Goal: Task Accomplishment & Management: Complete application form

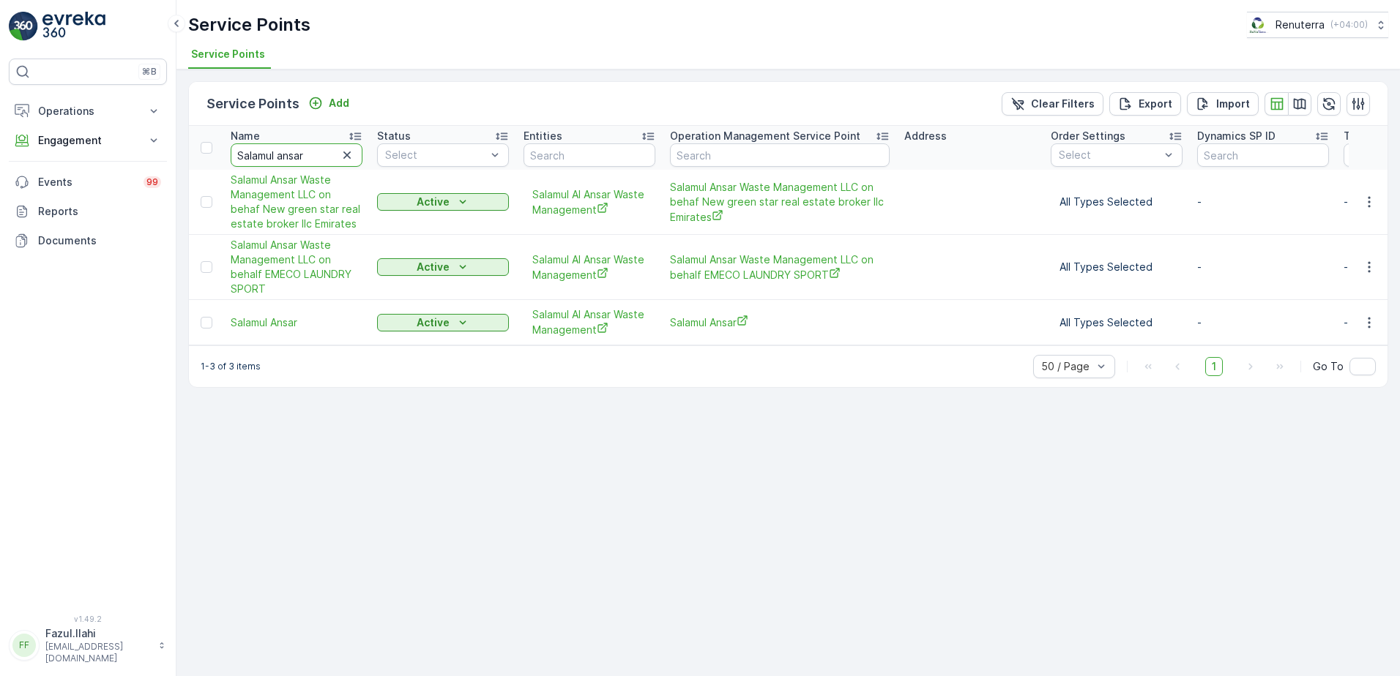
click at [305, 155] on input "Salamul ansar" at bounding box center [297, 154] width 132 height 23
type input "Ami"
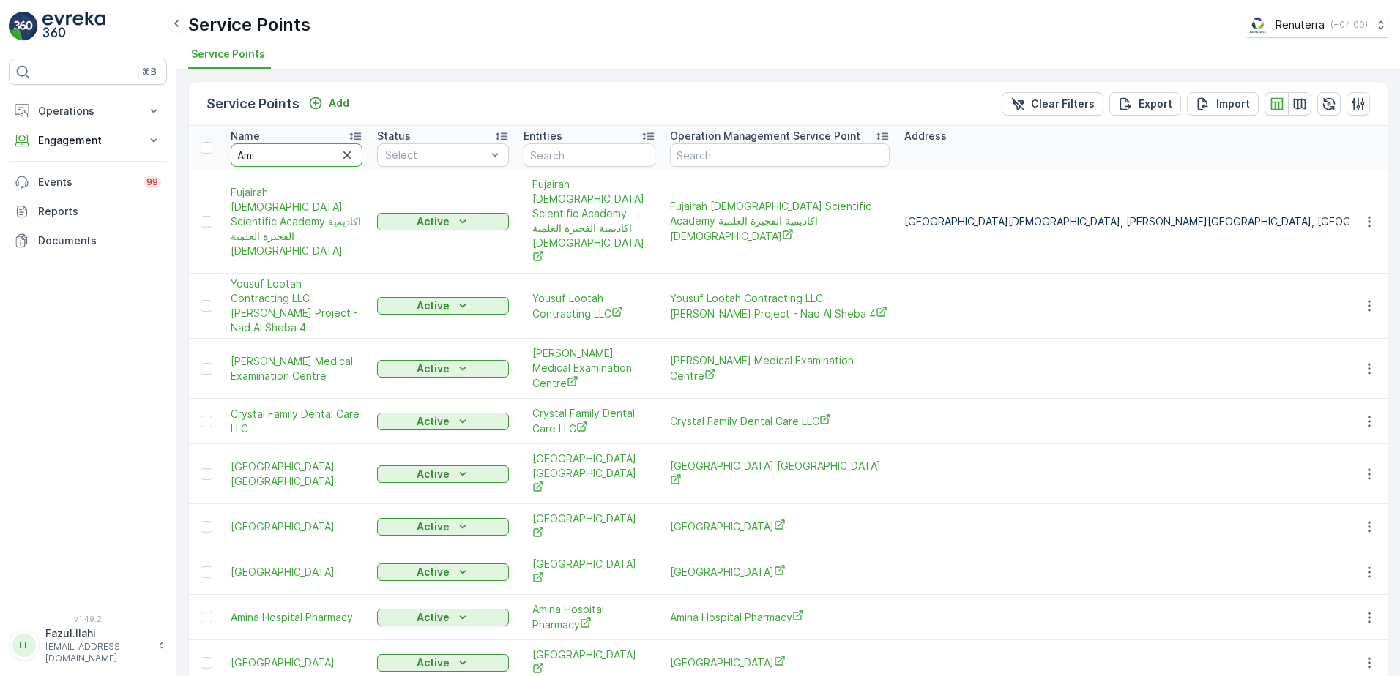
click at [305, 155] on input "Ami" at bounding box center [297, 154] width 132 height 23
type input "Am"
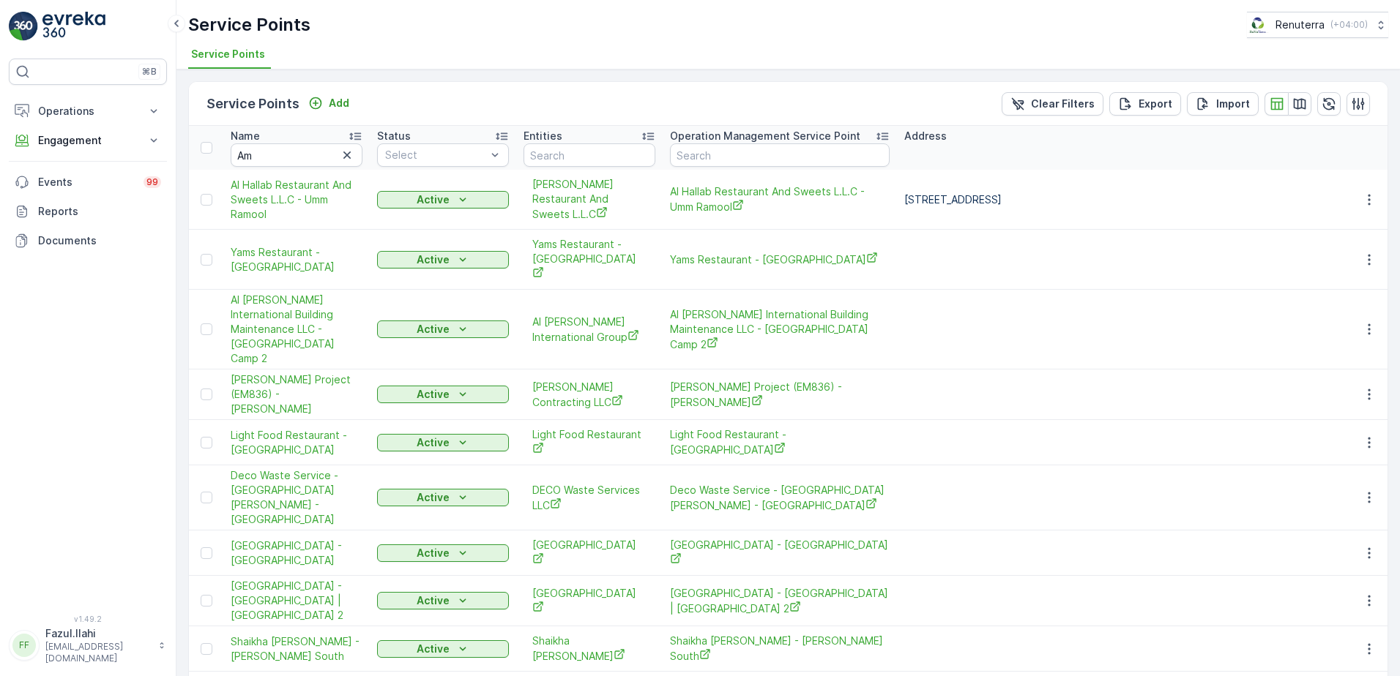
click at [308, 152] on input "Am" at bounding box center [297, 154] width 132 height 23
type input "American"
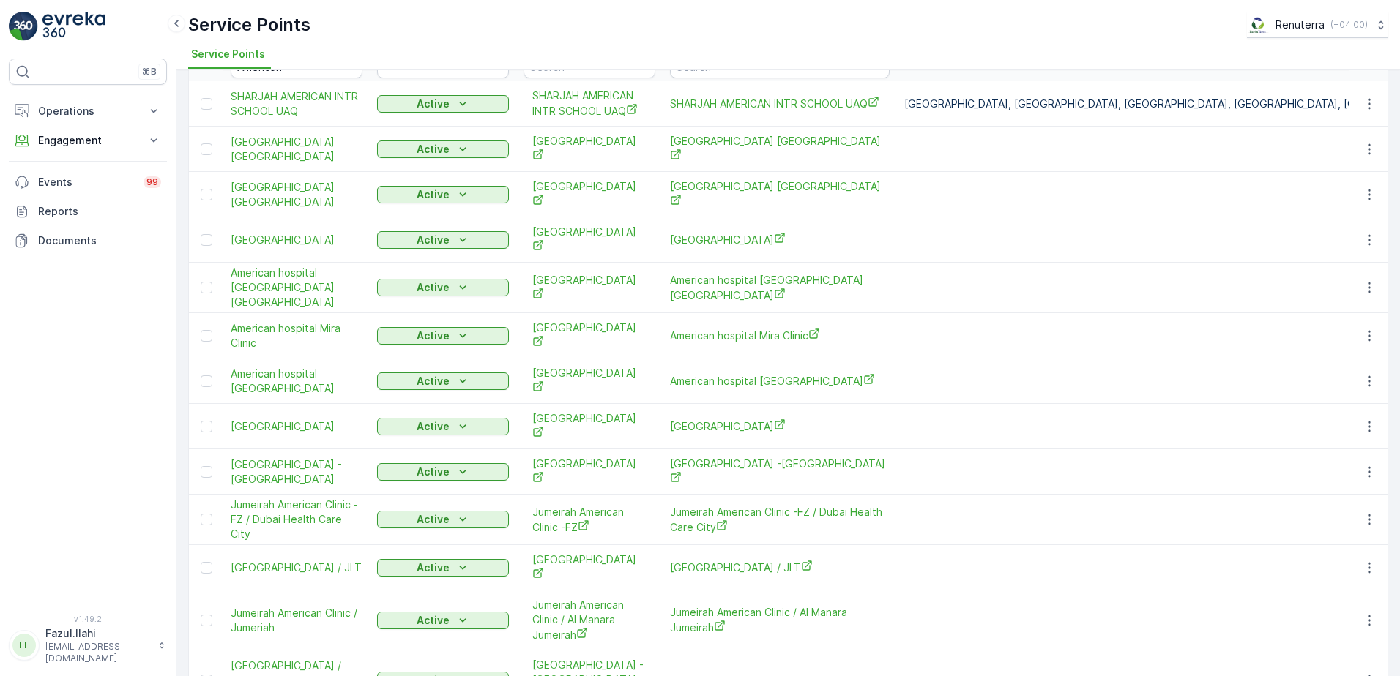
scroll to position [168, 0]
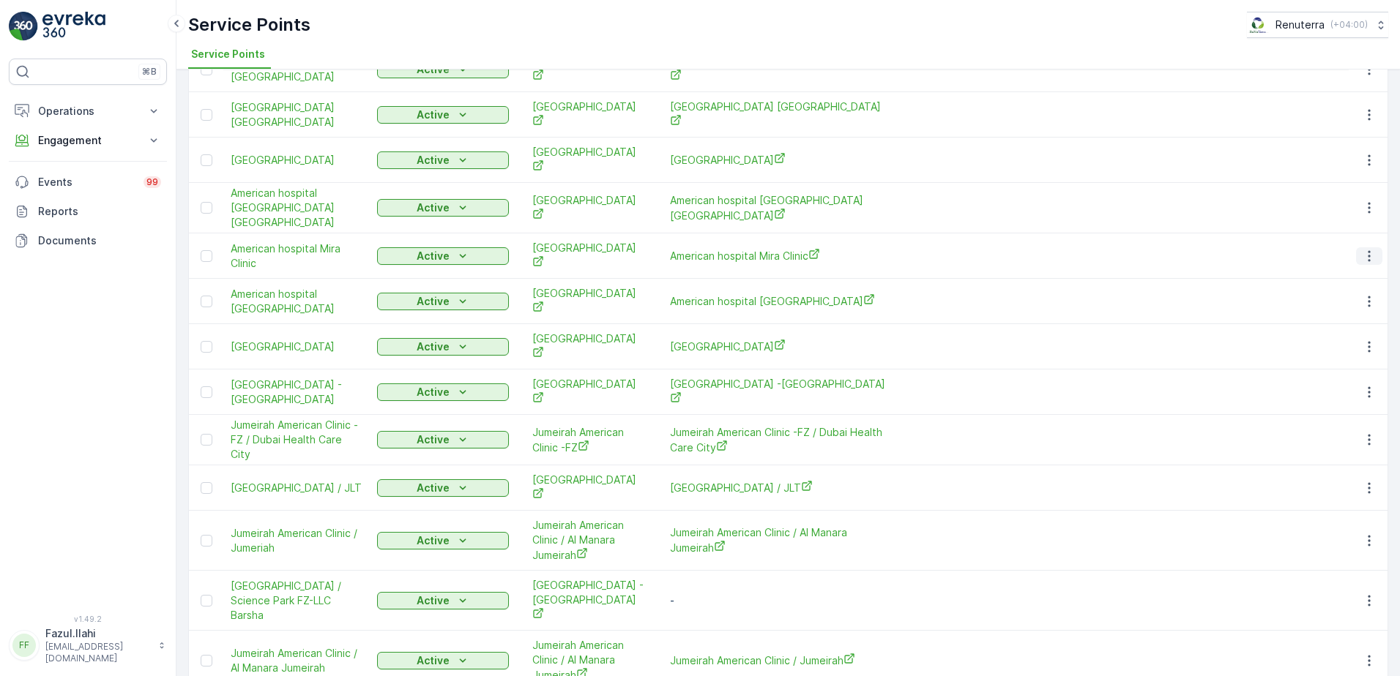
click at [1367, 249] on icon "button" at bounding box center [1369, 256] width 15 height 15
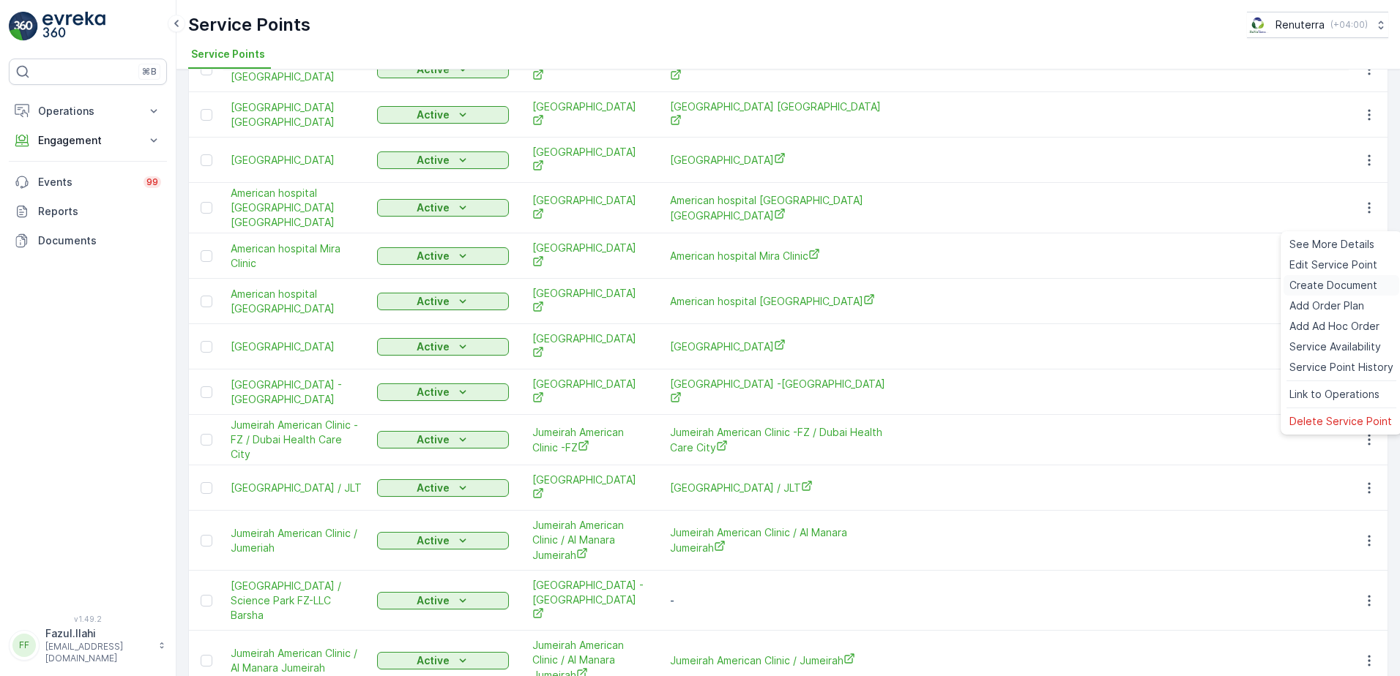
click at [1335, 281] on span "Create Document" at bounding box center [1333, 285] width 88 height 15
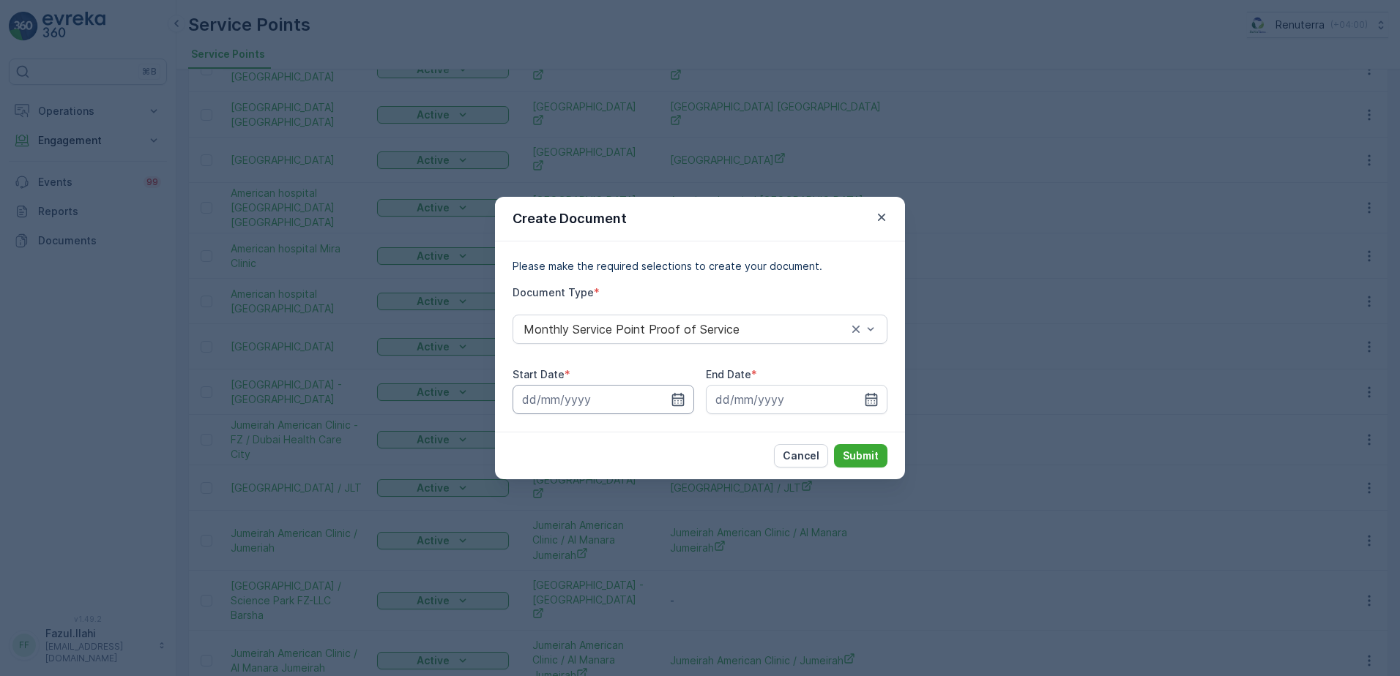
click at [673, 387] on input at bounding box center [603, 399] width 182 height 29
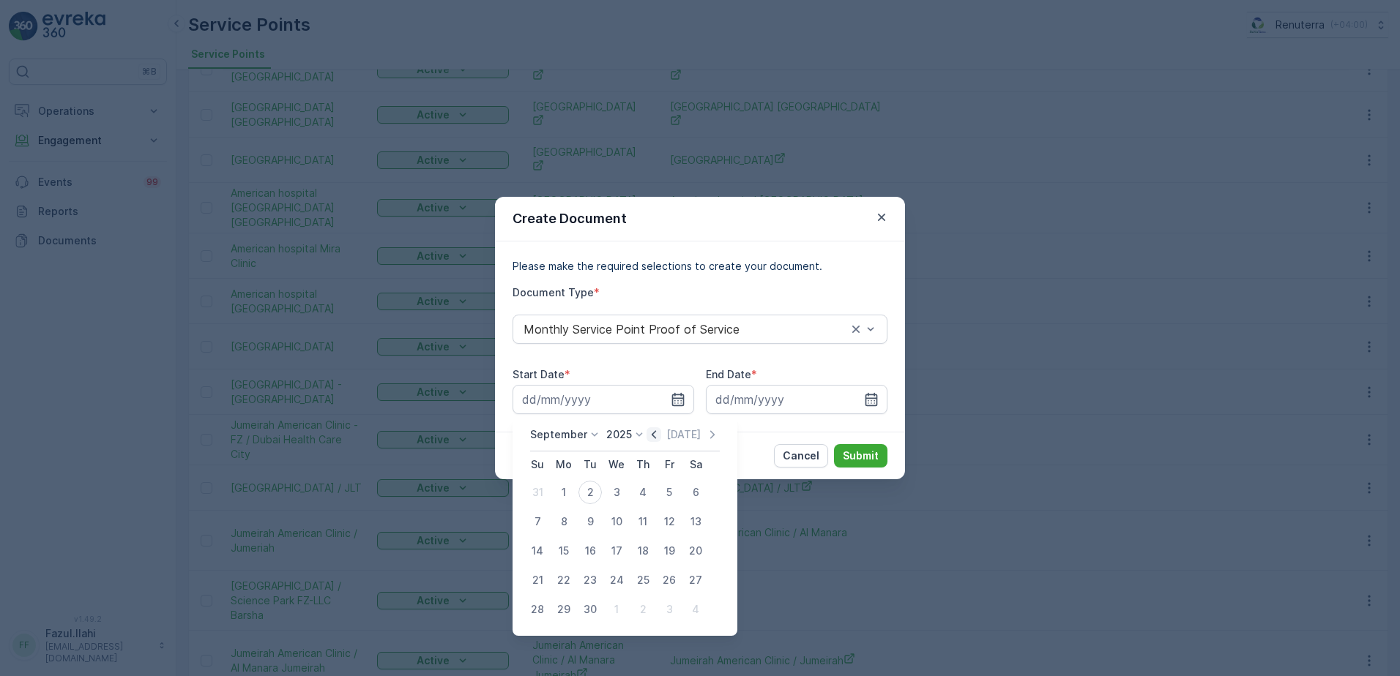
click at [652, 430] on icon "button" at bounding box center [653, 435] width 15 height 15
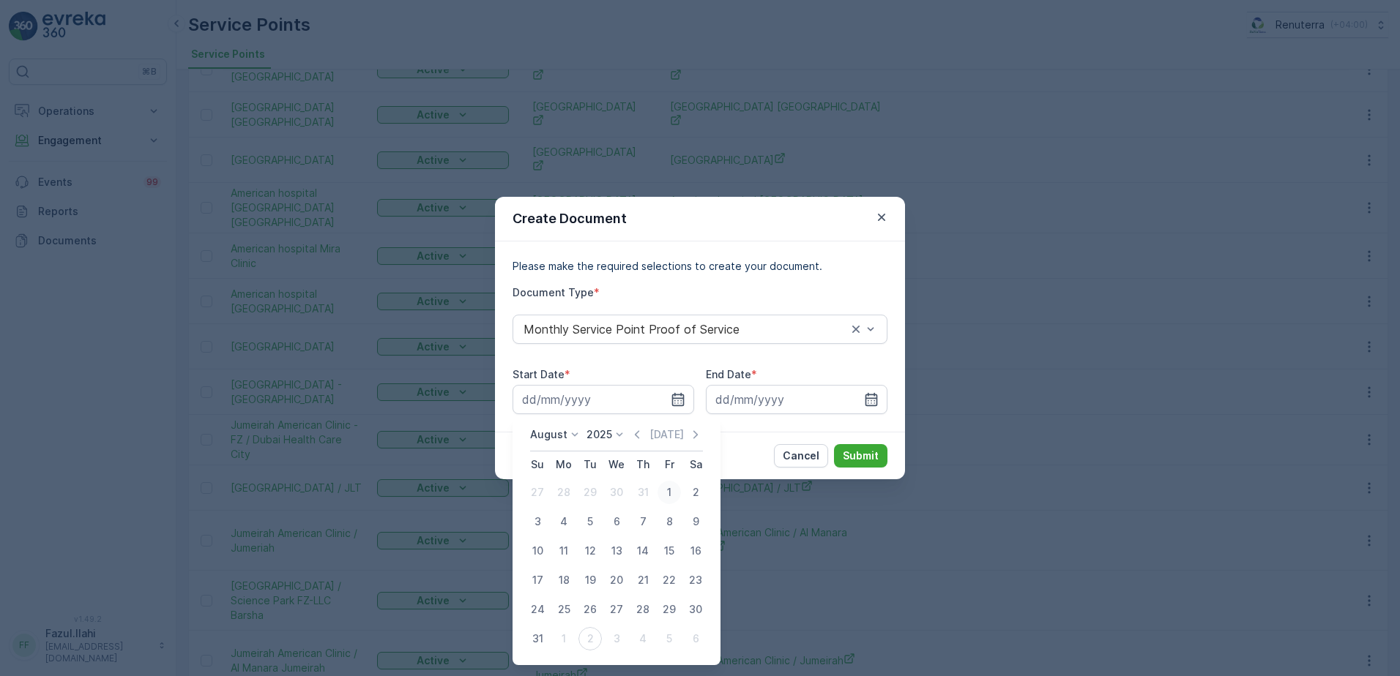
click at [671, 497] on div "1" at bounding box center [668, 492] width 23 height 23
type input "01.08.2025"
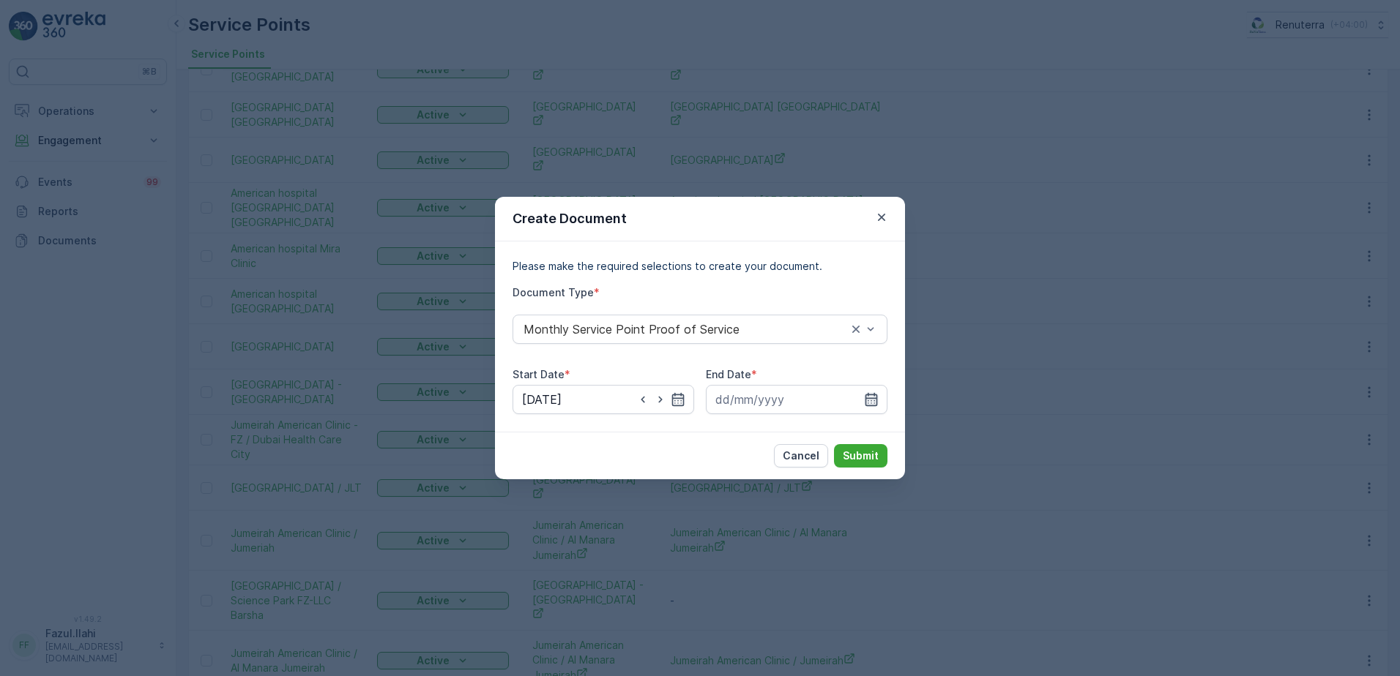
click at [869, 400] on icon "button" at bounding box center [871, 399] width 15 height 15
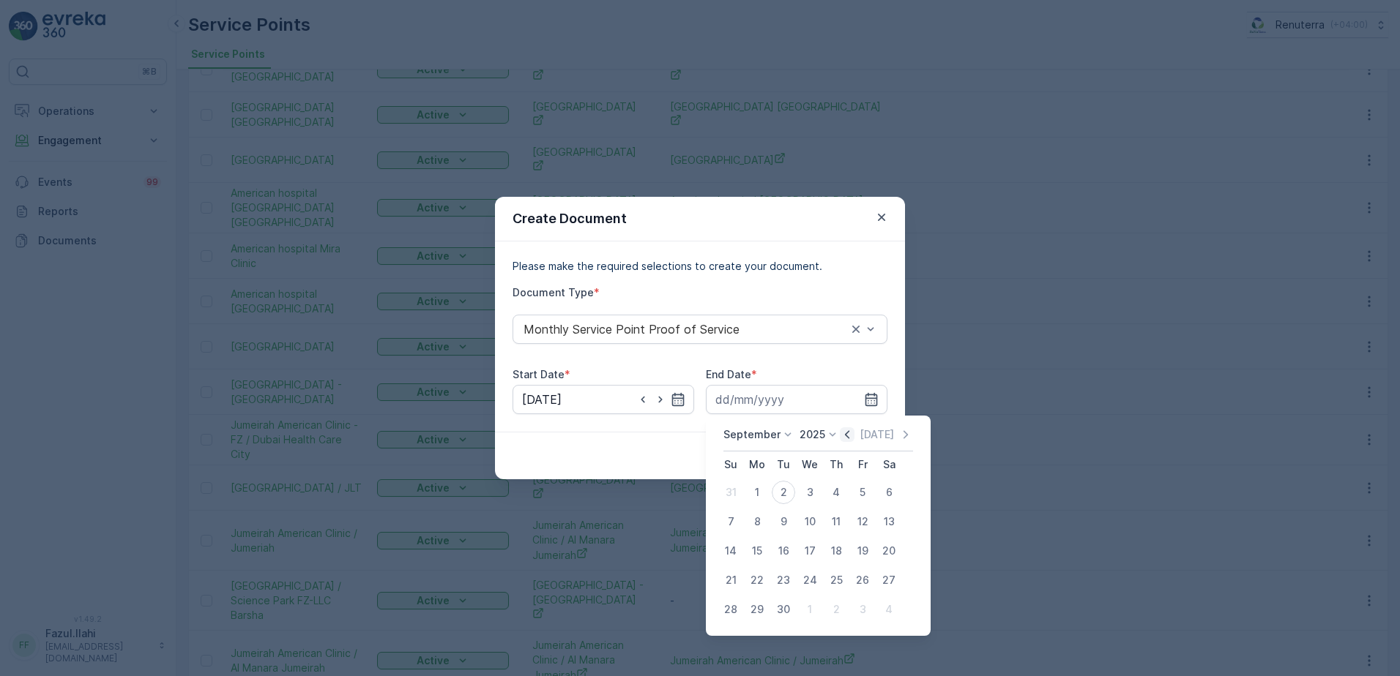
click at [848, 435] on icon "button" at bounding box center [847, 435] width 15 height 15
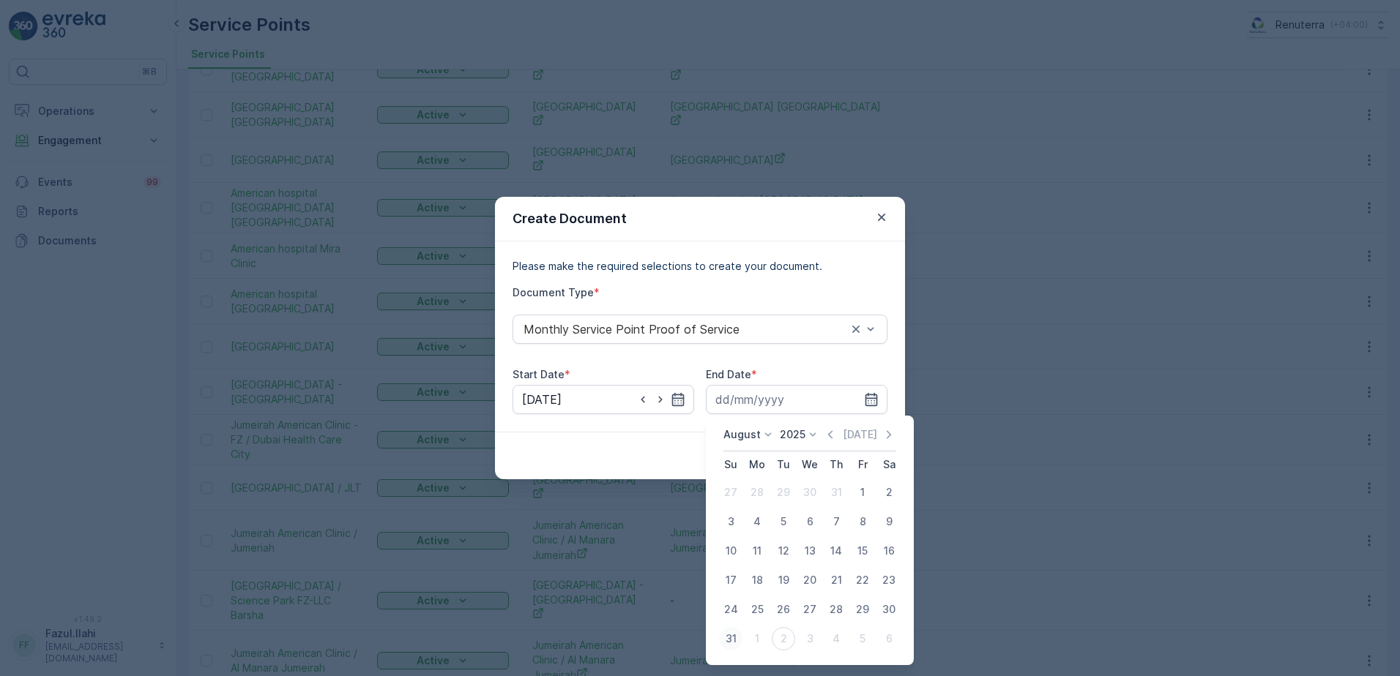
click at [733, 634] on div "31" at bounding box center [730, 638] width 23 height 23
type input "31.08.2025"
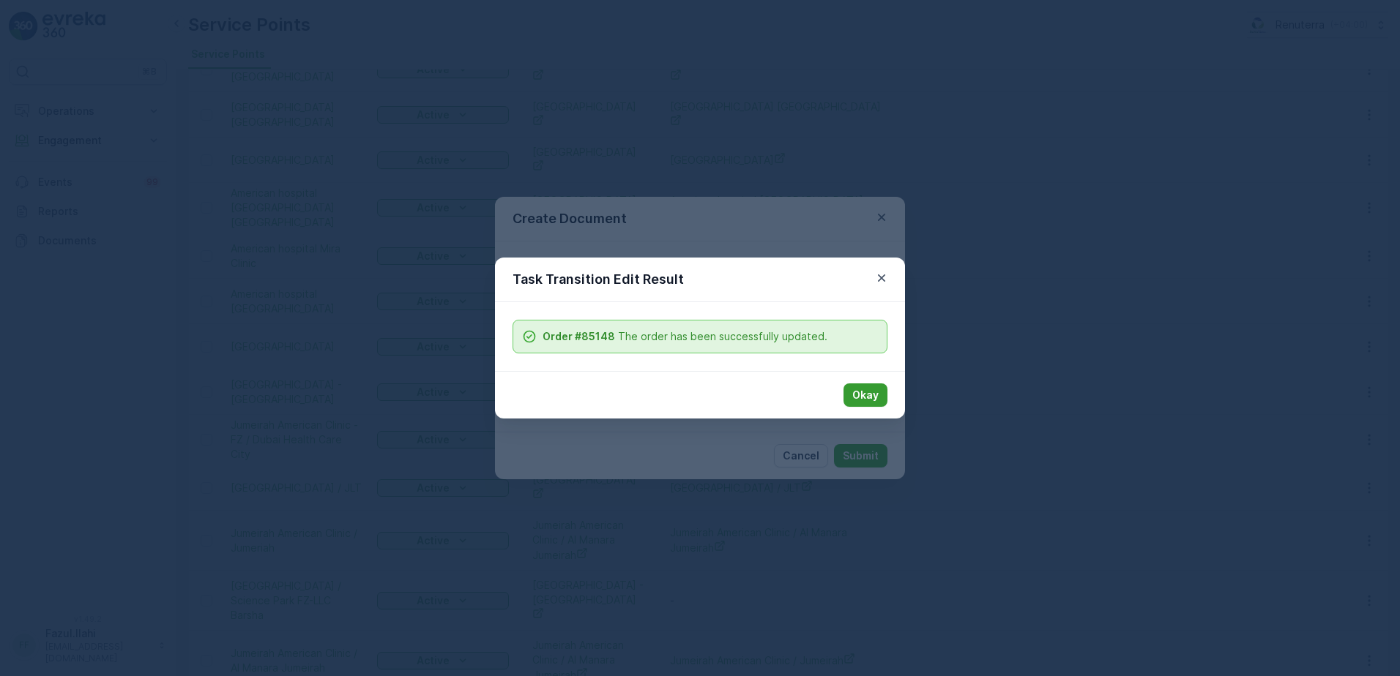
click at [873, 389] on p "Okay" at bounding box center [865, 395] width 26 height 15
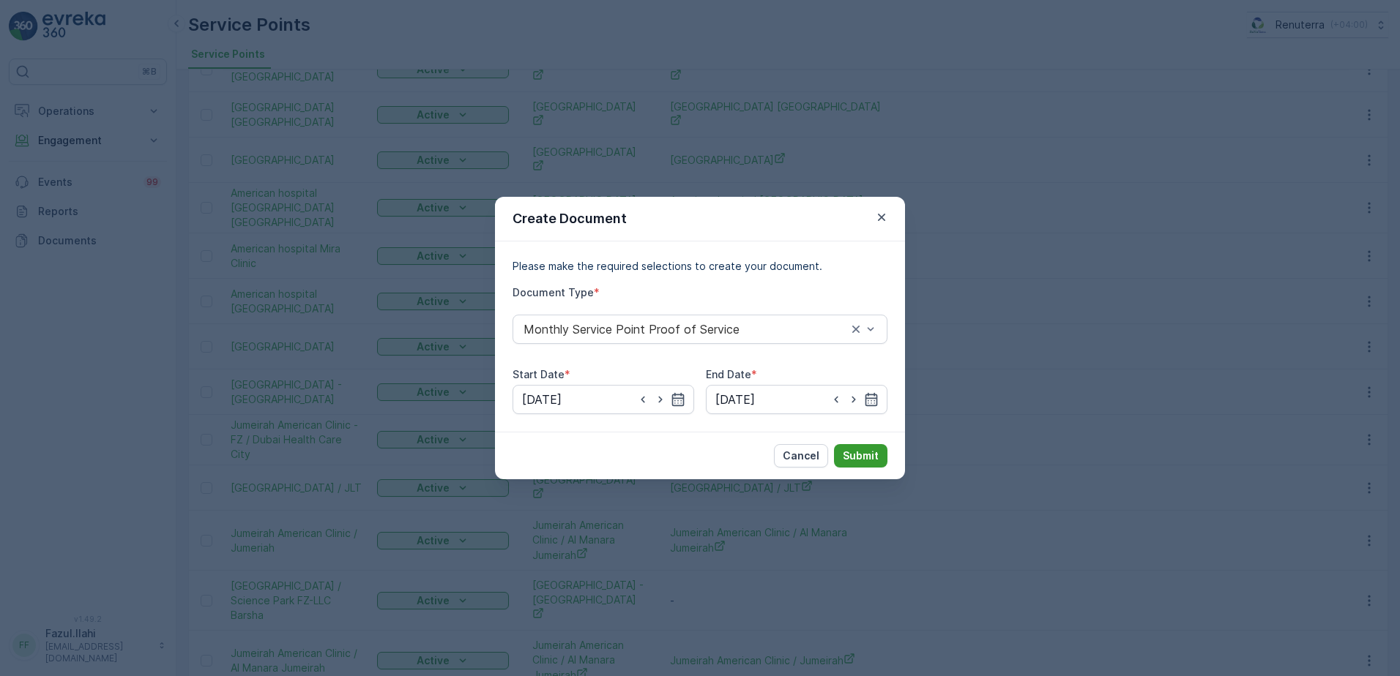
click at [867, 447] on button "Submit" at bounding box center [860, 455] width 53 height 23
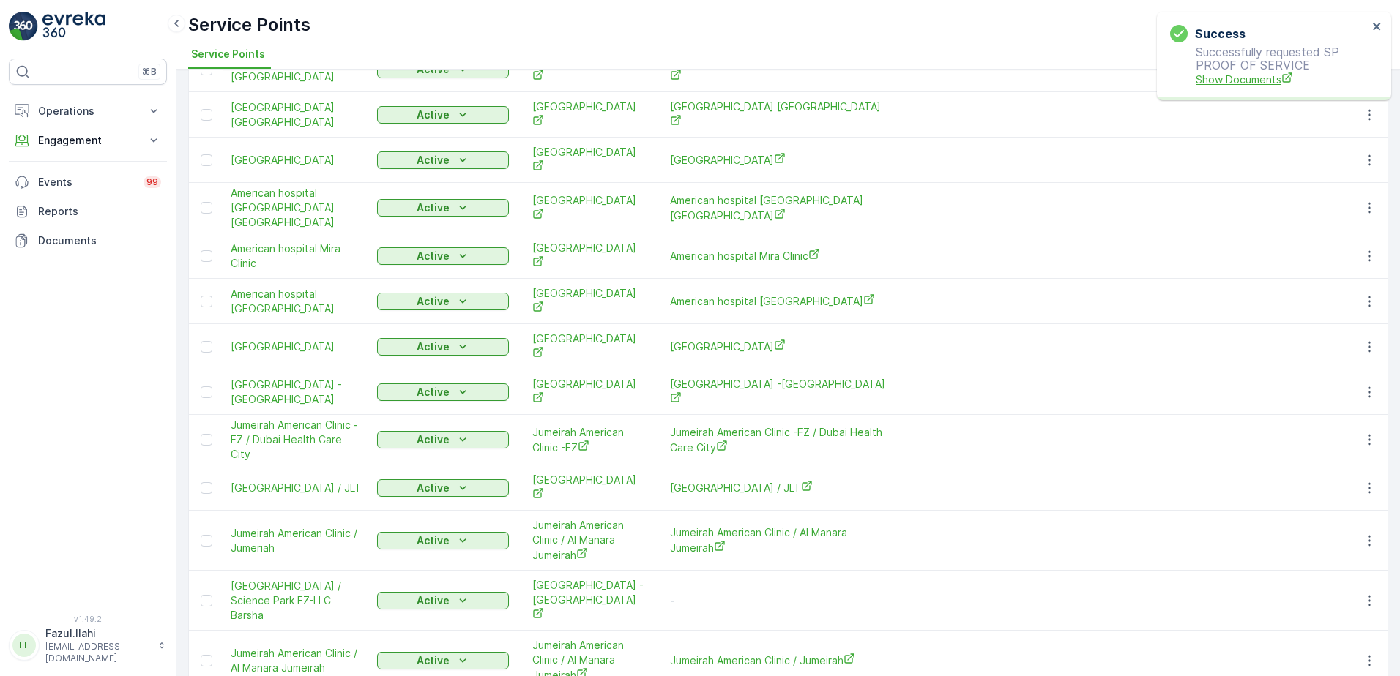
click at [1261, 75] on span "Show Documents" at bounding box center [1281, 79] width 172 height 15
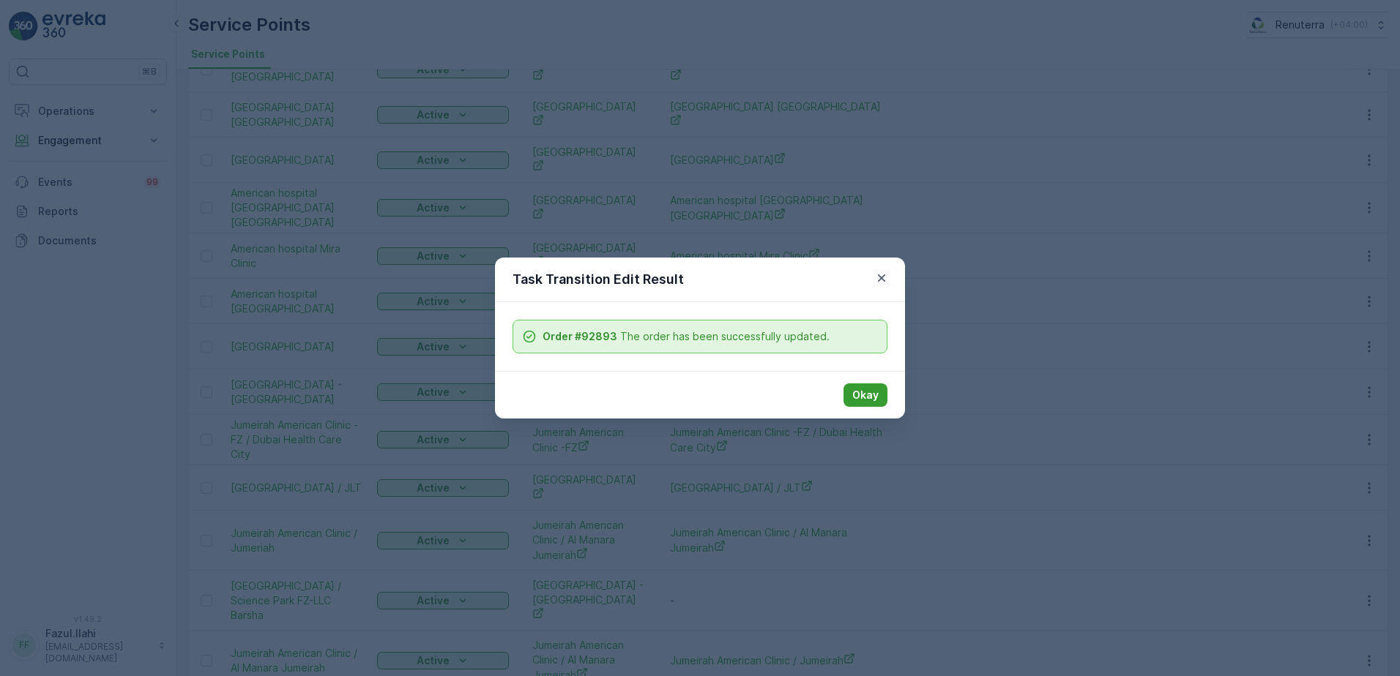
click at [867, 387] on button "Okay" at bounding box center [865, 395] width 44 height 23
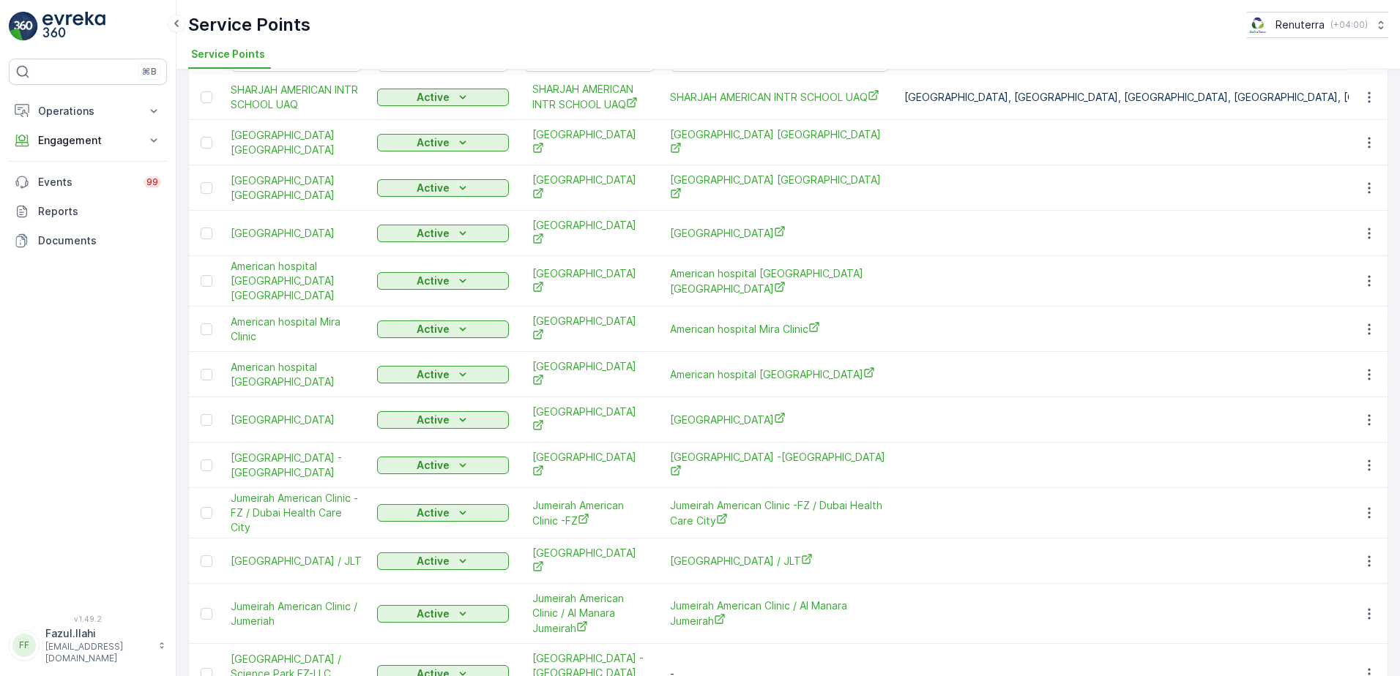
scroll to position [22, 0]
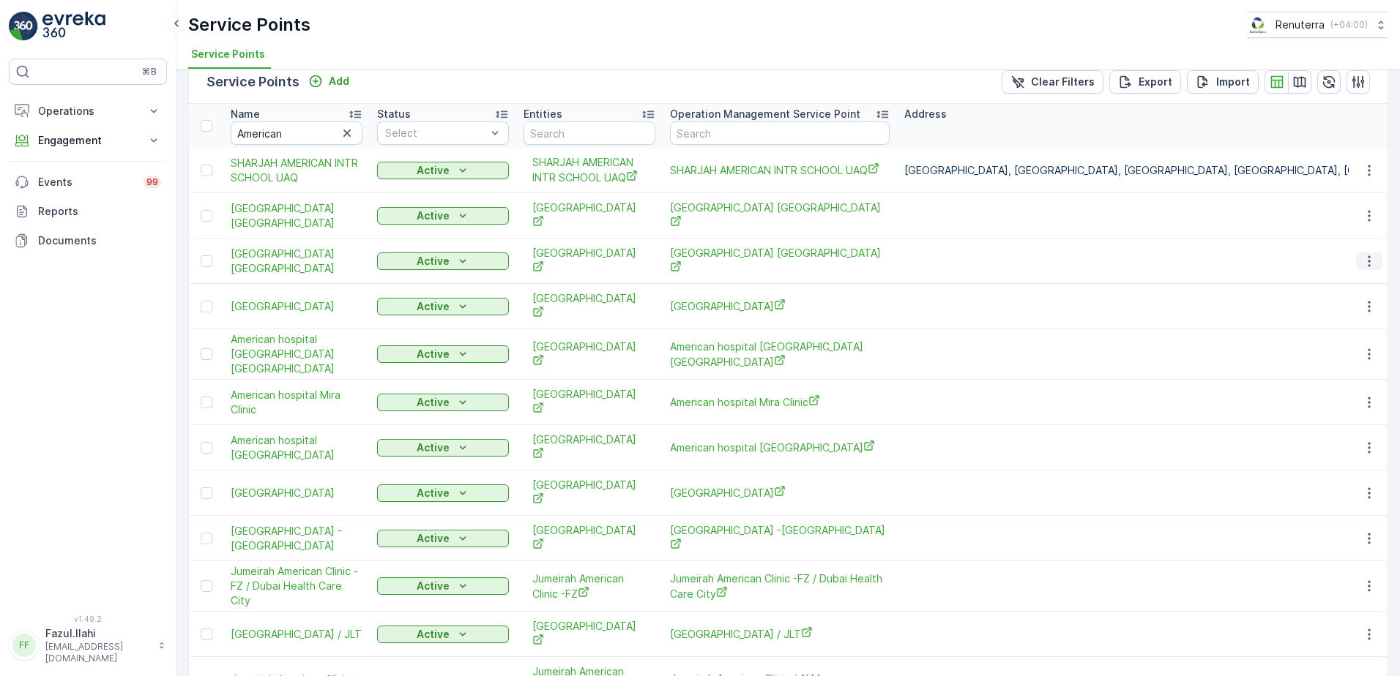
click at [1366, 256] on icon "button" at bounding box center [1369, 261] width 15 height 15
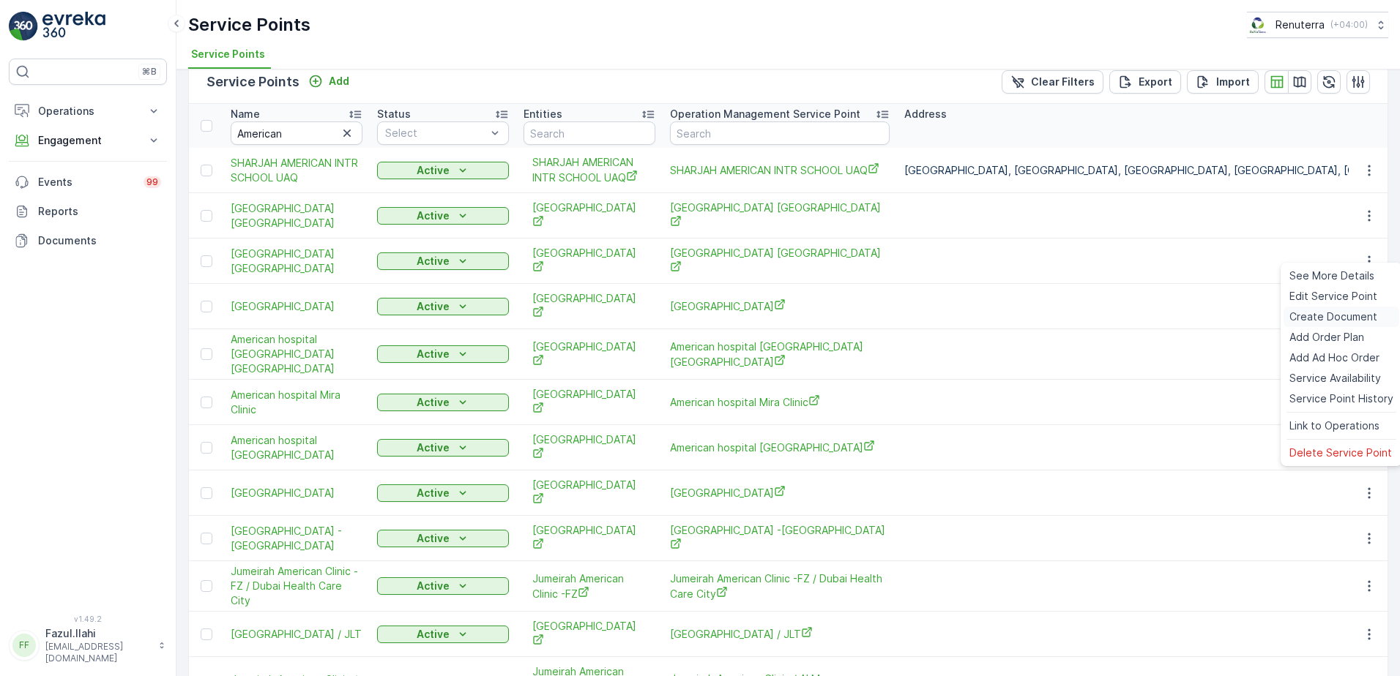
click at [1318, 318] on span "Create Document" at bounding box center [1333, 317] width 88 height 15
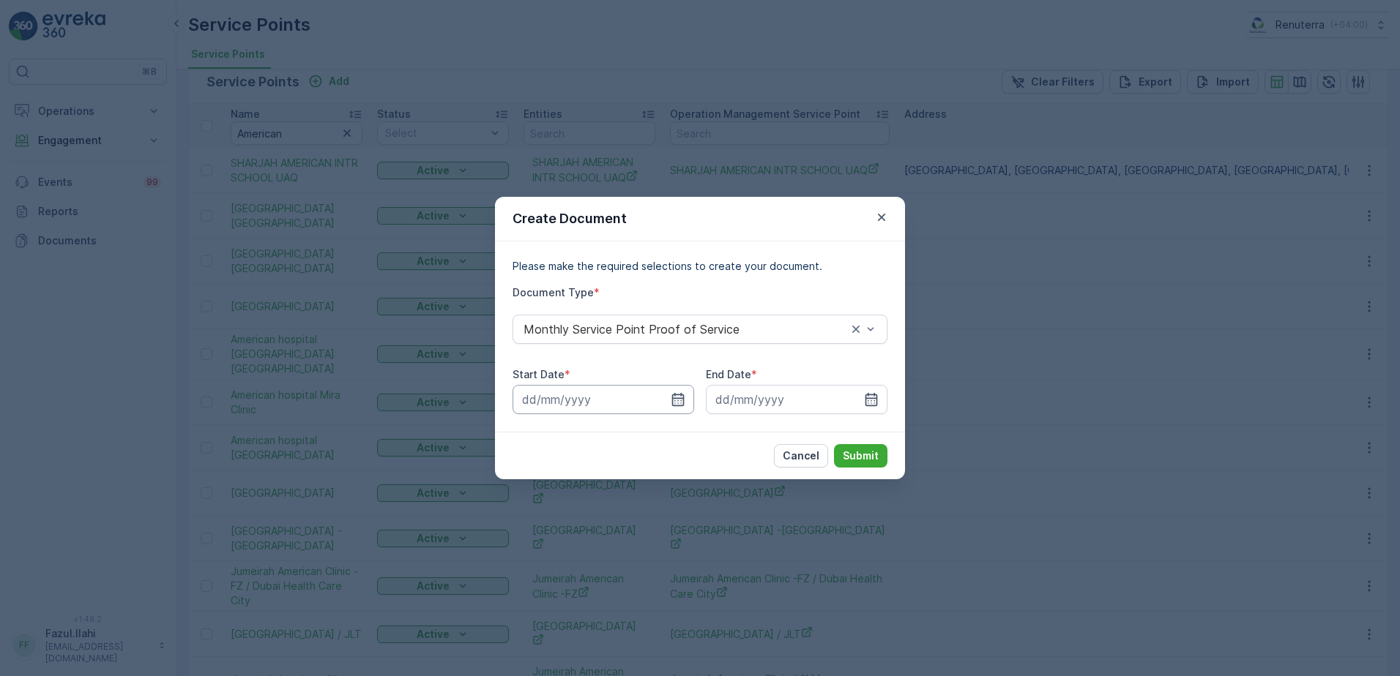
click at [684, 388] on input at bounding box center [603, 399] width 182 height 29
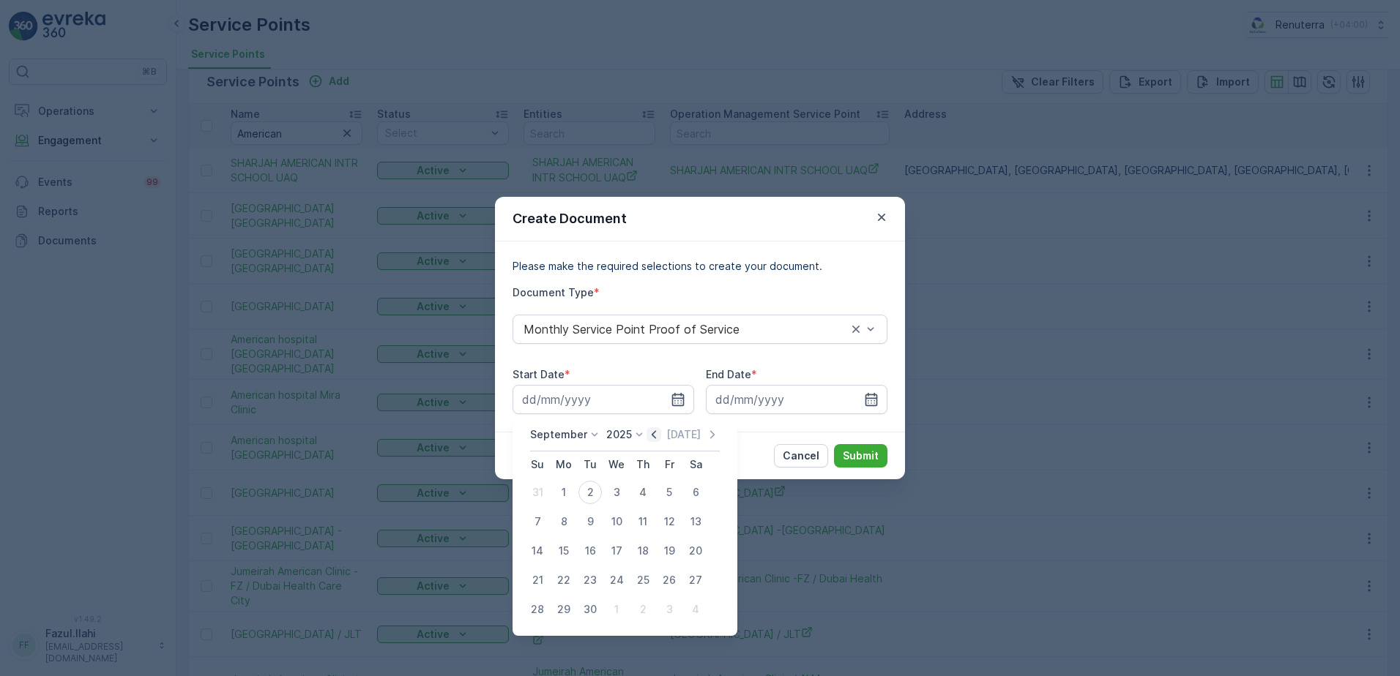
click at [652, 430] on icon "button" at bounding box center [653, 435] width 15 height 15
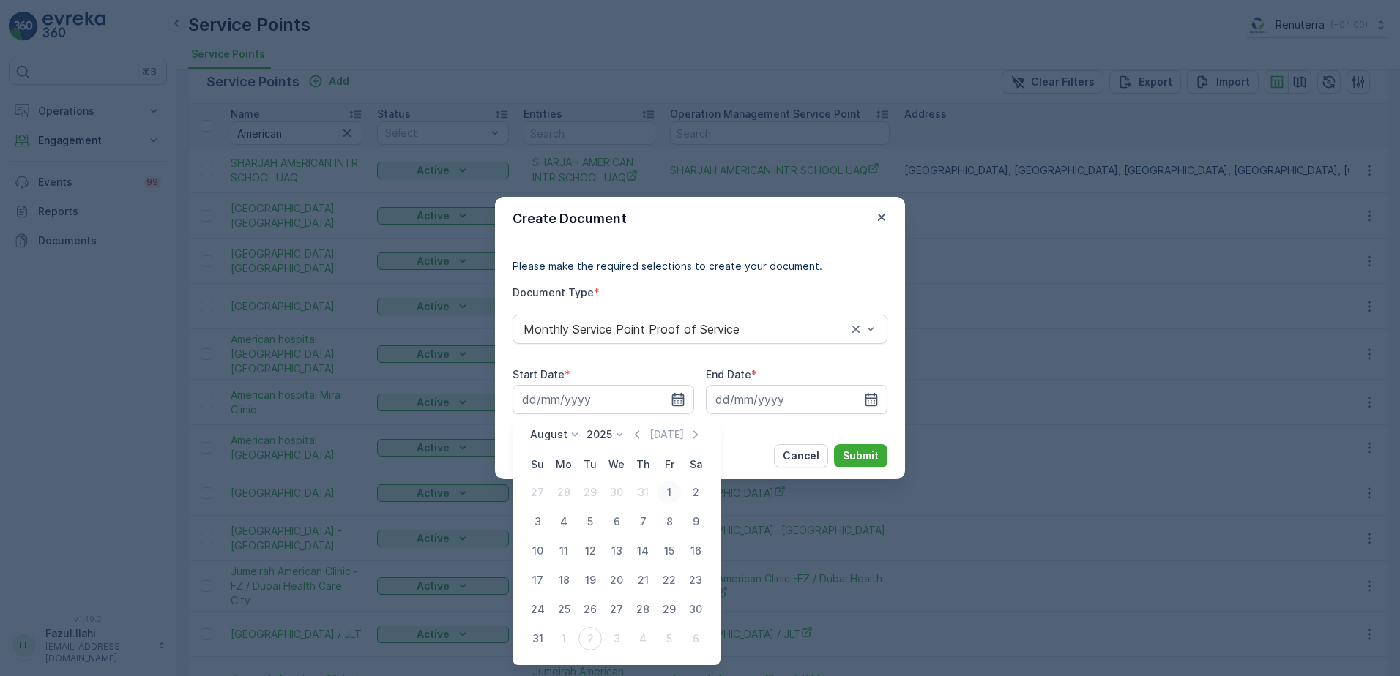
click at [657, 491] on div "1" at bounding box center [668, 492] width 23 height 23
type input "01.08.2025"
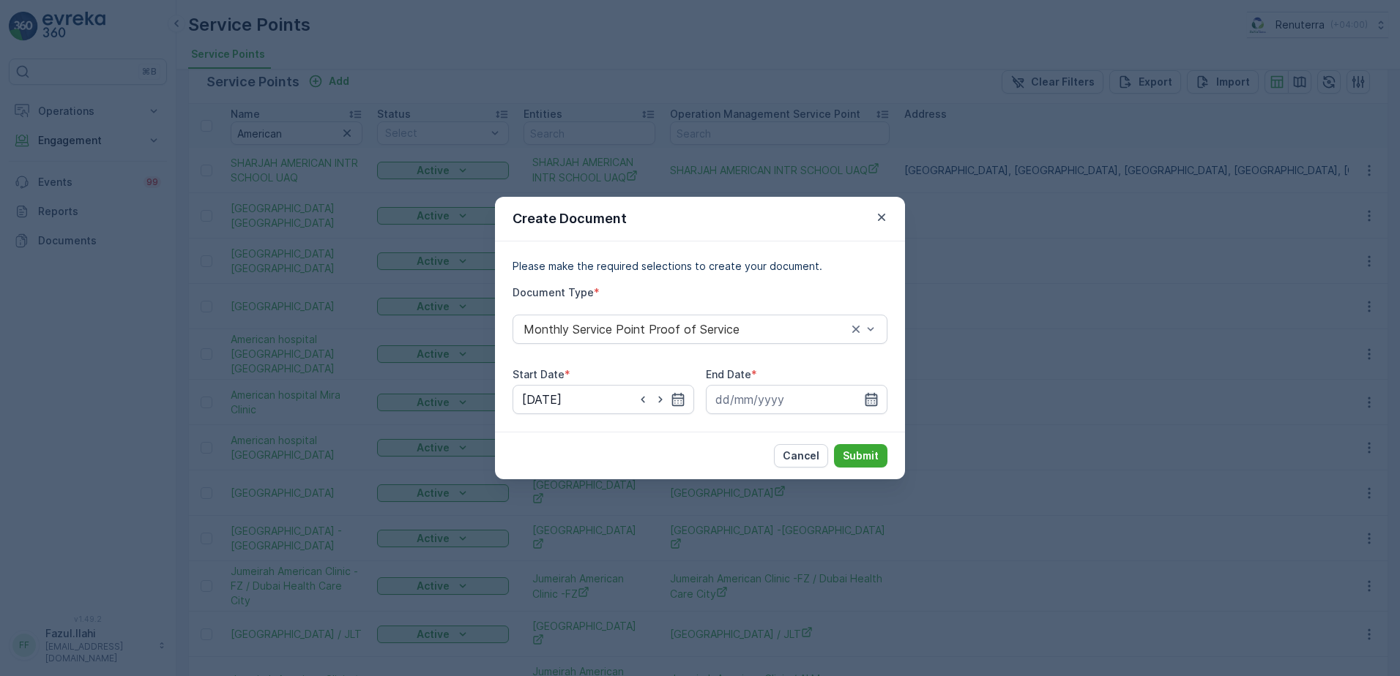
click at [875, 404] on icon "button" at bounding box center [871, 399] width 15 height 15
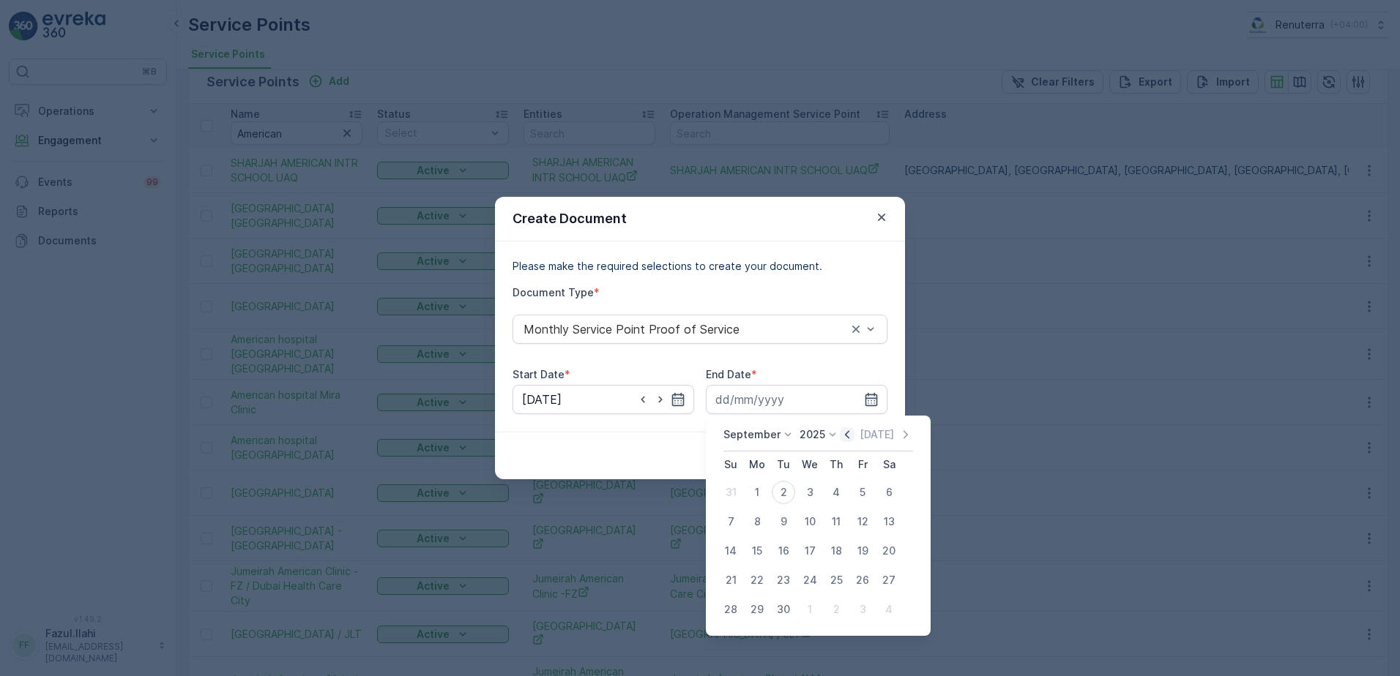
click at [848, 434] on icon "button" at bounding box center [847, 435] width 15 height 15
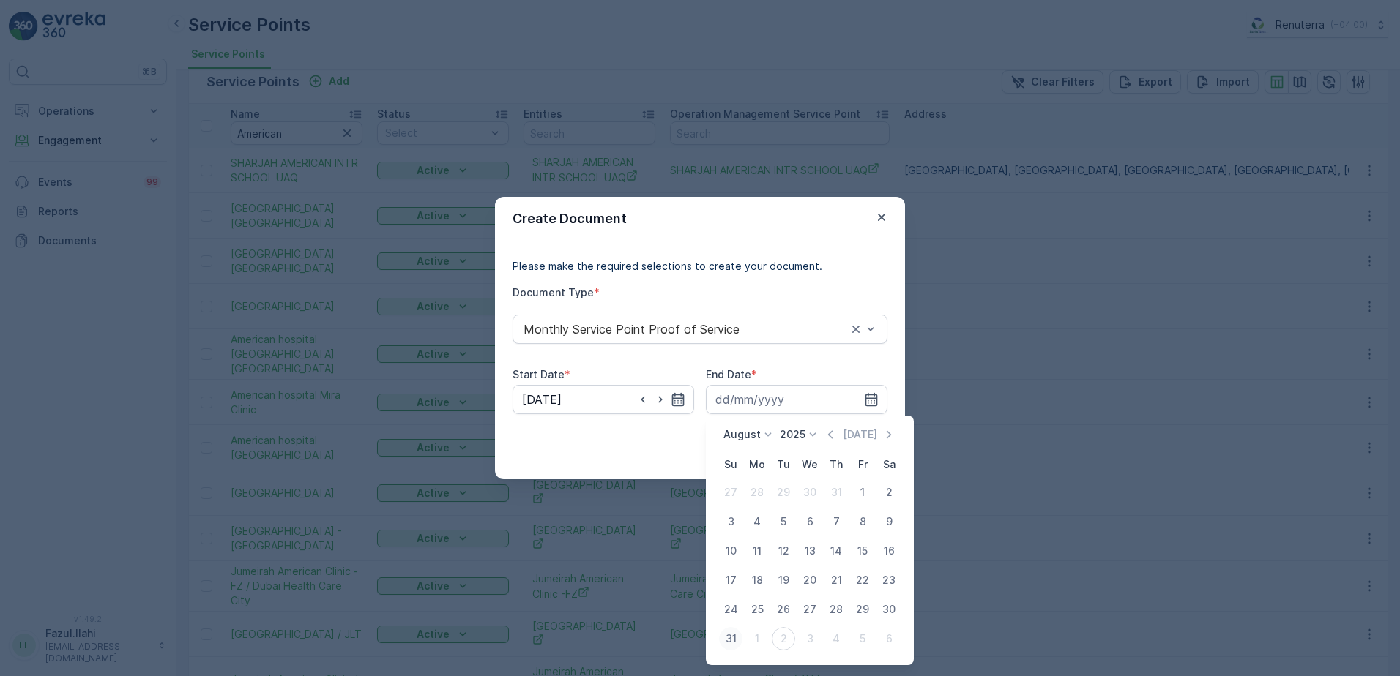
click at [730, 635] on div "31" at bounding box center [730, 638] width 23 height 23
type input "31.08.2025"
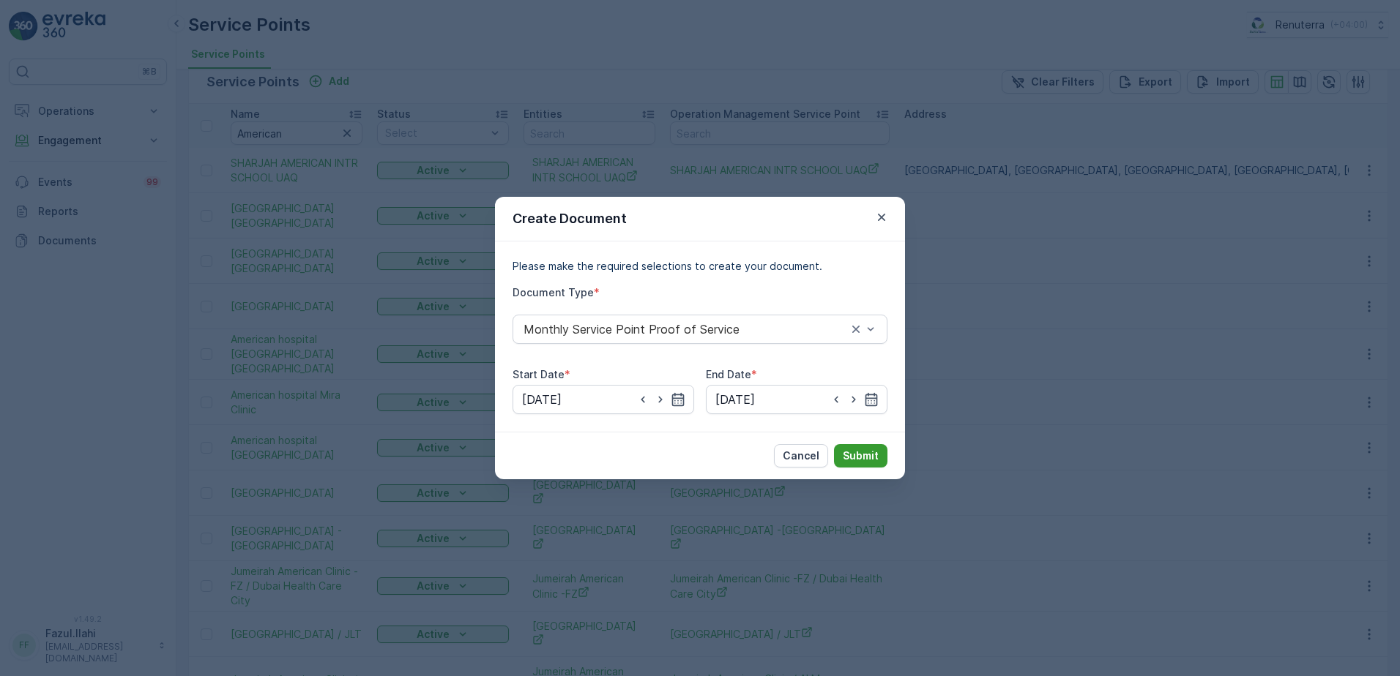
click at [848, 449] on p "Submit" at bounding box center [861, 456] width 36 height 15
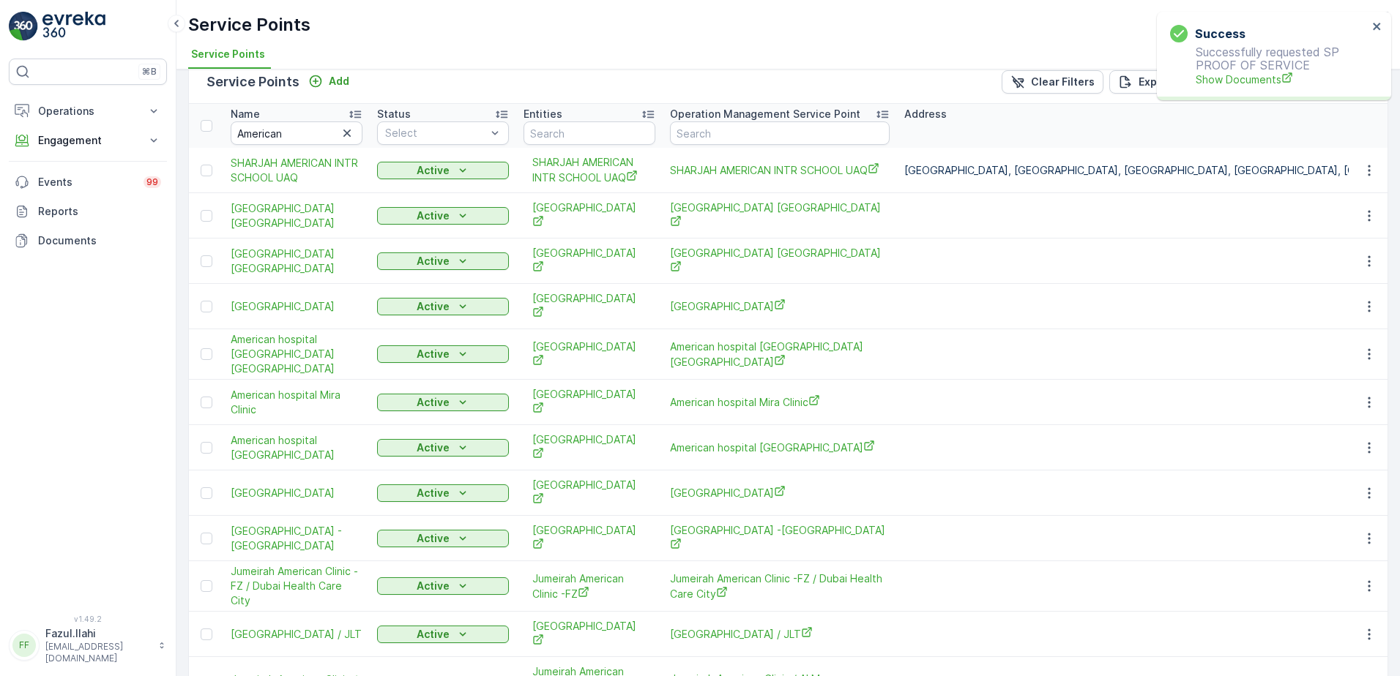
click at [1241, 87] on div "Success Successfully requested SP PROOF OF SERVICE Show Documents" at bounding box center [1268, 55] width 206 height 71
click at [1243, 78] on span "Show Documents" at bounding box center [1281, 79] width 172 height 15
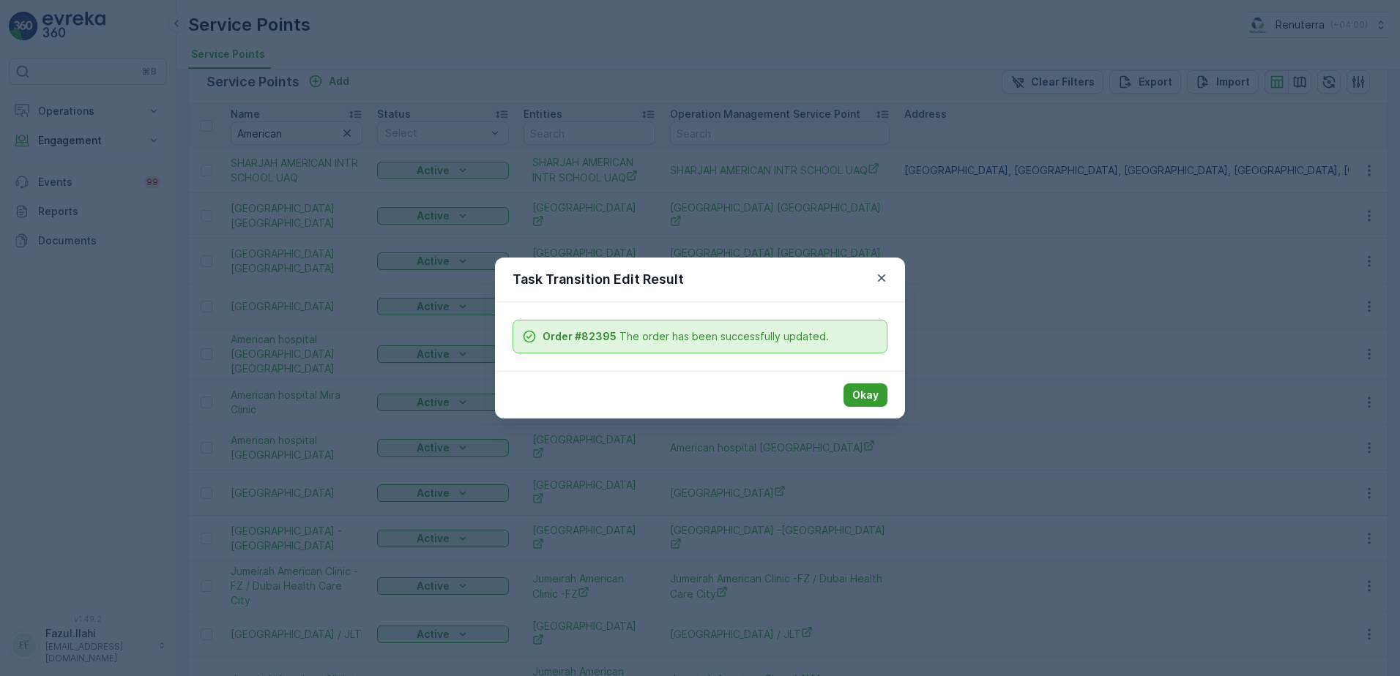
click at [869, 393] on p "Okay" at bounding box center [865, 395] width 26 height 15
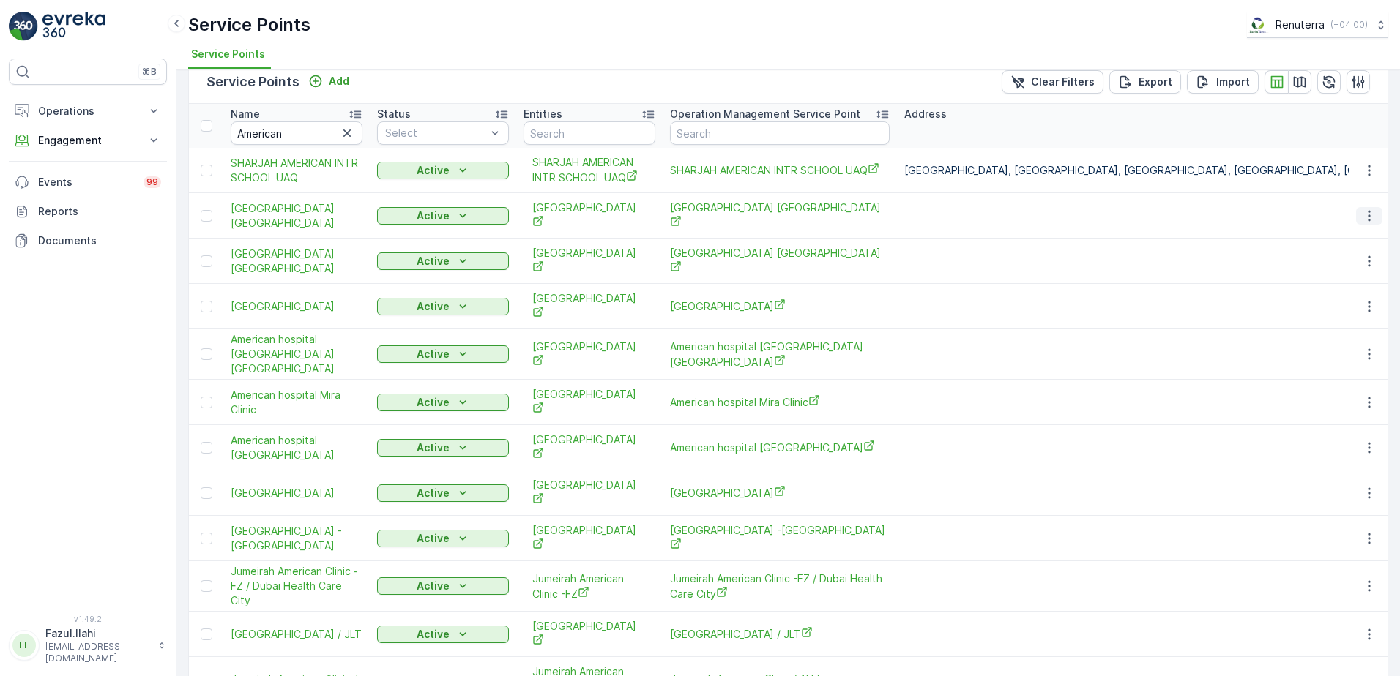
click at [1362, 207] on button "button" at bounding box center [1369, 216] width 26 height 18
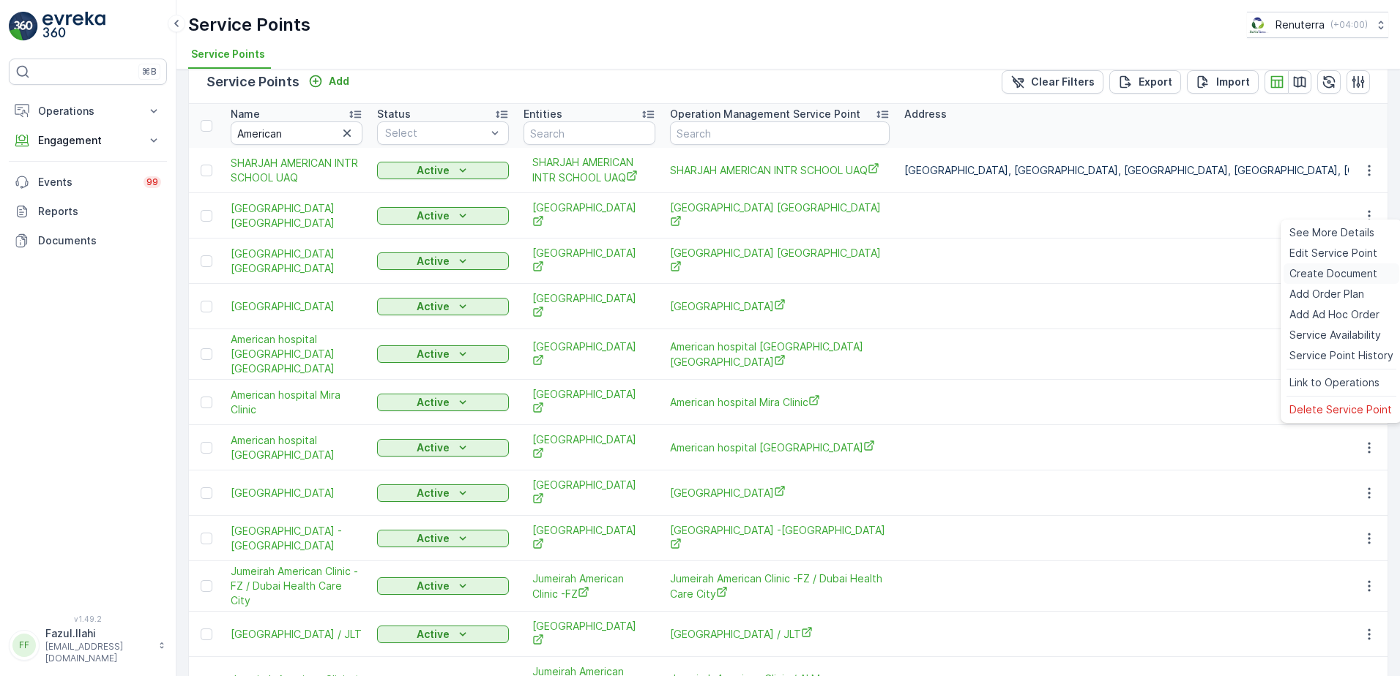
click at [1318, 275] on span "Create Document" at bounding box center [1333, 273] width 88 height 15
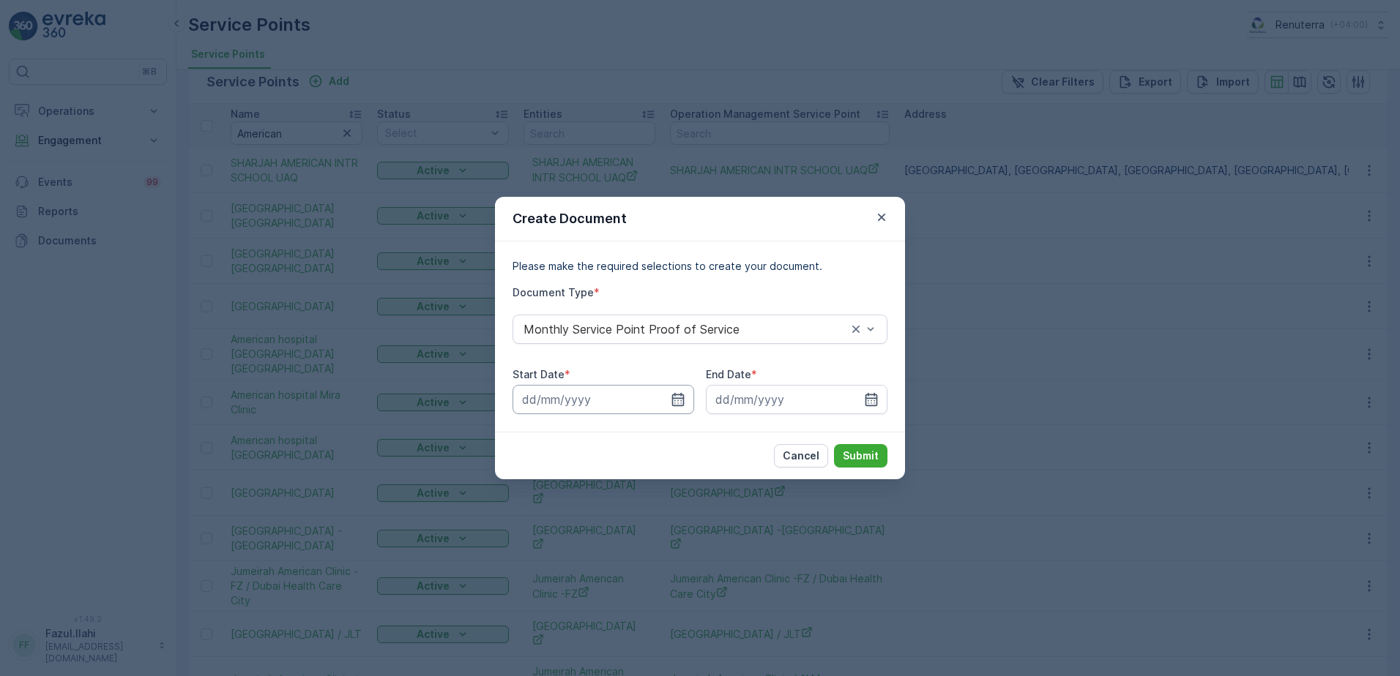
click at [689, 398] on input at bounding box center [603, 399] width 182 height 29
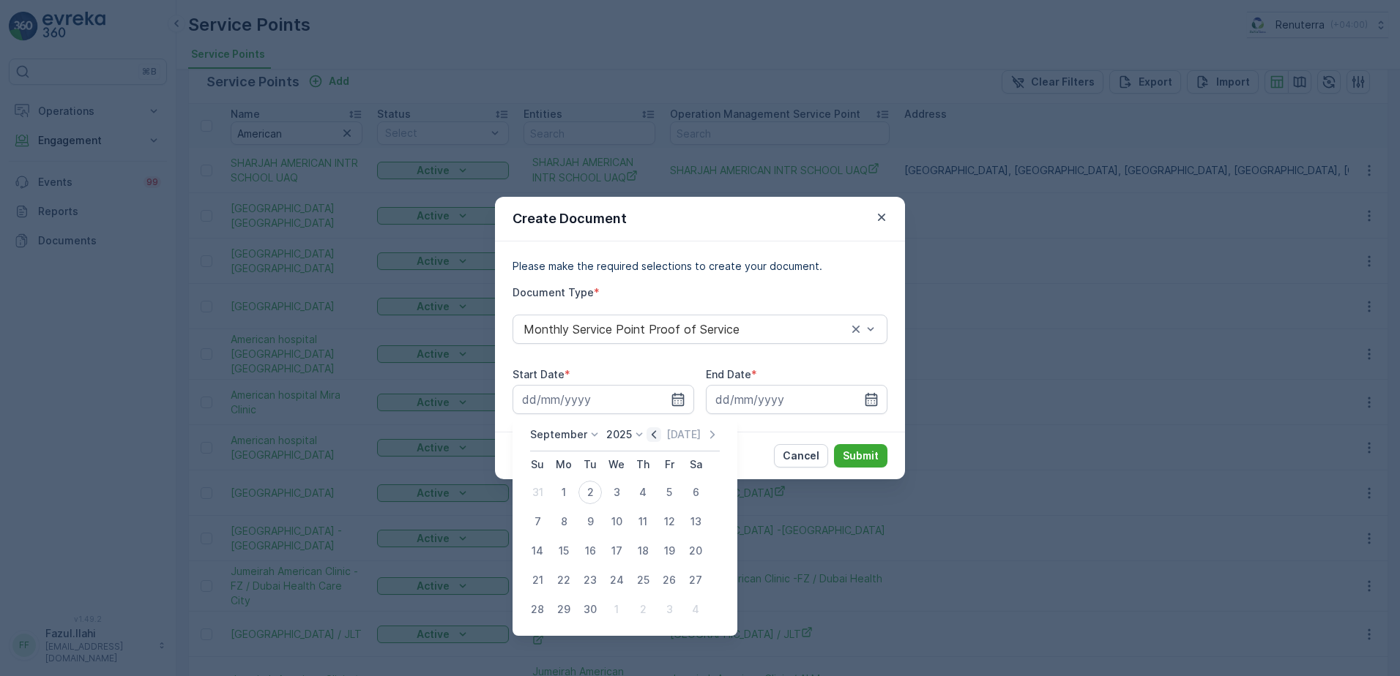
click at [650, 428] on icon "button" at bounding box center [653, 435] width 15 height 15
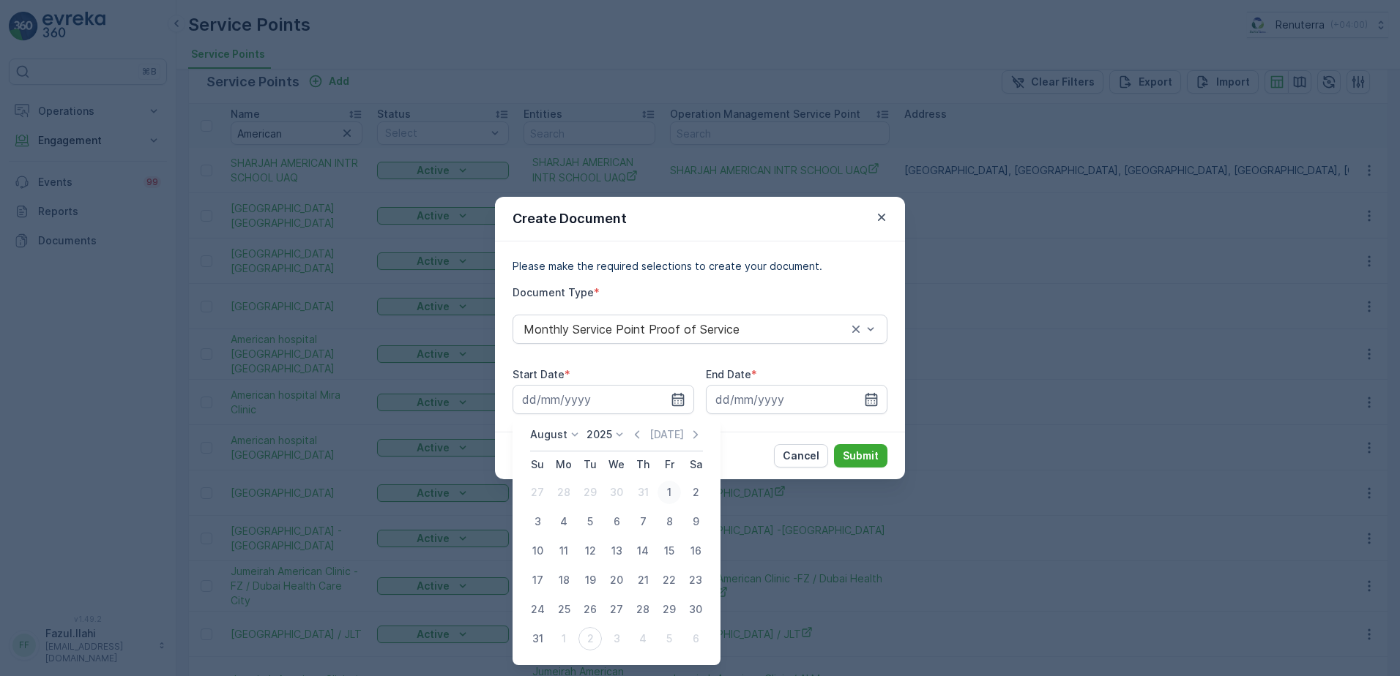
click at [672, 490] on div "1" at bounding box center [668, 492] width 23 height 23
type input "01.08.2025"
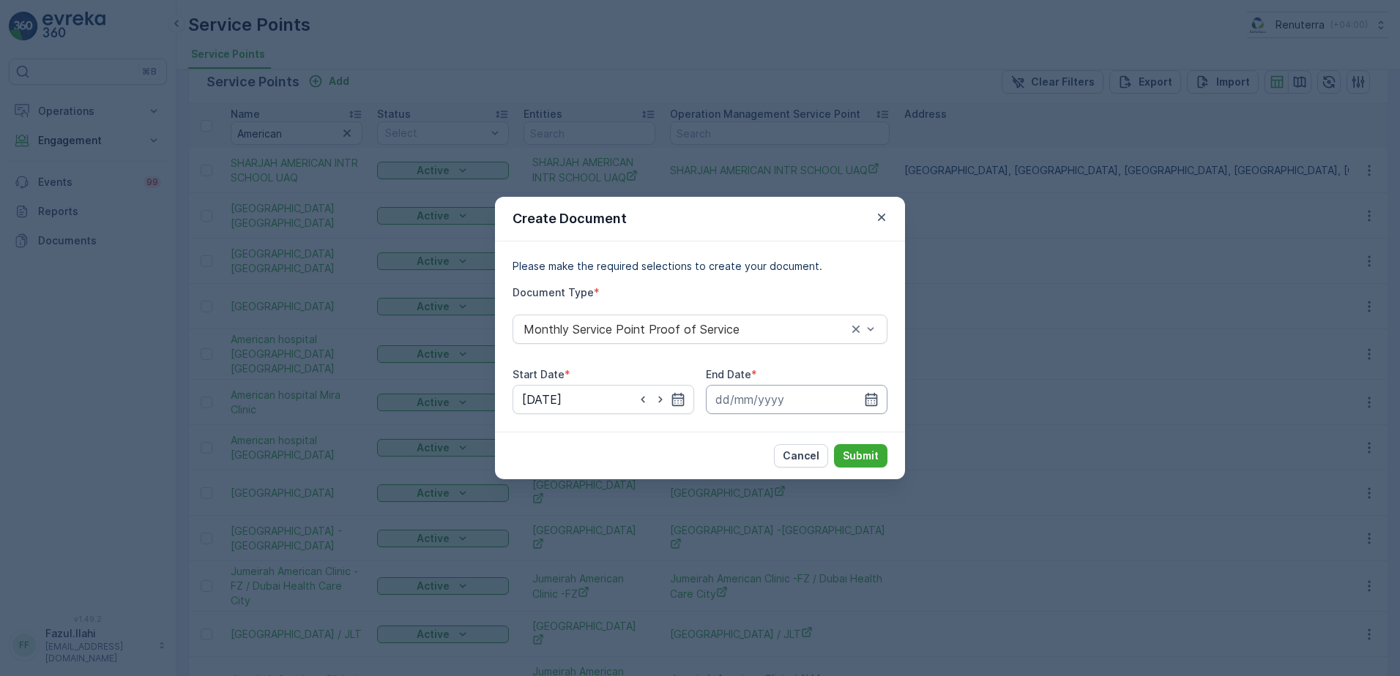
click at [862, 400] on input at bounding box center [797, 399] width 182 height 29
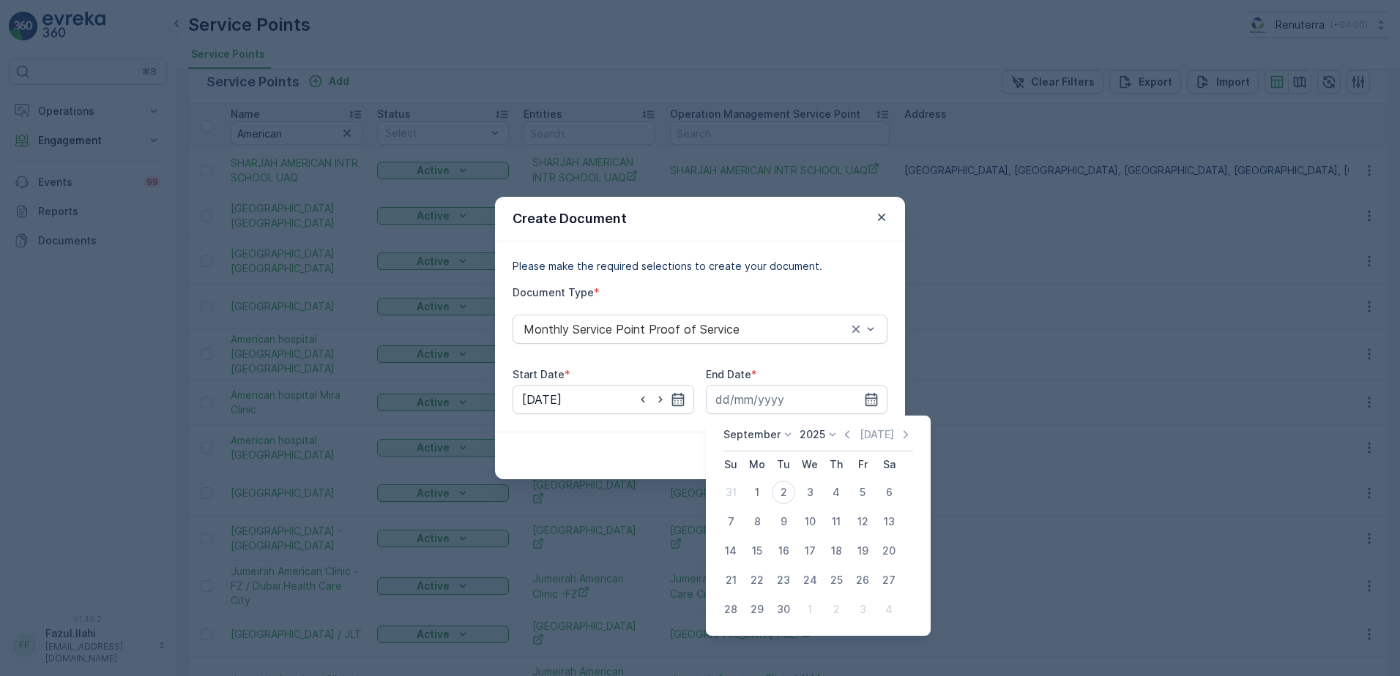
click at [839, 426] on div "September 2025 Today Su Mo Tu We Th Fr Sa 31 1 2 3 4 5 6 7 8 9 10 11 12 13 14 1…" at bounding box center [818, 526] width 225 height 220
click at [845, 436] on icon "button" at bounding box center [847, 434] width 4 height 8
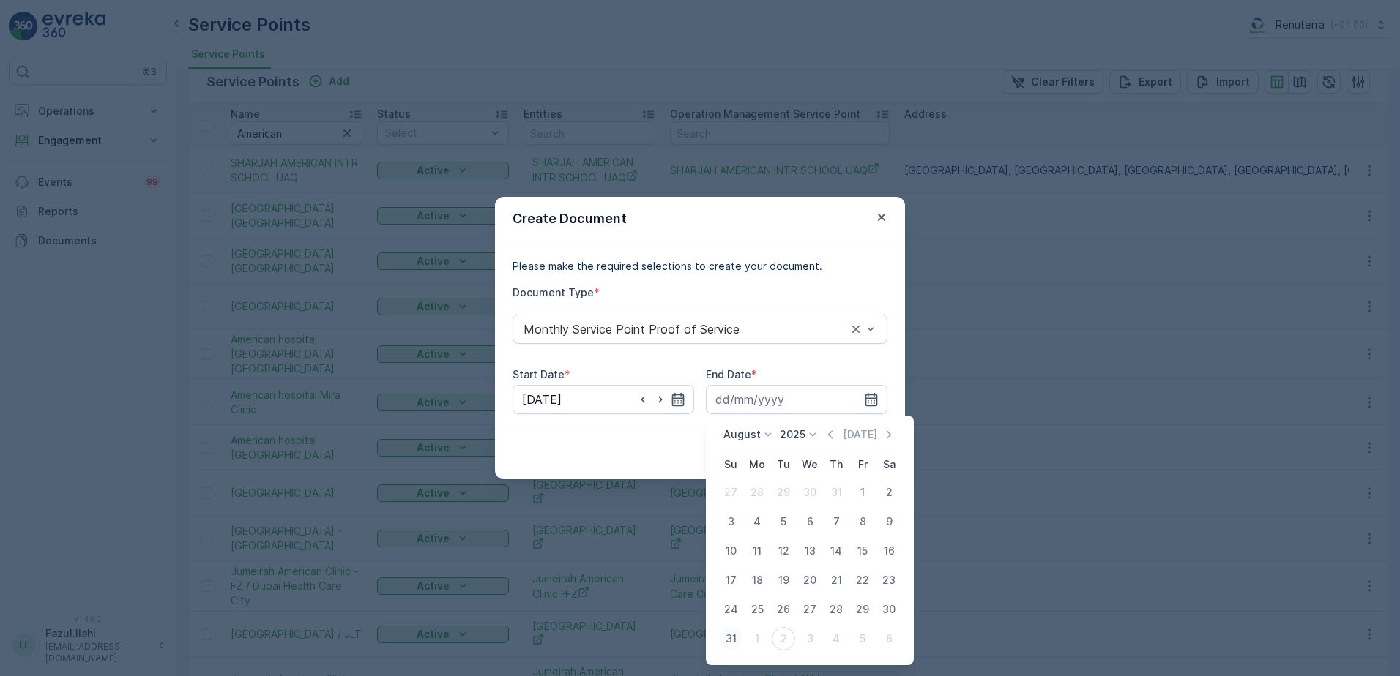
click at [728, 642] on div "31" at bounding box center [730, 638] width 23 height 23
type input "31.08.2025"
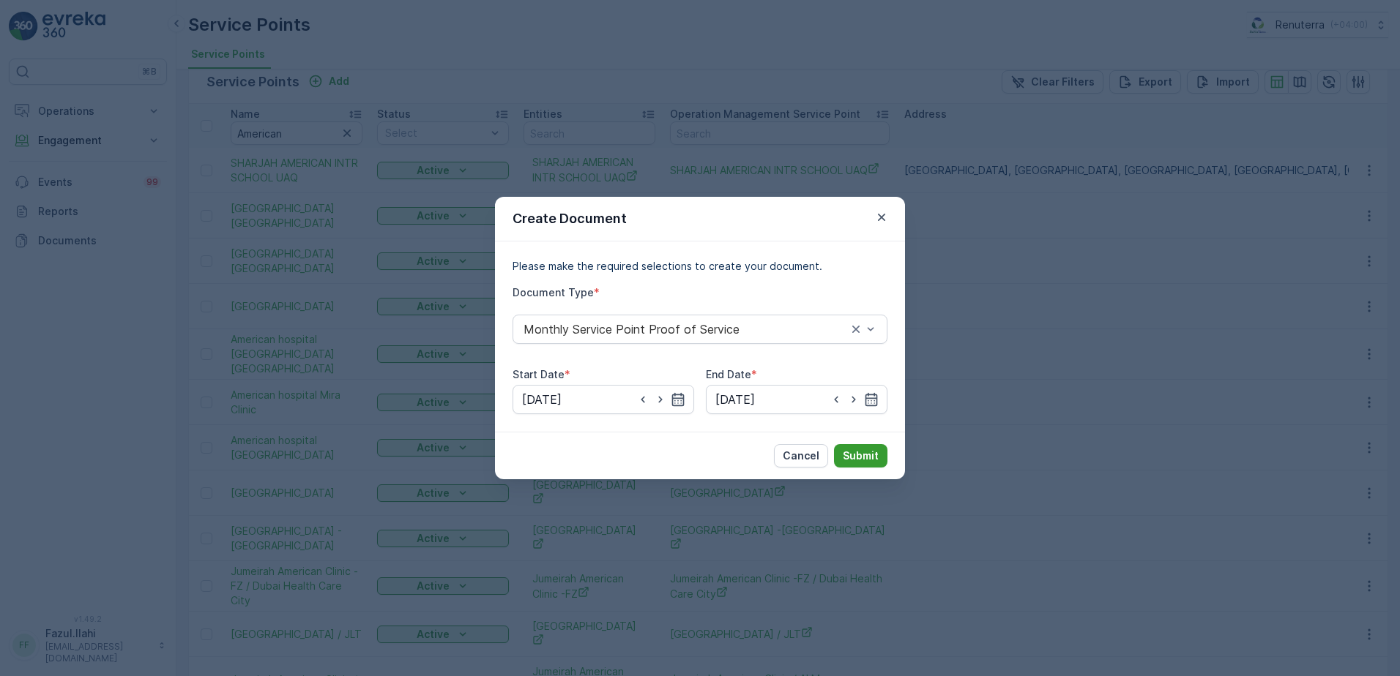
click at [864, 460] on p "Submit" at bounding box center [861, 456] width 36 height 15
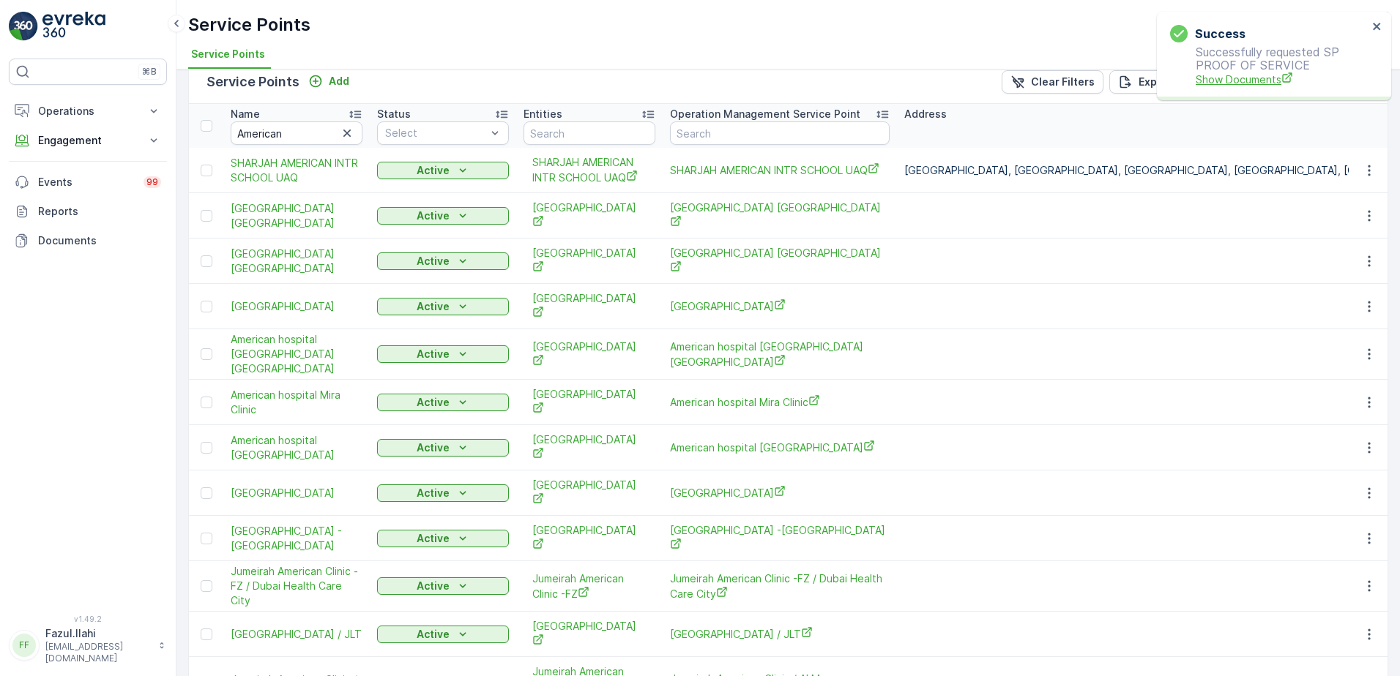
click at [1244, 81] on span "Show Documents" at bounding box center [1281, 79] width 172 height 15
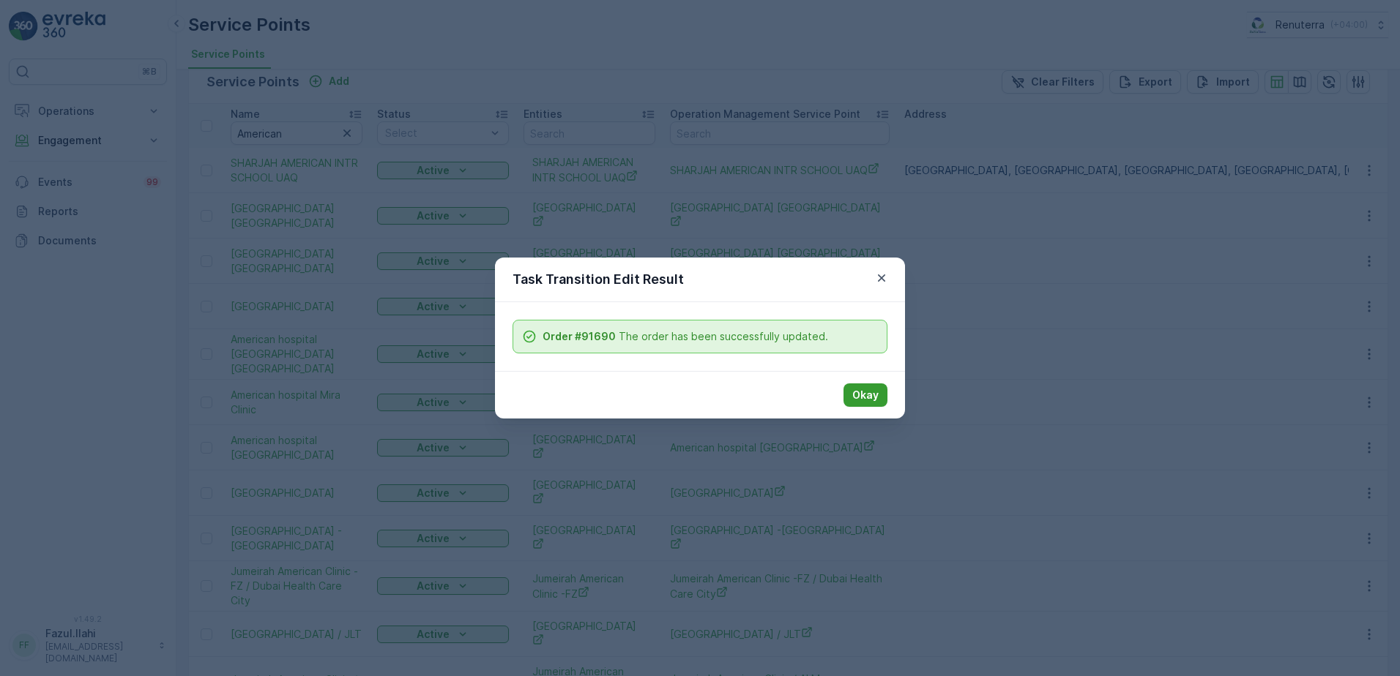
click at [856, 397] on p "Okay" at bounding box center [865, 395] width 26 height 15
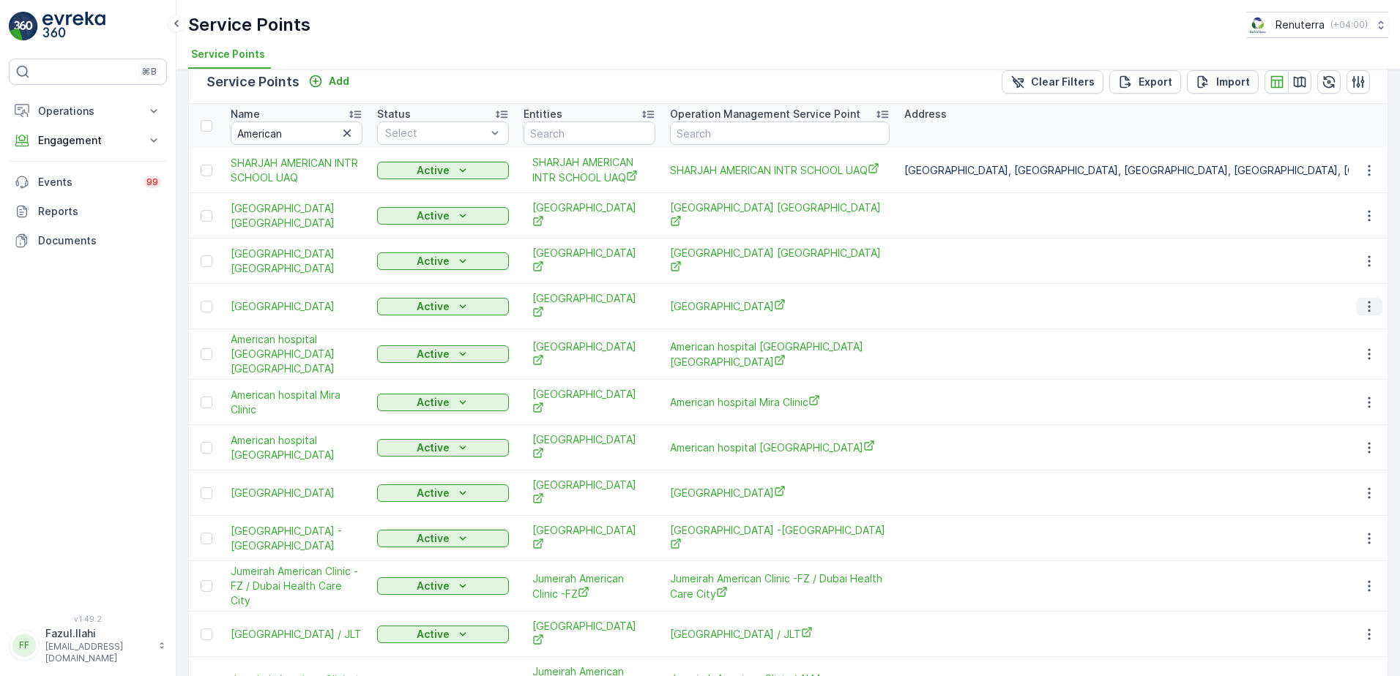
click at [1363, 300] on icon "button" at bounding box center [1369, 306] width 15 height 15
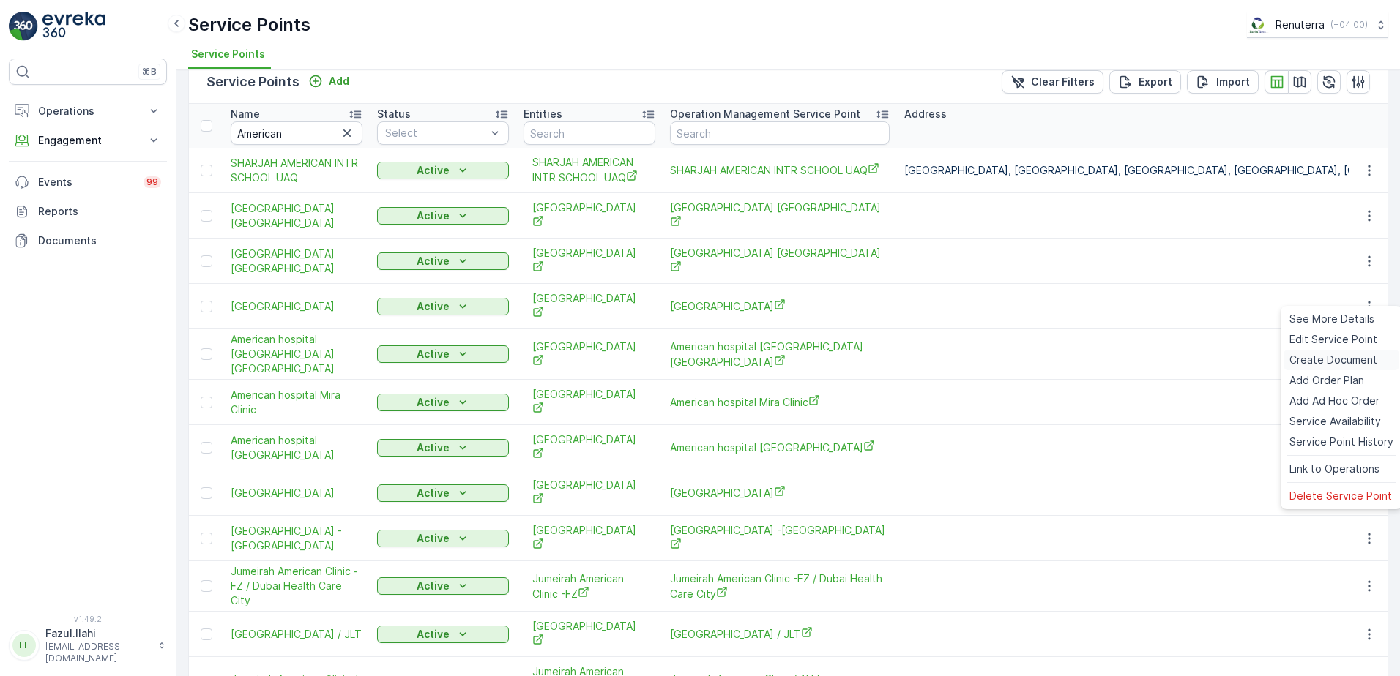
click at [1345, 358] on span "Create Document" at bounding box center [1333, 360] width 88 height 15
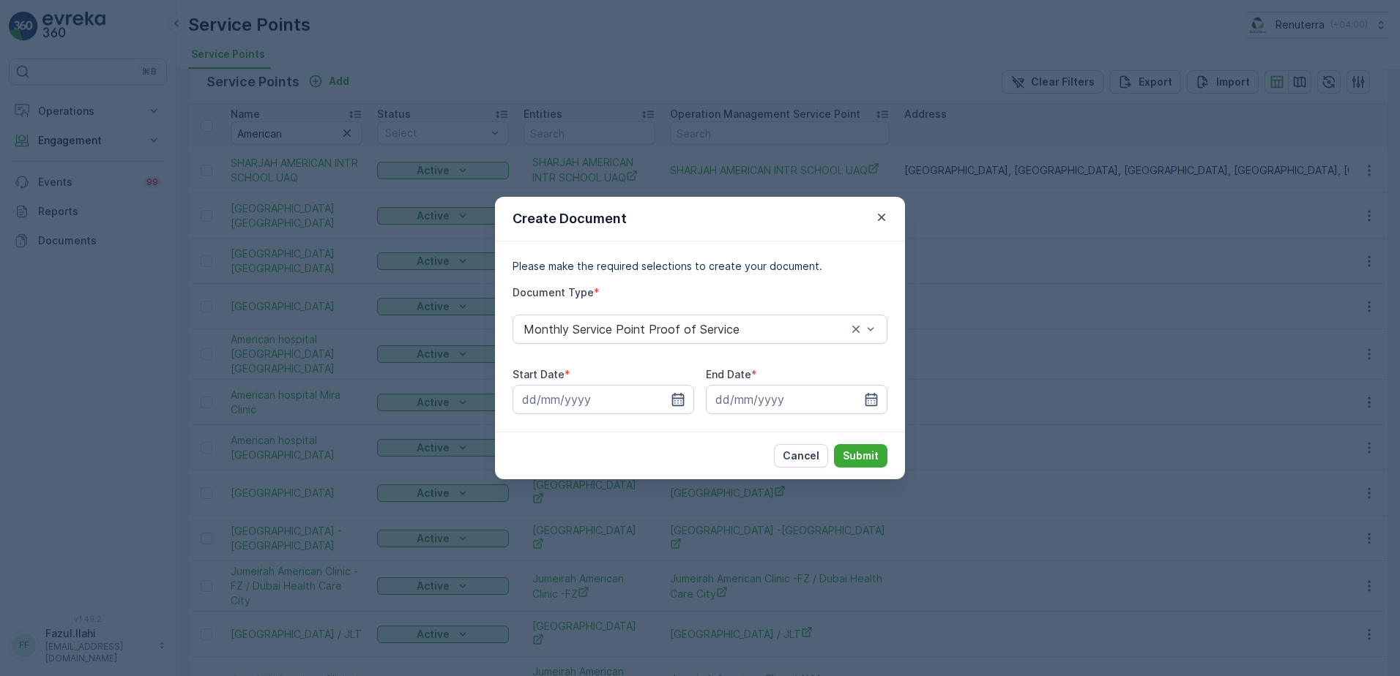
click at [683, 399] on icon "button" at bounding box center [678, 399] width 12 height 13
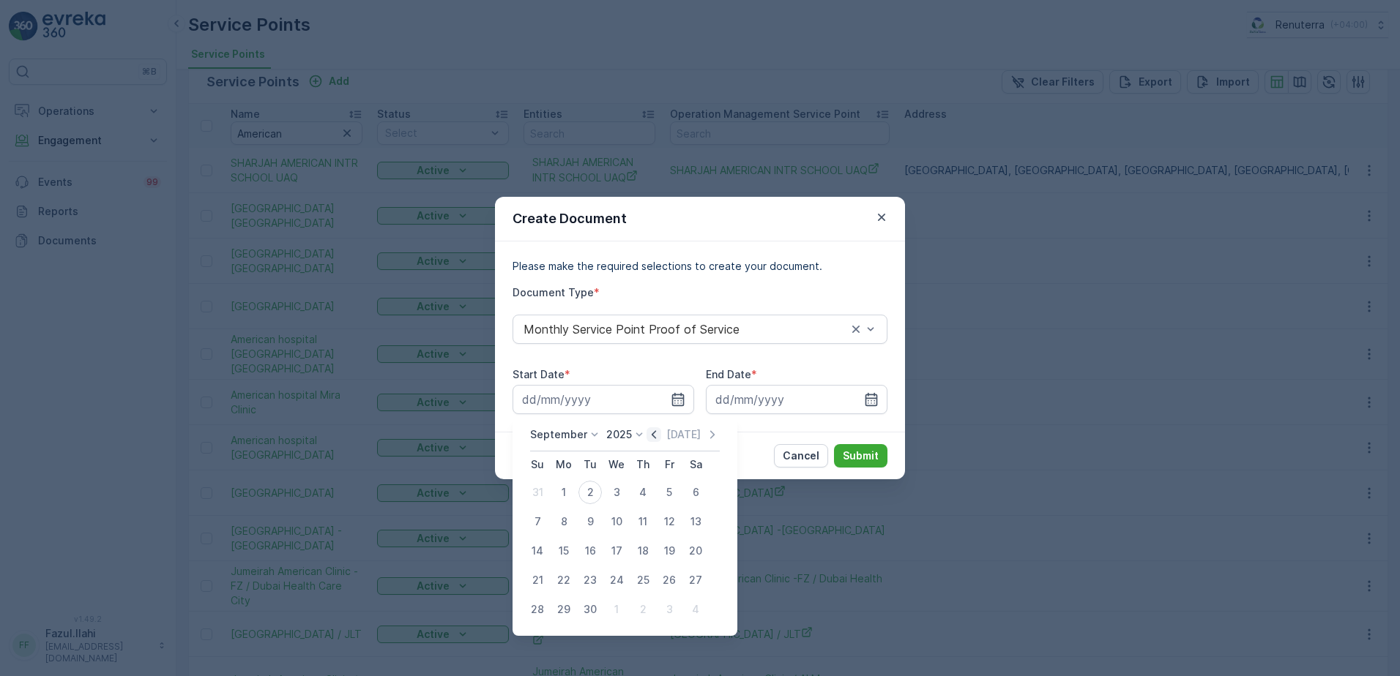
click at [647, 434] on icon "button" at bounding box center [653, 435] width 15 height 15
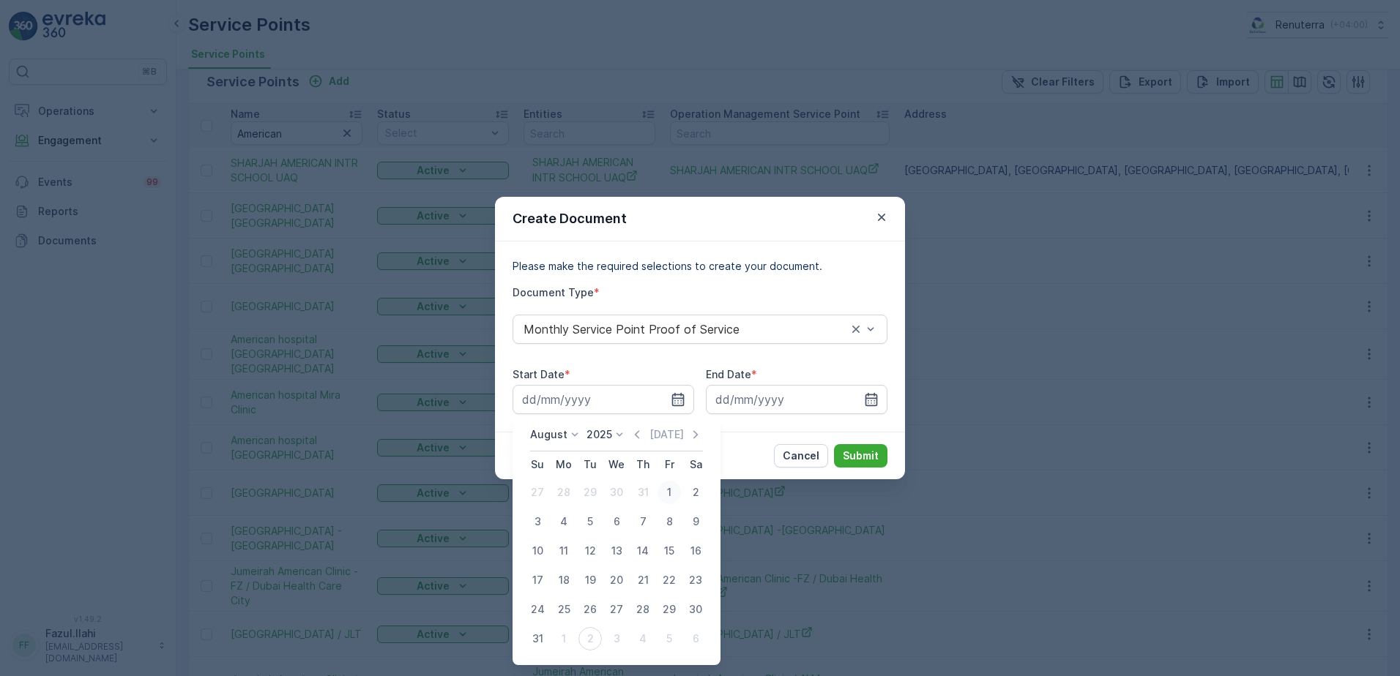
click at [665, 489] on div "1" at bounding box center [668, 492] width 23 height 23
type input "01.08.2025"
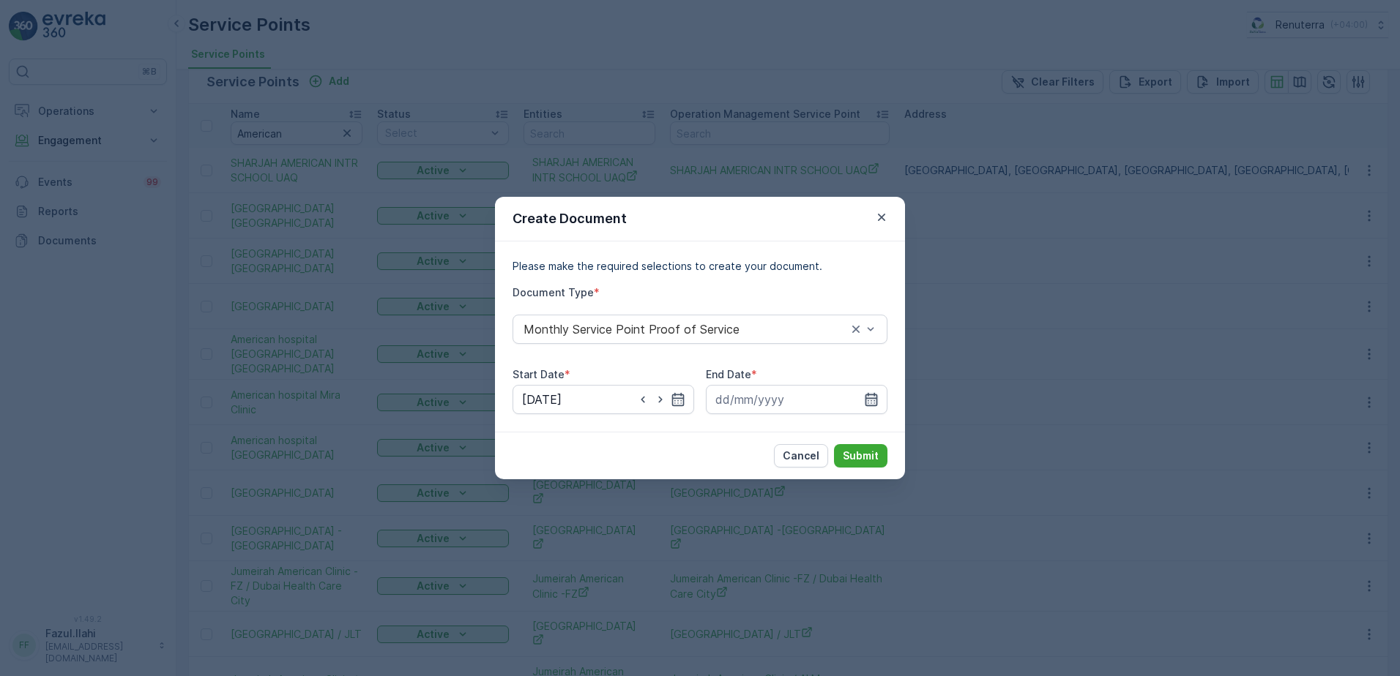
click at [875, 402] on icon "button" at bounding box center [871, 399] width 15 height 15
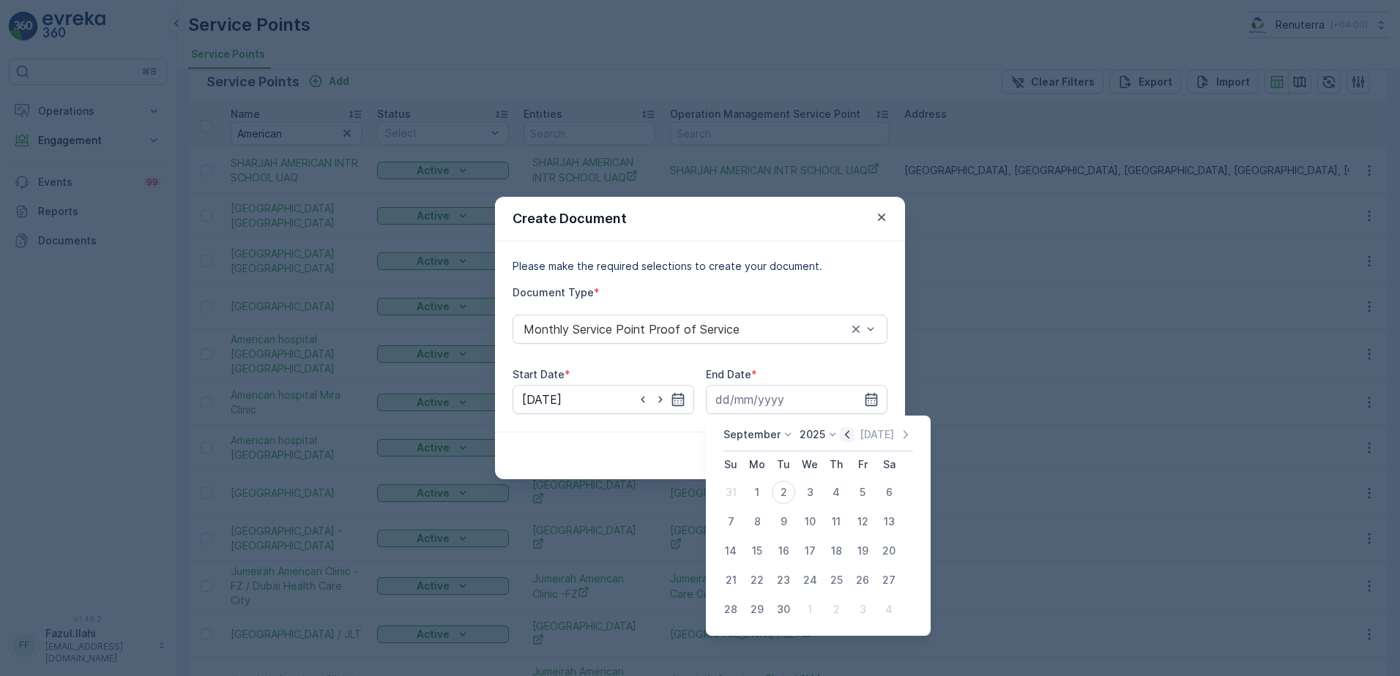
click at [846, 439] on icon "button" at bounding box center [847, 435] width 15 height 15
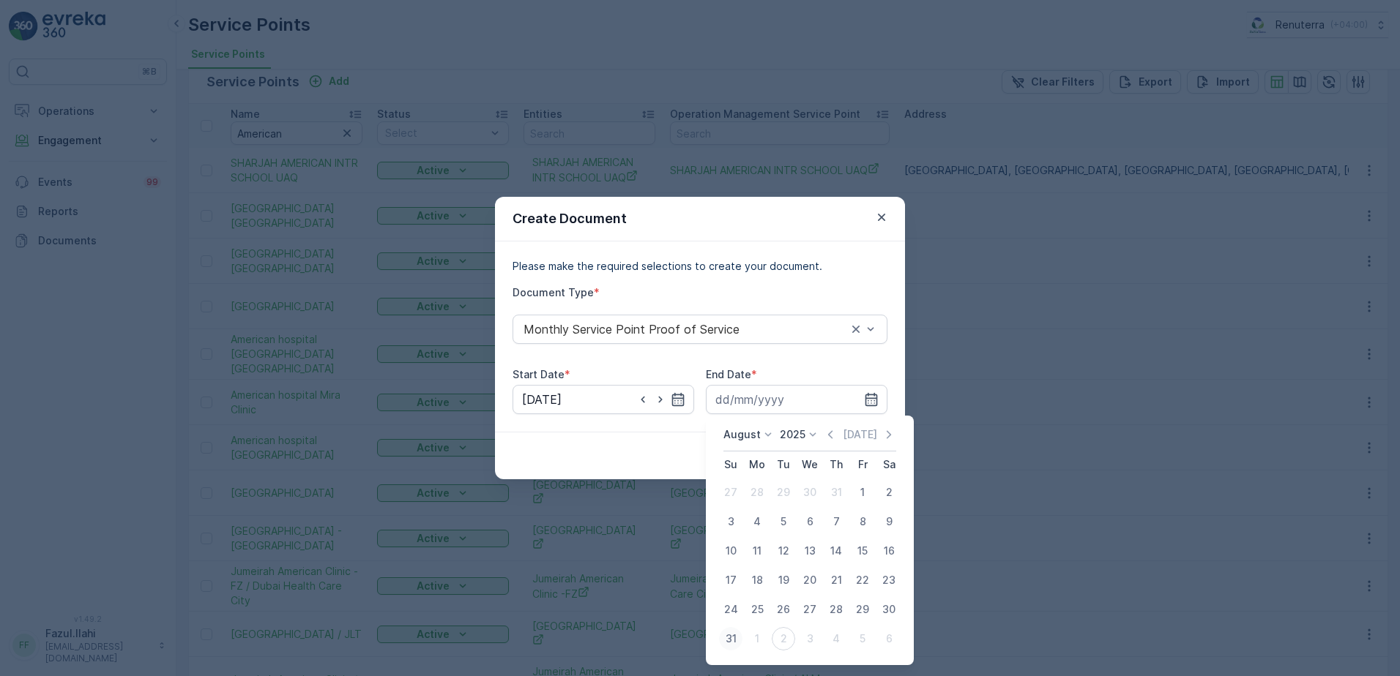
click at [735, 635] on div "31" at bounding box center [730, 638] width 23 height 23
type input "31.08.2025"
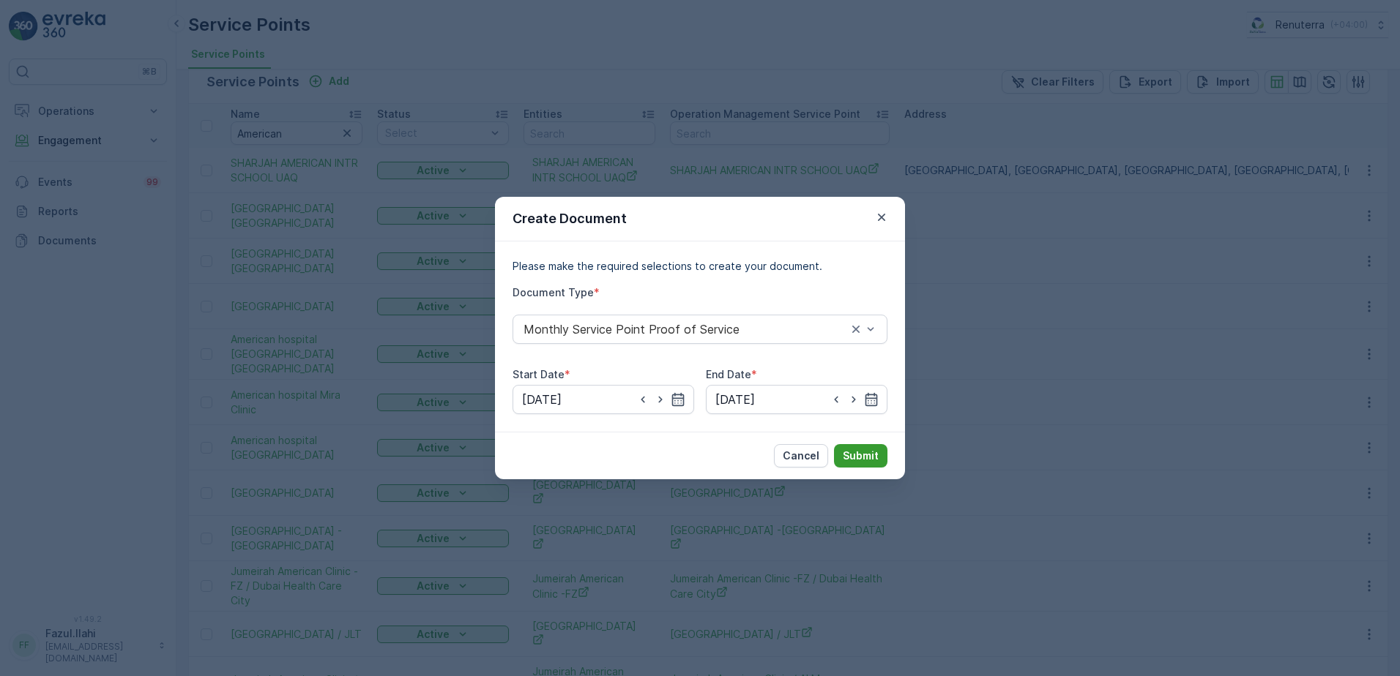
click at [870, 449] on p "Submit" at bounding box center [861, 456] width 36 height 15
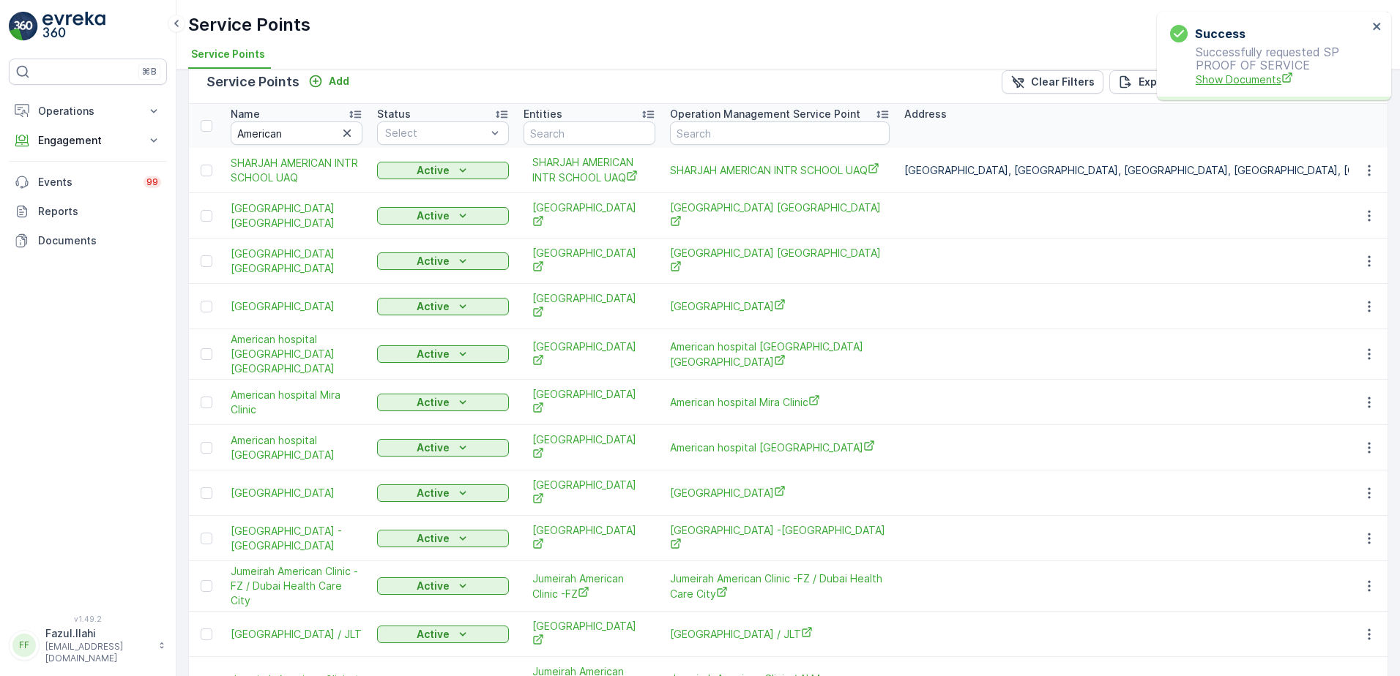
click at [1233, 83] on span "Show Documents" at bounding box center [1281, 79] width 172 height 15
click at [1367, 347] on icon "button" at bounding box center [1369, 354] width 15 height 15
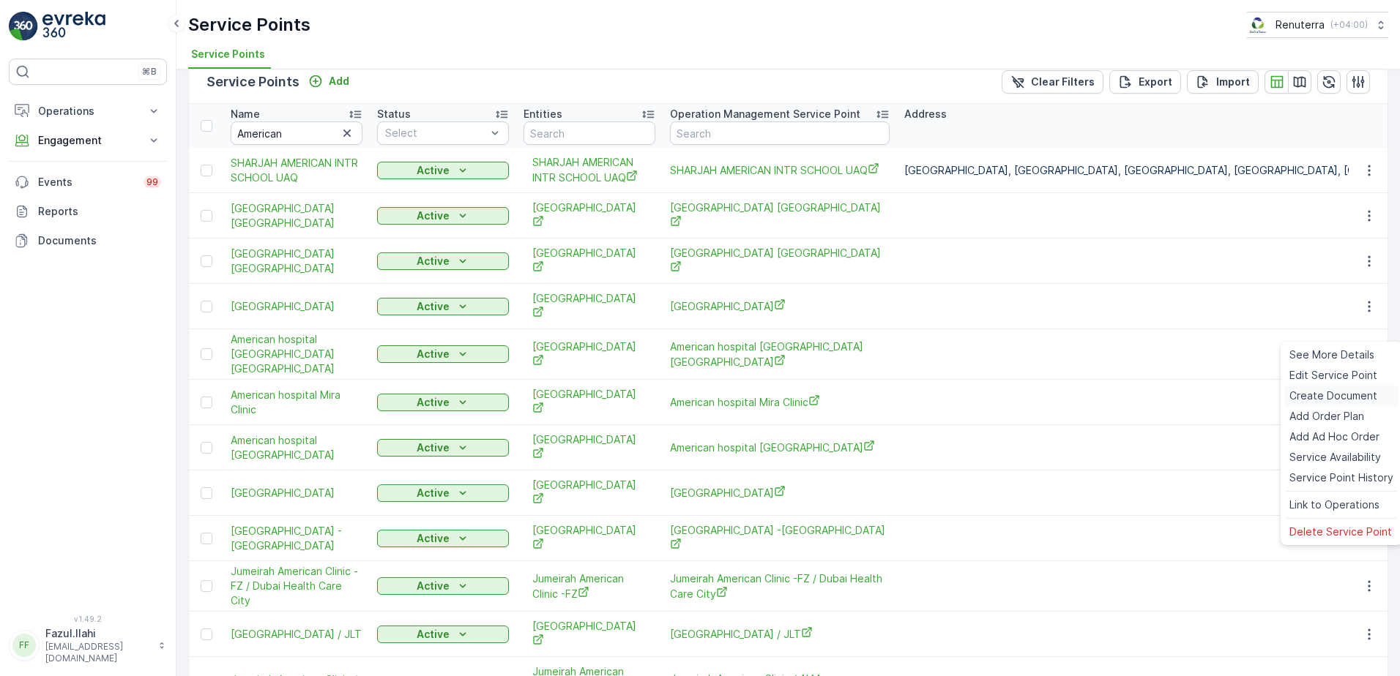
click at [1335, 395] on span "Create Document" at bounding box center [1333, 396] width 88 height 15
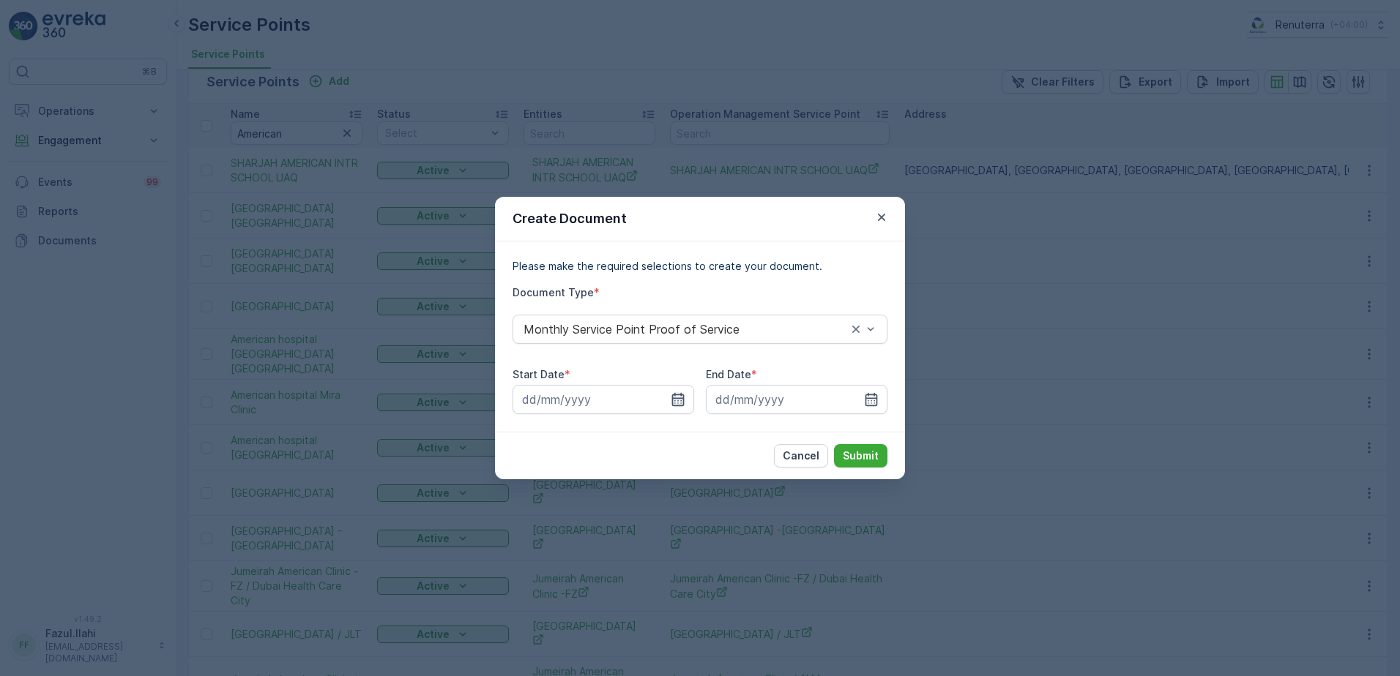
click at [679, 394] on icon "button" at bounding box center [678, 399] width 15 height 15
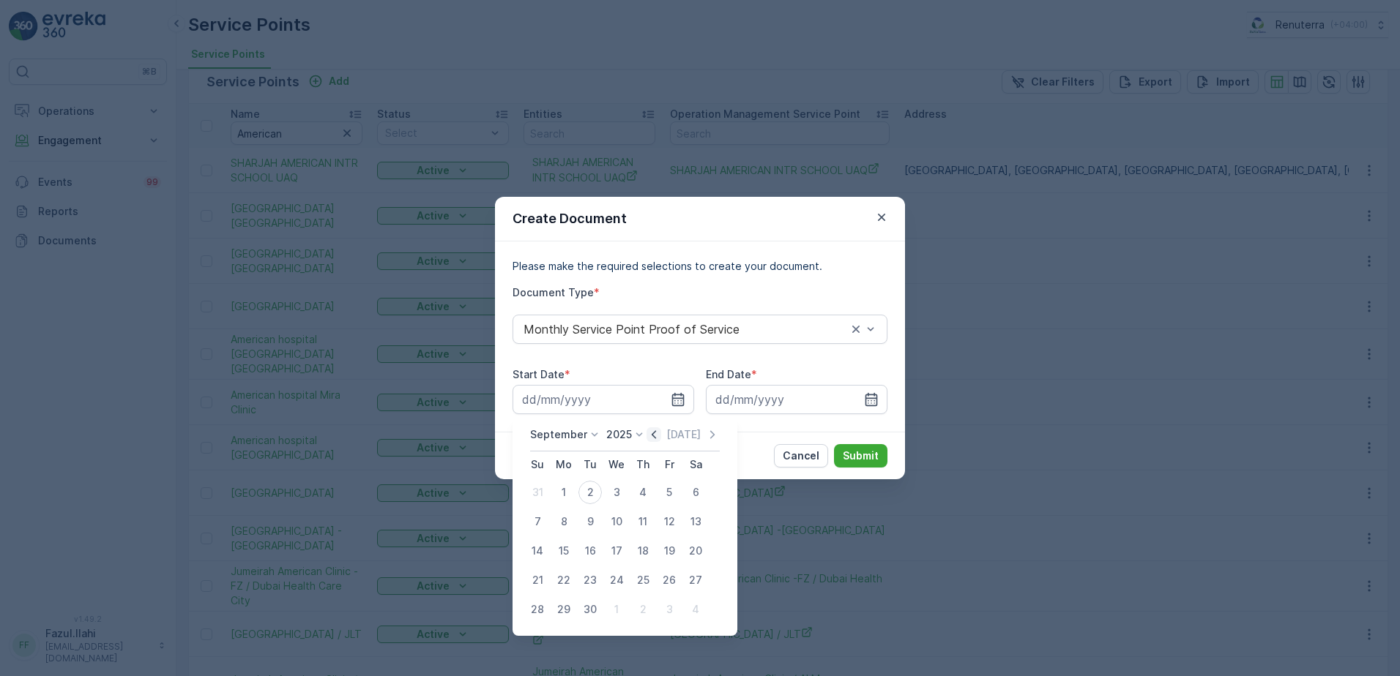
click at [646, 436] on icon "button" at bounding box center [653, 435] width 15 height 15
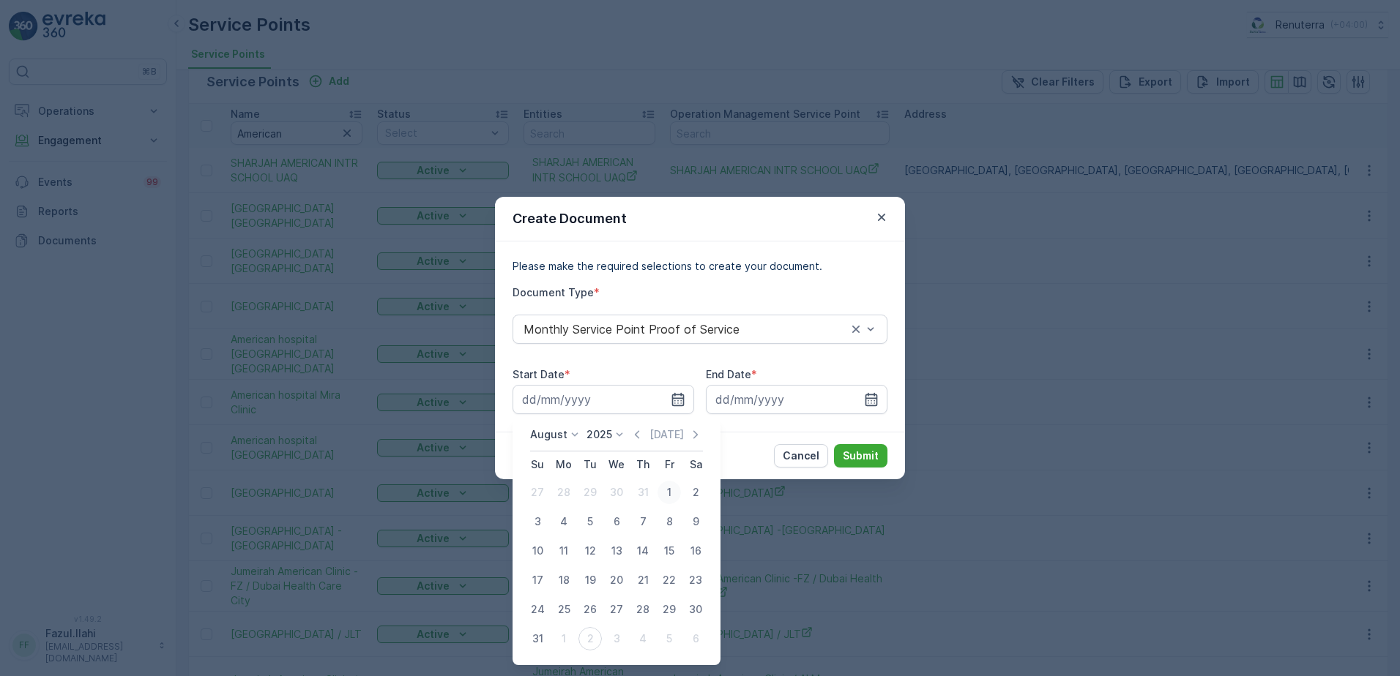
click at [673, 487] on div "1" at bounding box center [668, 492] width 23 height 23
type input "01.08.2025"
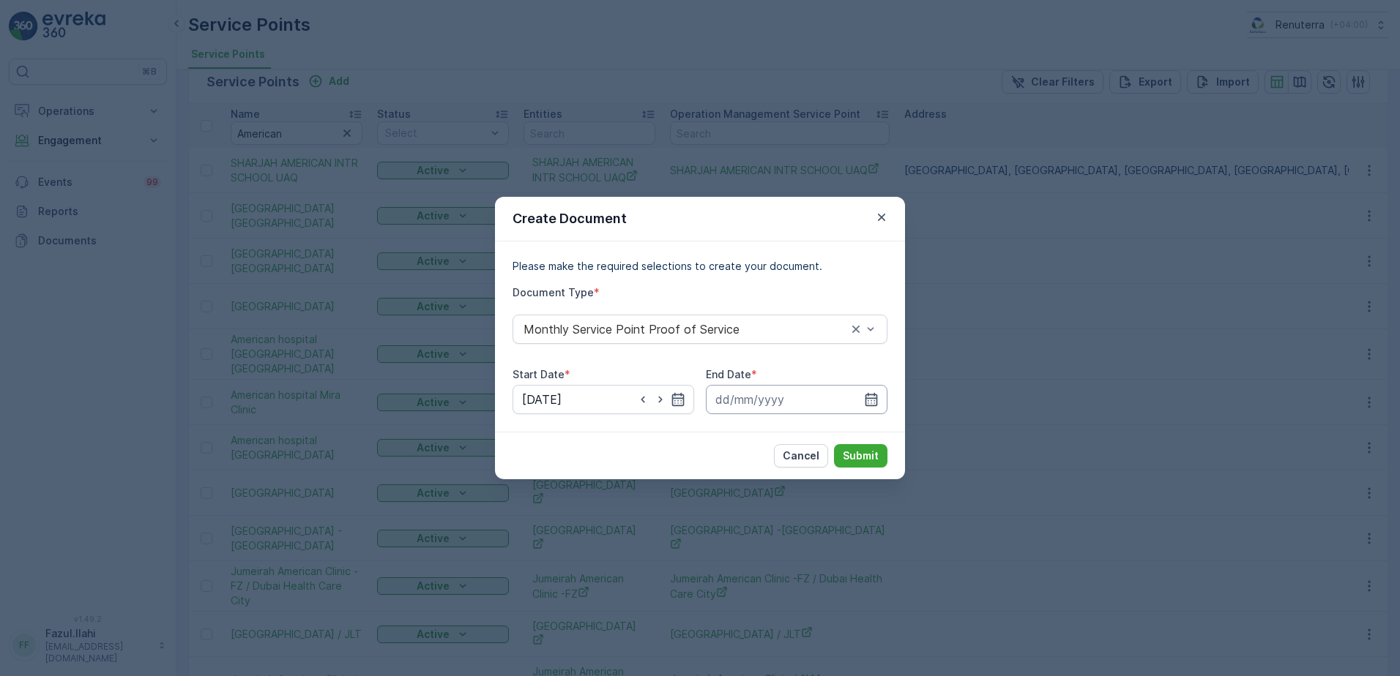
click at [876, 389] on input at bounding box center [797, 399] width 182 height 29
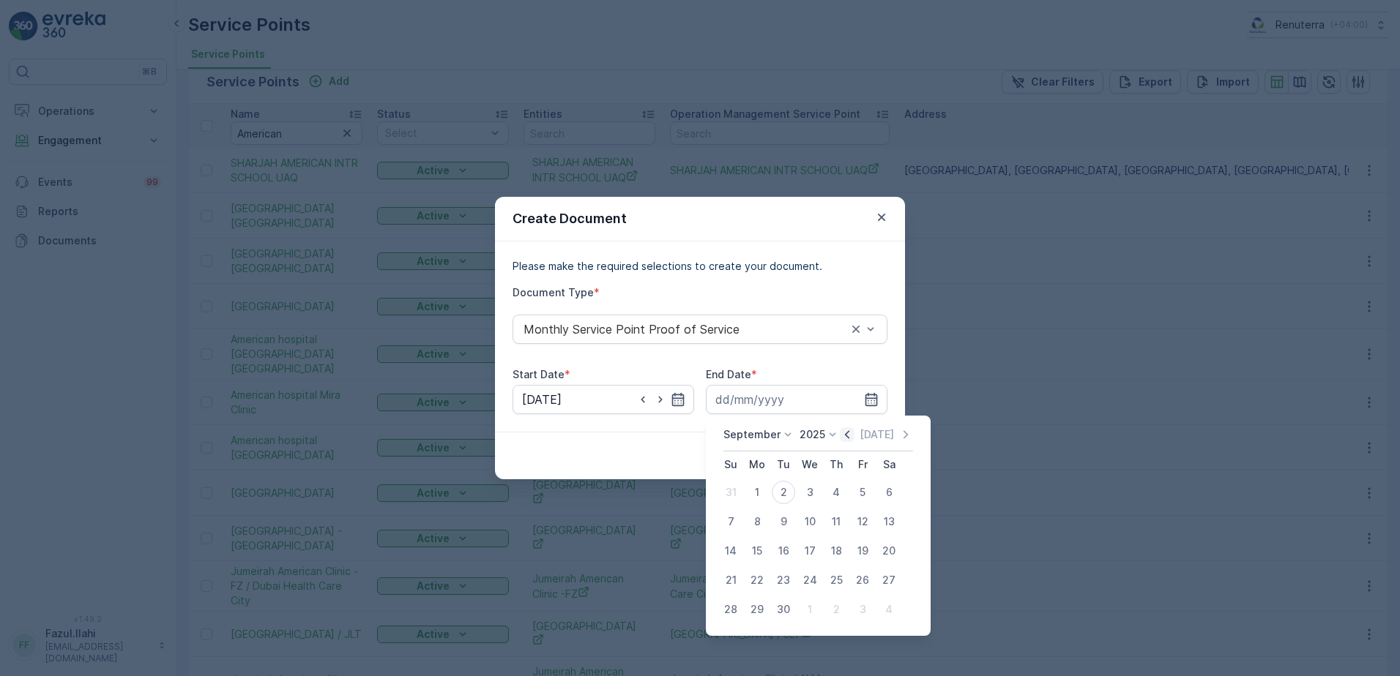
click at [843, 439] on icon "button" at bounding box center [847, 435] width 15 height 15
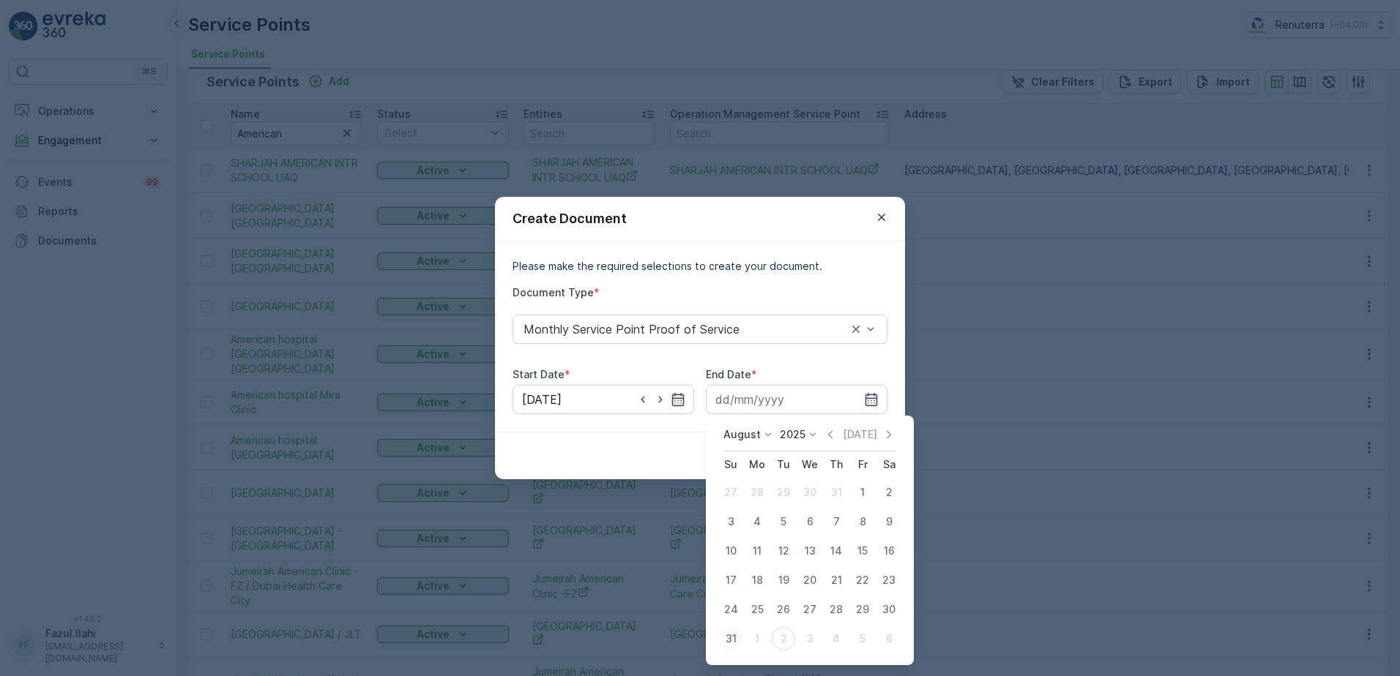
click at [730, 641] on div "31" at bounding box center [730, 638] width 23 height 23
type input "31.08.2025"
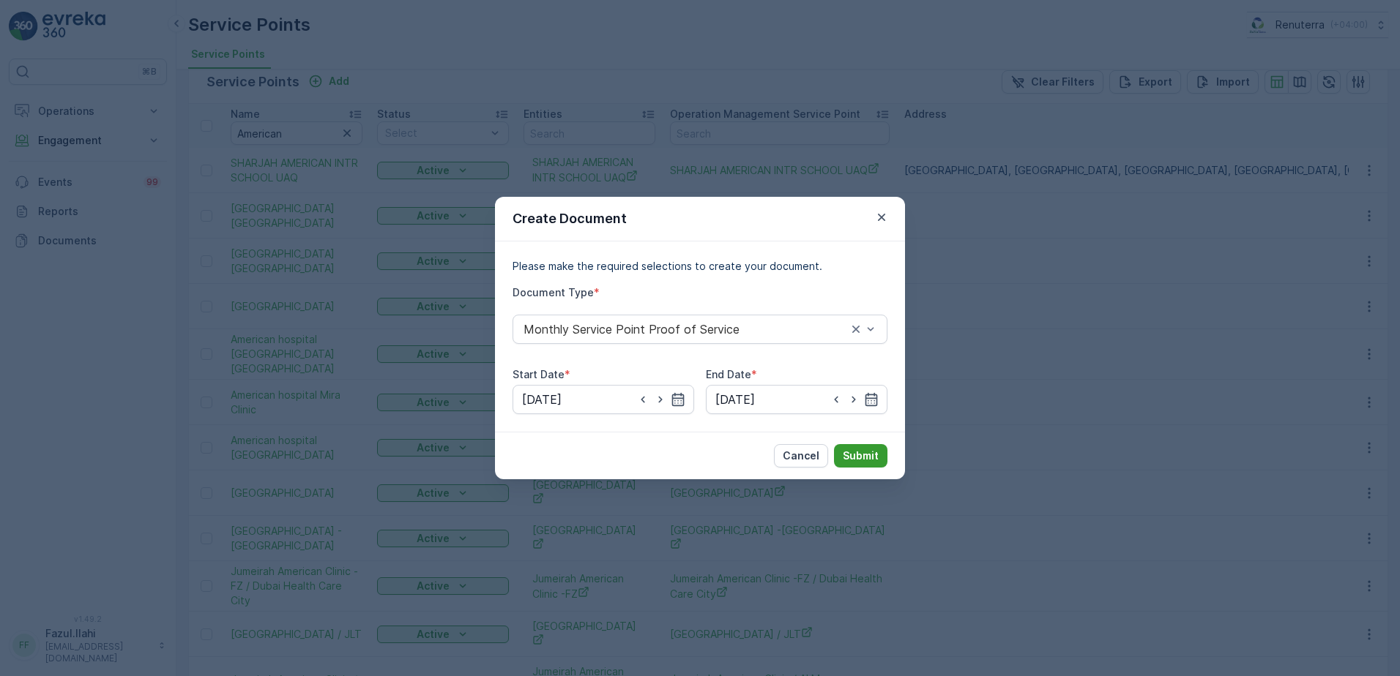
click at [867, 460] on p "Submit" at bounding box center [861, 456] width 36 height 15
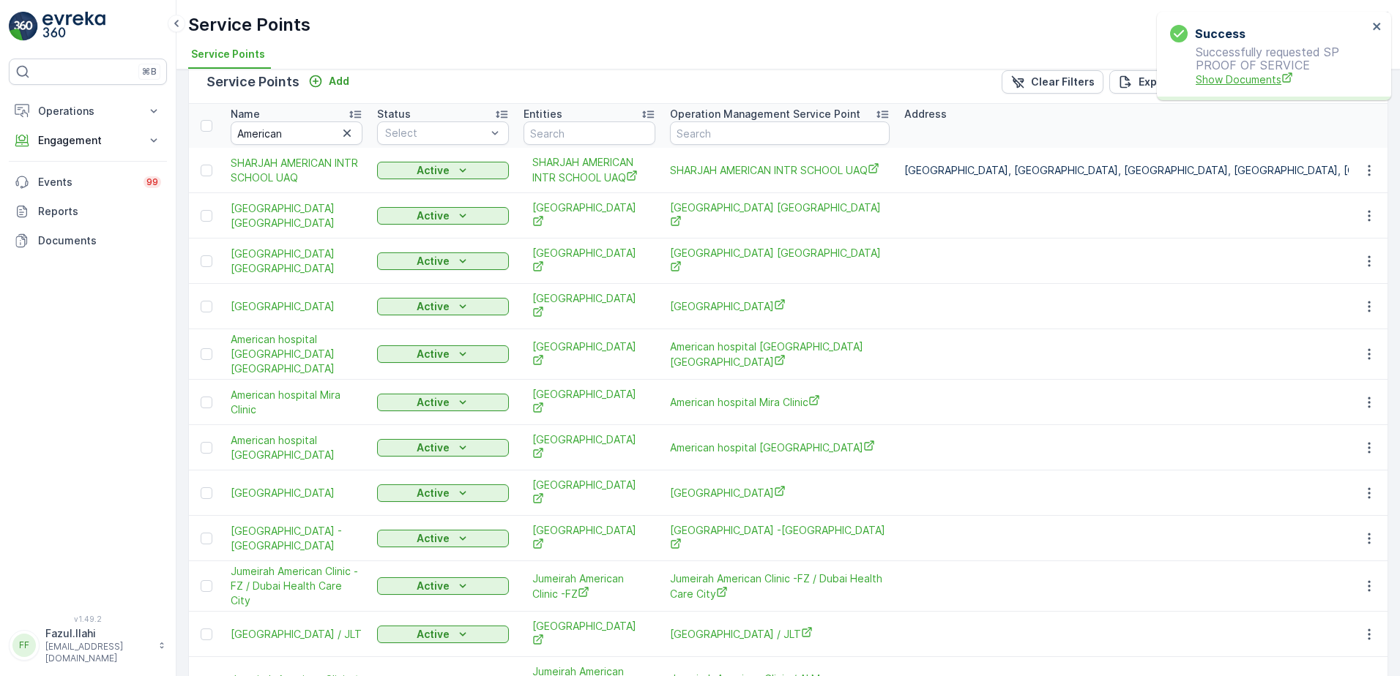
click at [1244, 79] on span "Show Documents" at bounding box center [1281, 79] width 172 height 15
click at [1367, 442] on icon "button" at bounding box center [1368, 447] width 2 height 11
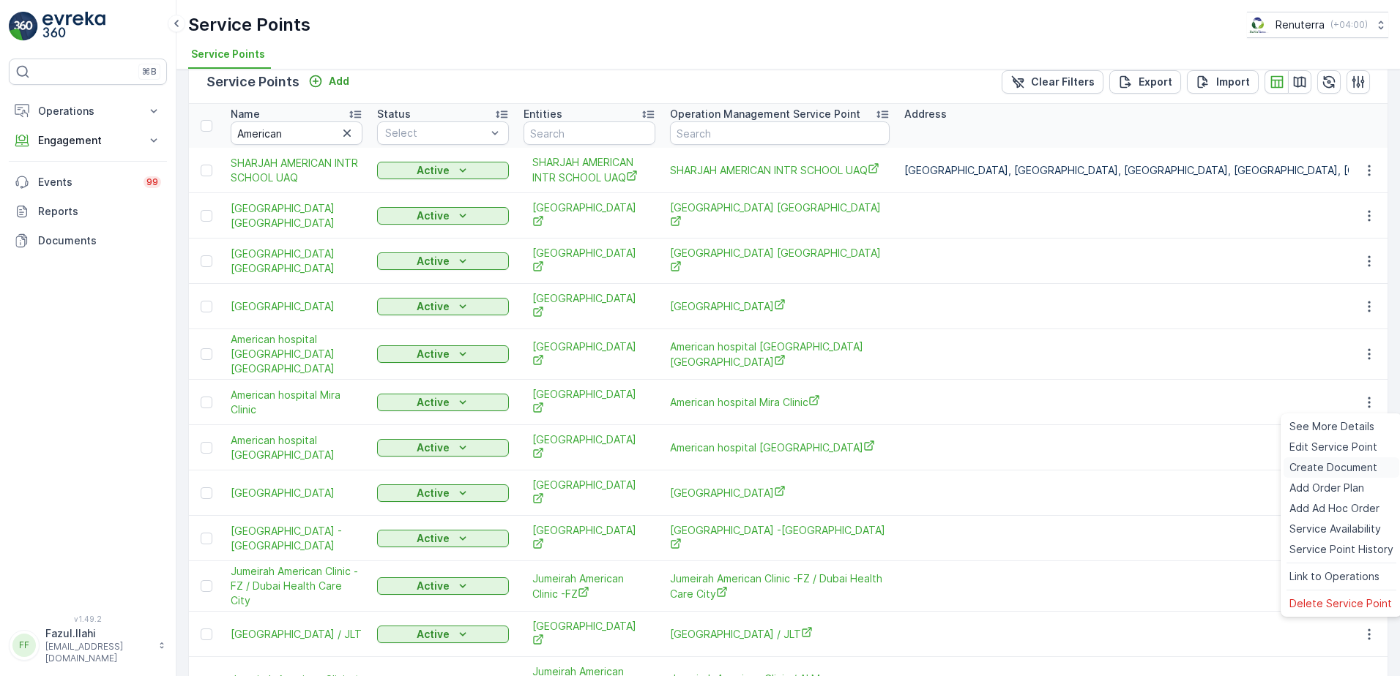
click at [1307, 465] on span "Create Document" at bounding box center [1333, 467] width 88 height 15
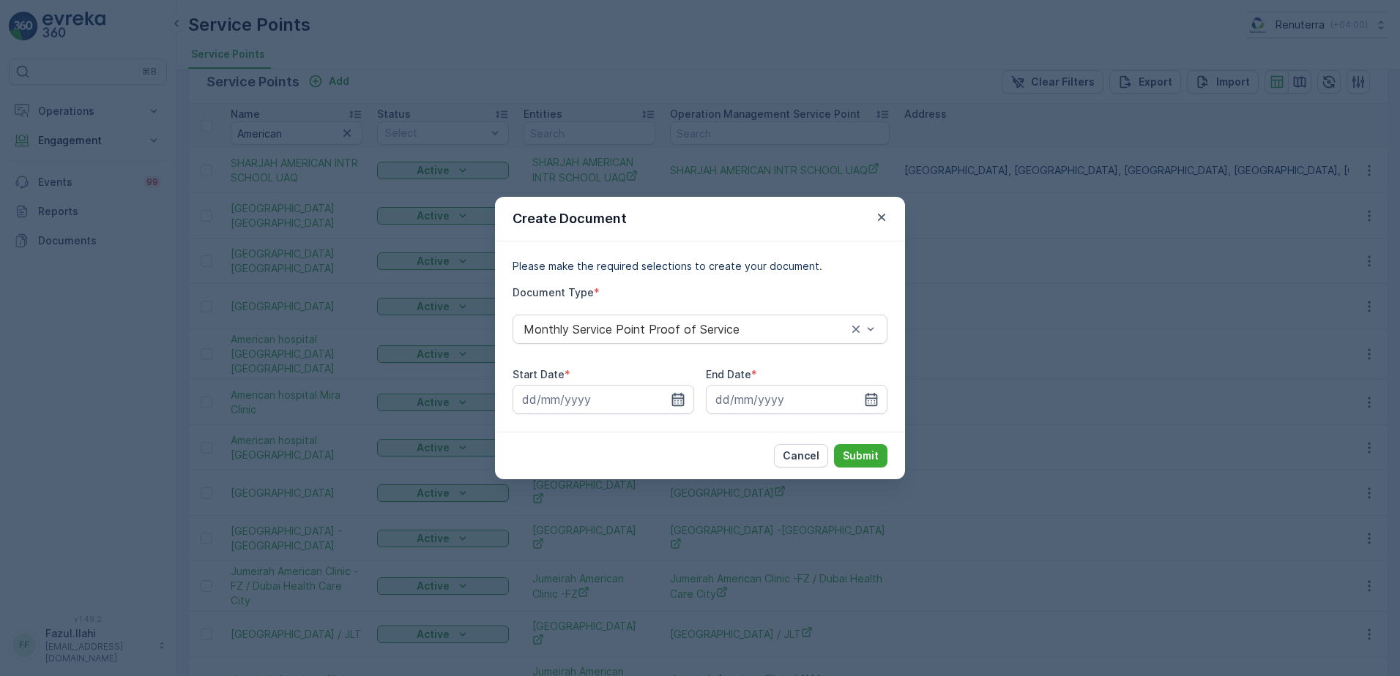
click at [673, 398] on icon "button" at bounding box center [678, 399] width 12 height 13
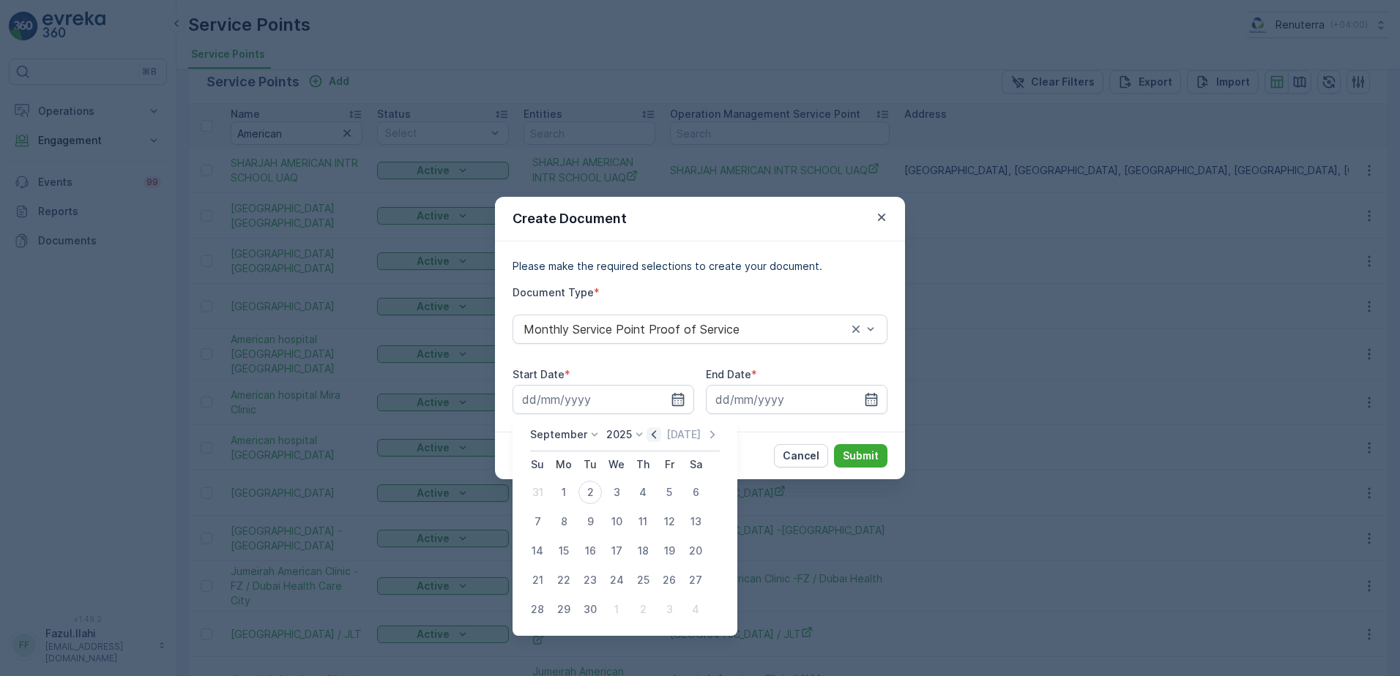
click at [652, 433] on icon "button" at bounding box center [654, 434] width 4 height 8
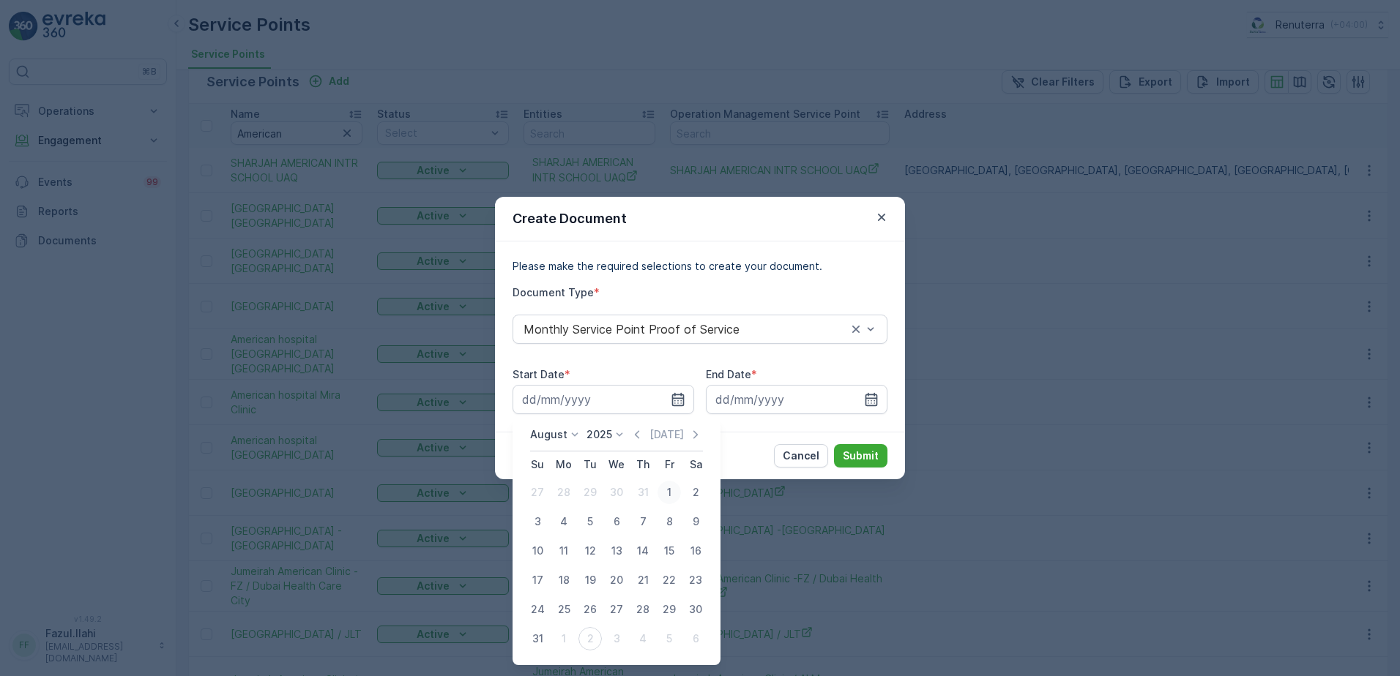
click at [667, 492] on div "1" at bounding box center [668, 492] width 23 height 23
type input "01.08.2025"
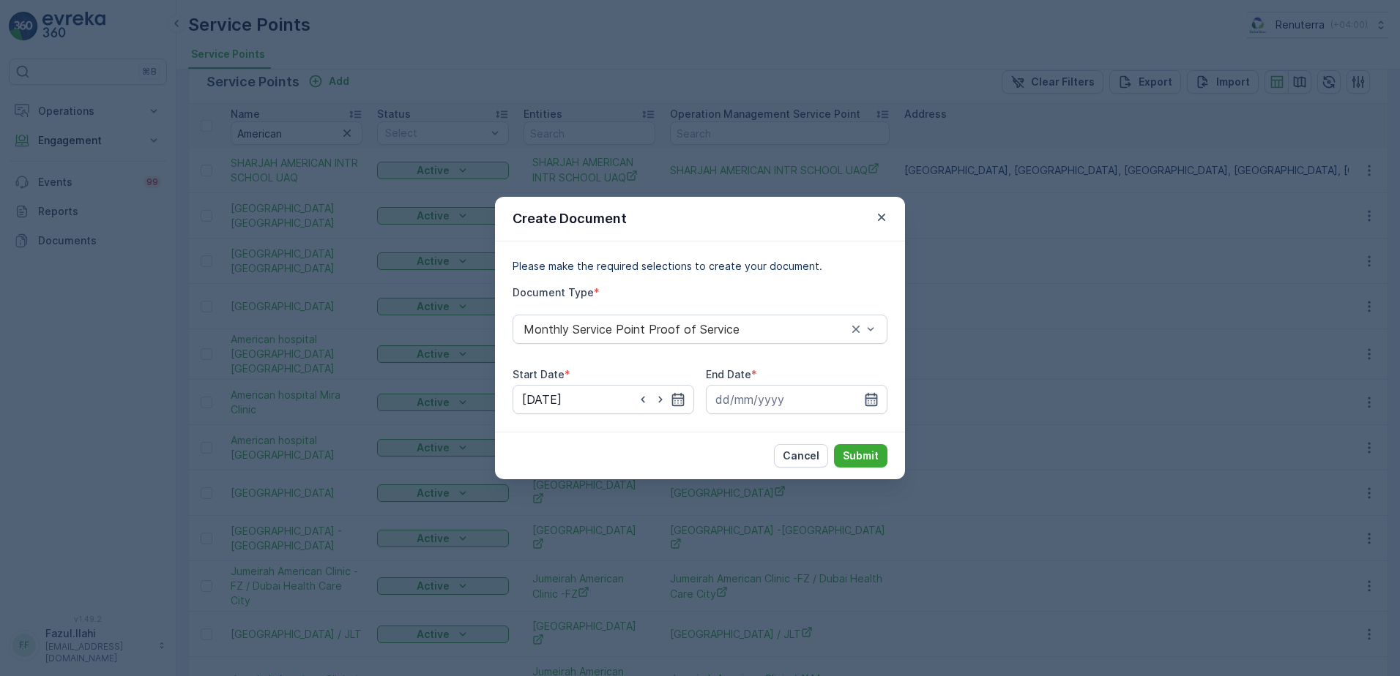
click at [876, 399] on icon "button" at bounding box center [871, 399] width 15 height 15
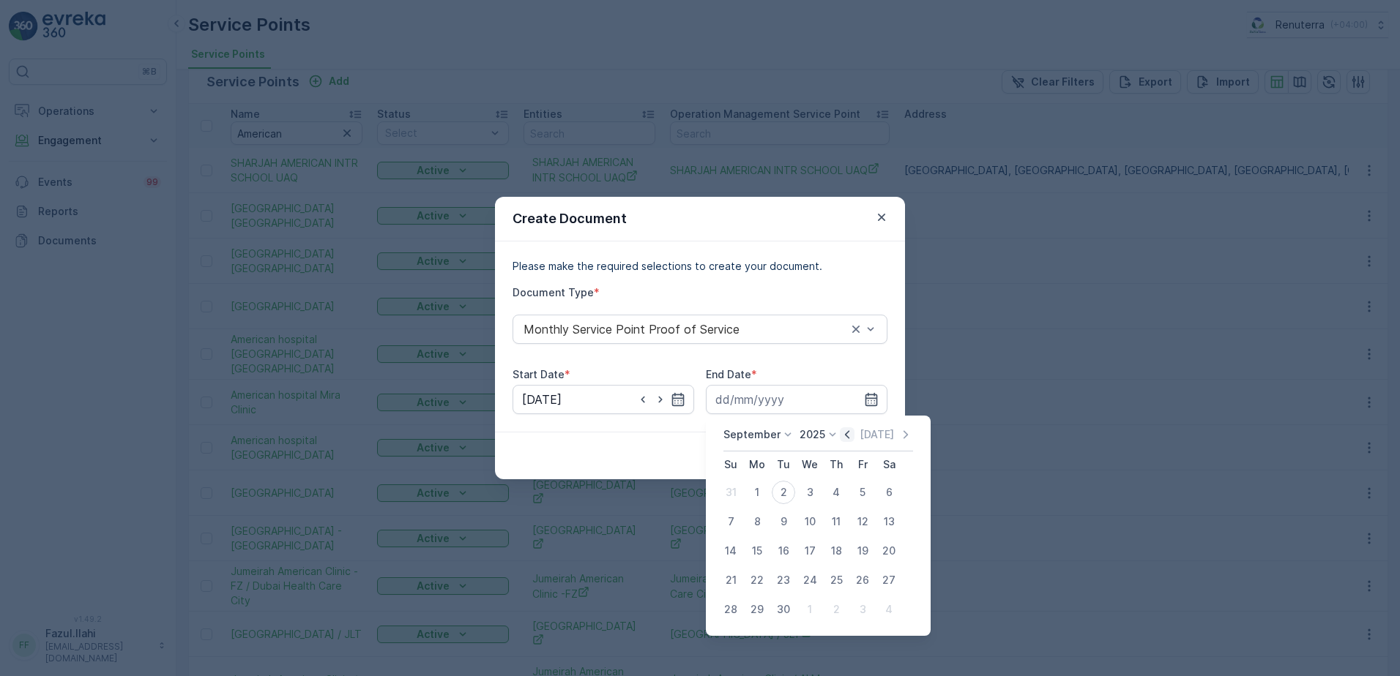
click at [841, 435] on icon "button" at bounding box center [847, 435] width 15 height 15
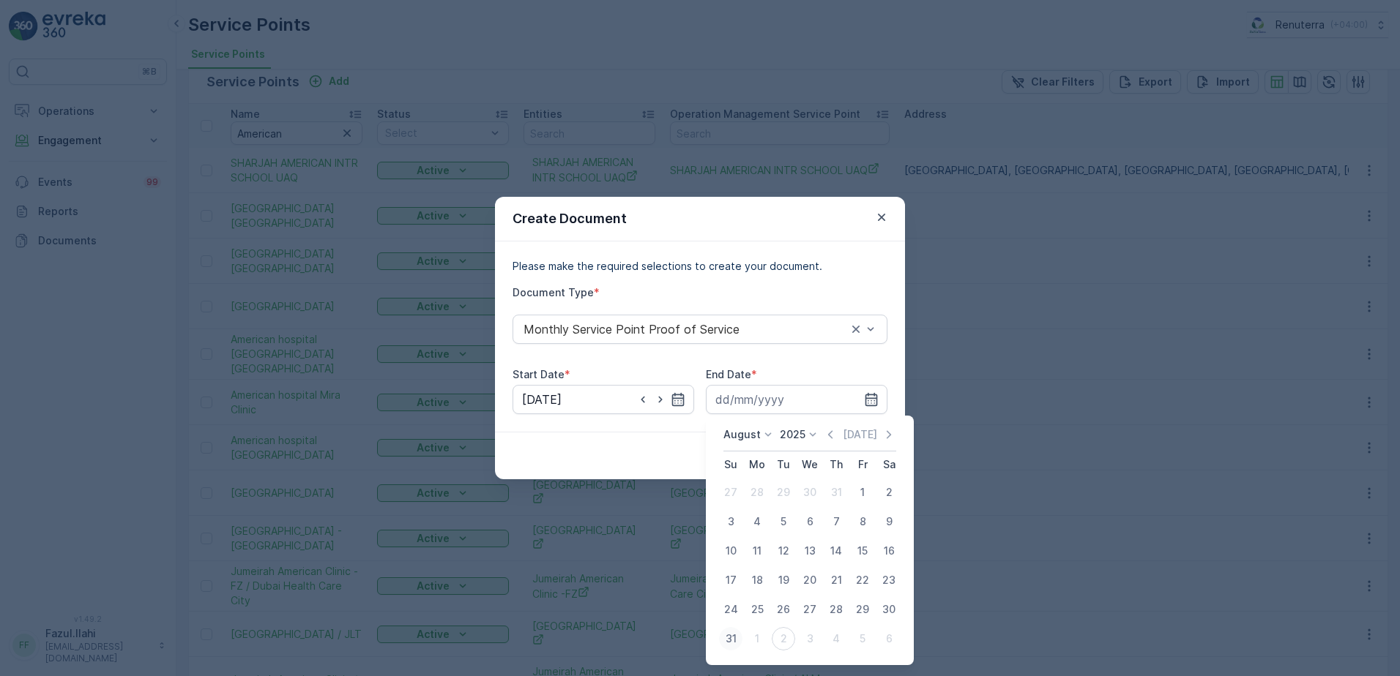
click at [731, 641] on div "31" at bounding box center [730, 638] width 23 height 23
type input "31.08.2025"
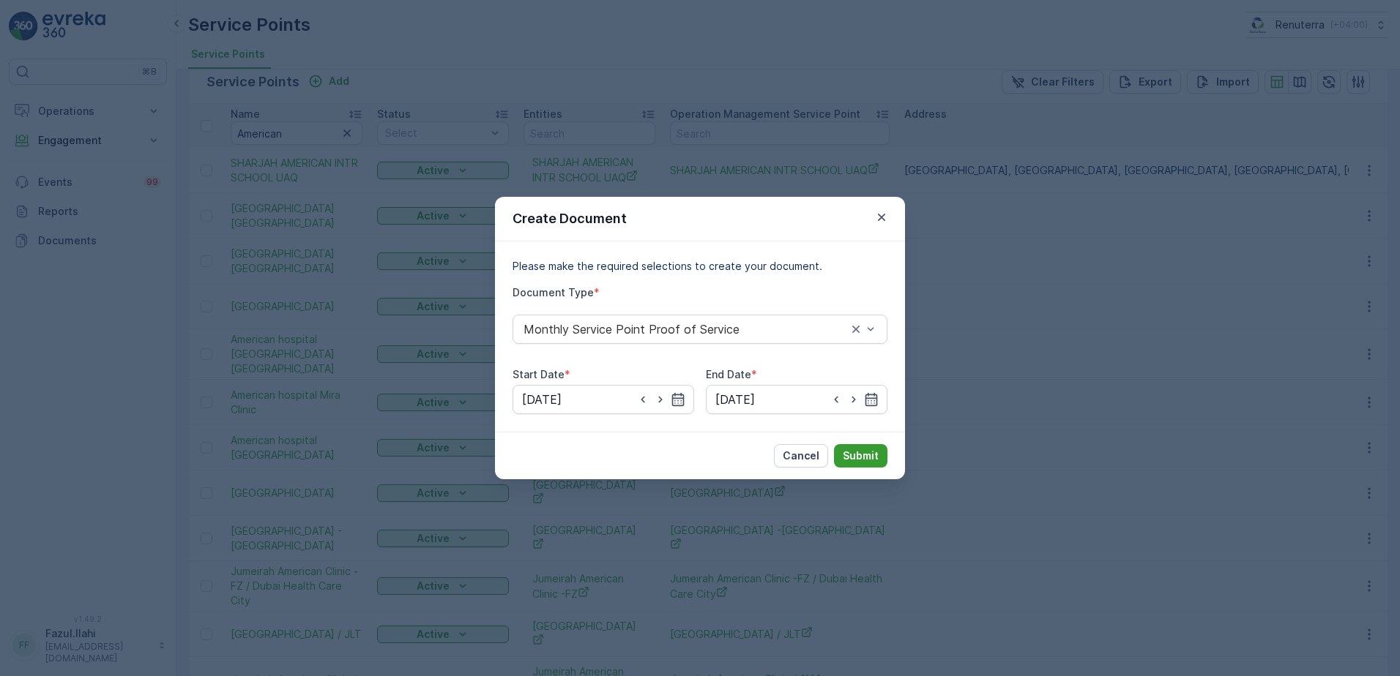
click at [862, 453] on p "Submit" at bounding box center [861, 456] width 36 height 15
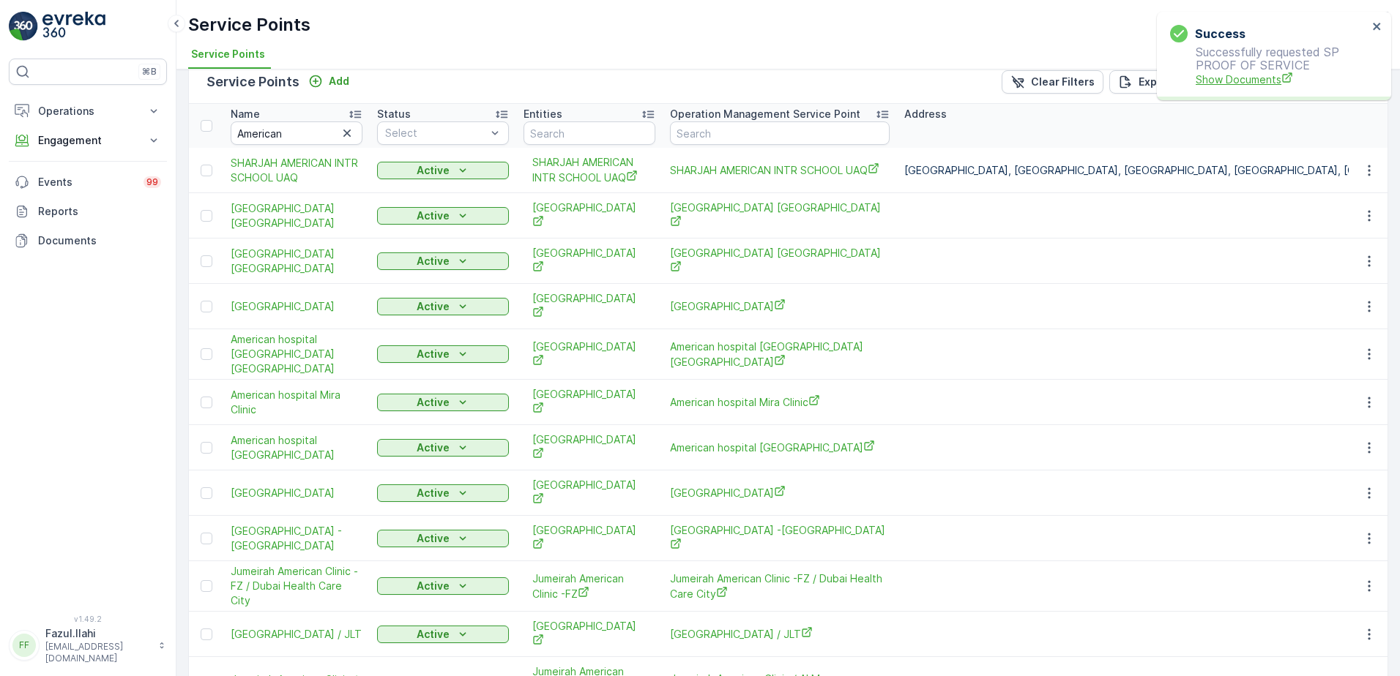
click at [1239, 78] on span "Show Documents" at bounding box center [1281, 79] width 172 height 15
click at [1362, 486] on icon "button" at bounding box center [1369, 493] width 15 height 15
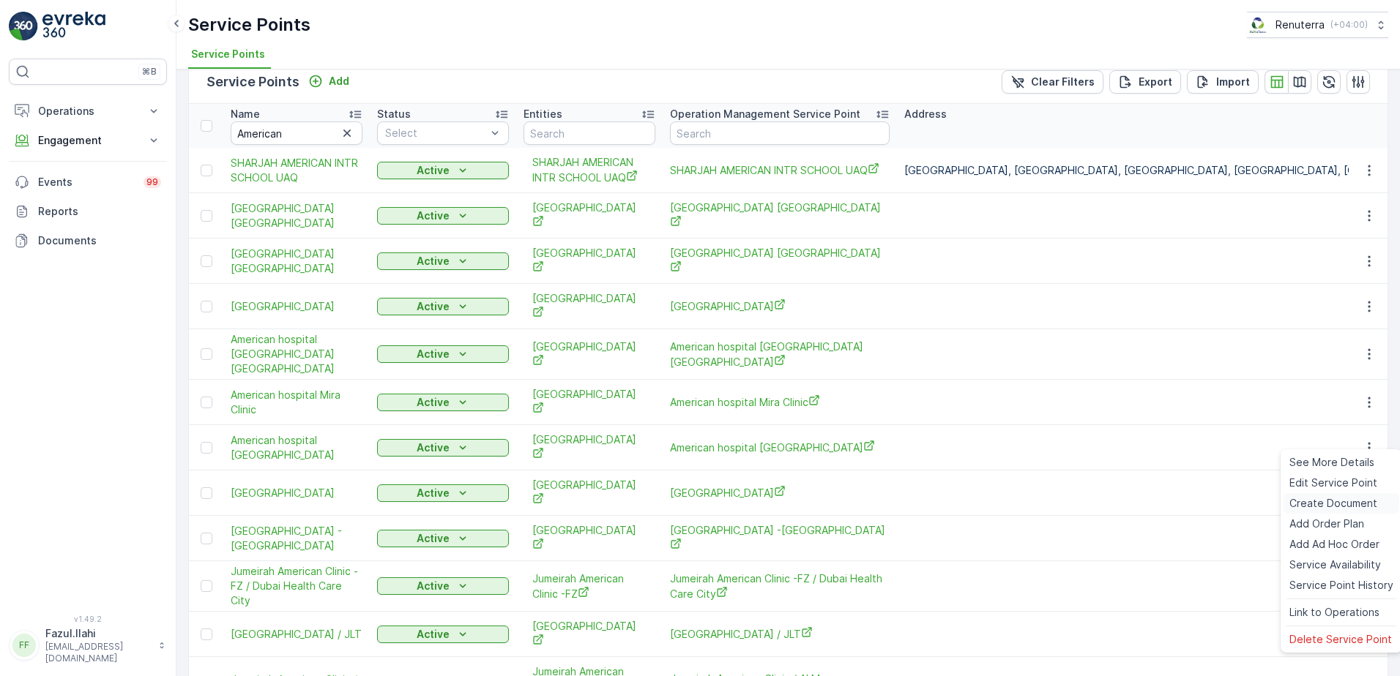
click at [1318, 507] on span "Create Document" at bounding box center [1333, 503] width 88 height 15
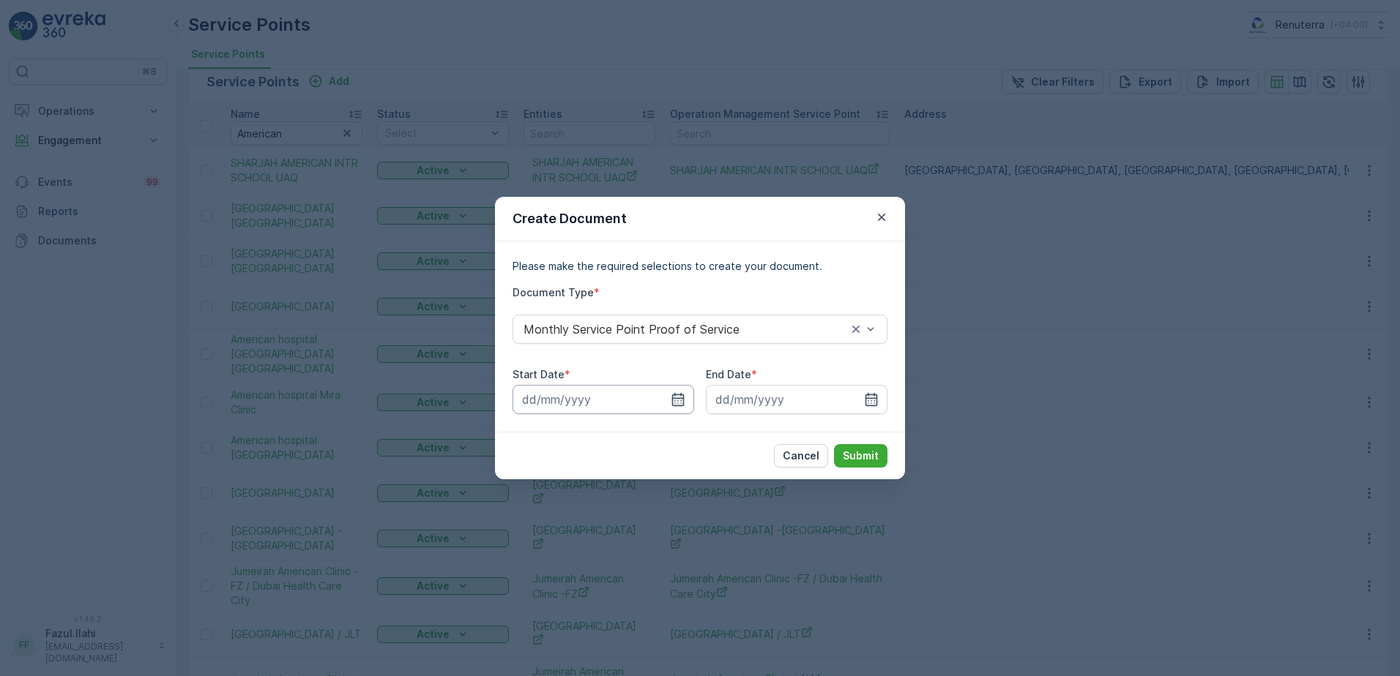
click at [686, 395] on input at bounding box center [603, 399] width 182 height 29
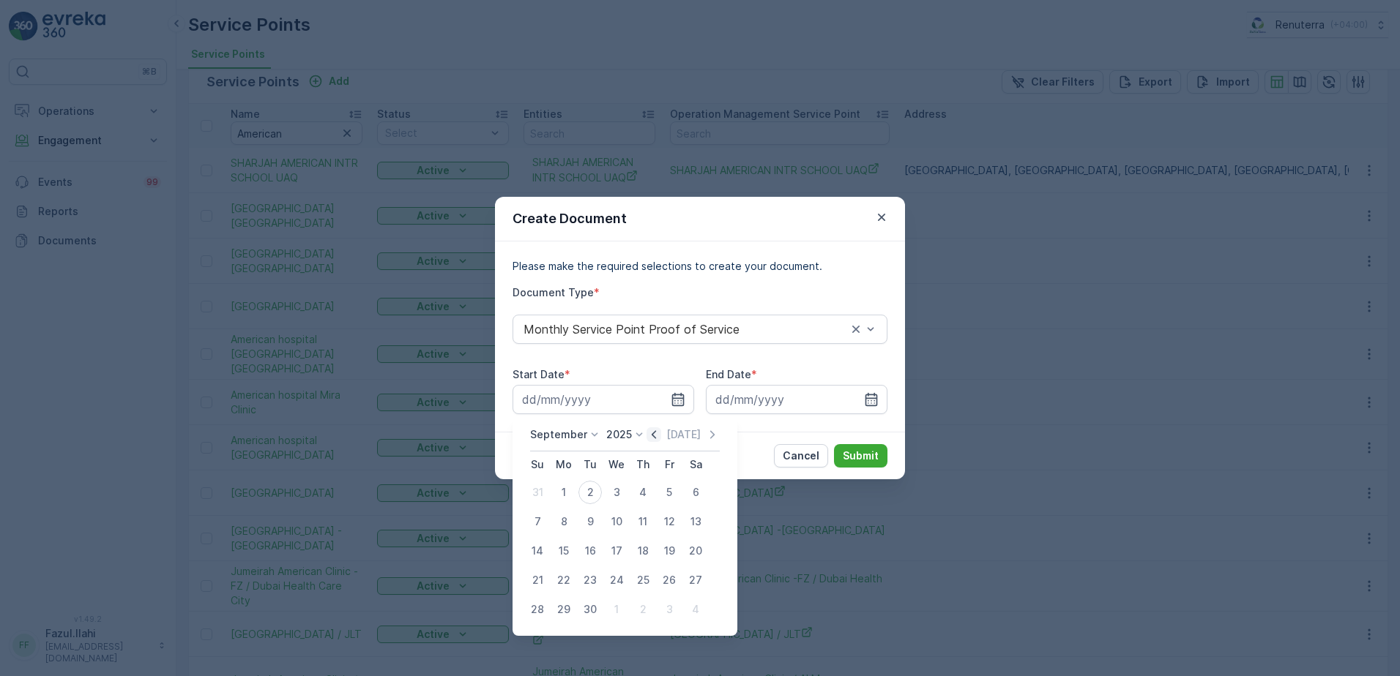
click at [646, 434] on icon "button" at bounding box center [653, 435] width 15 height 15
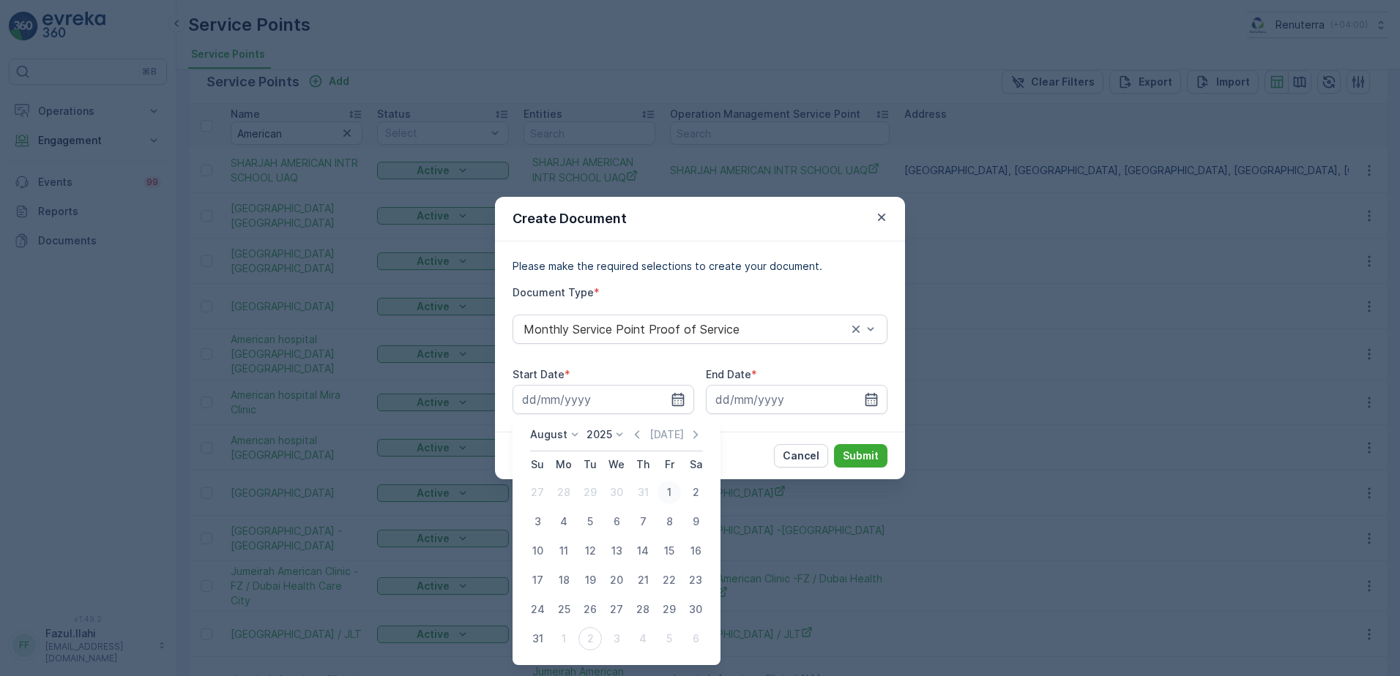
click at [669, 488] on div "1" at bounding box center [668, 492] width 23 height 23
type input "01.08.2025"
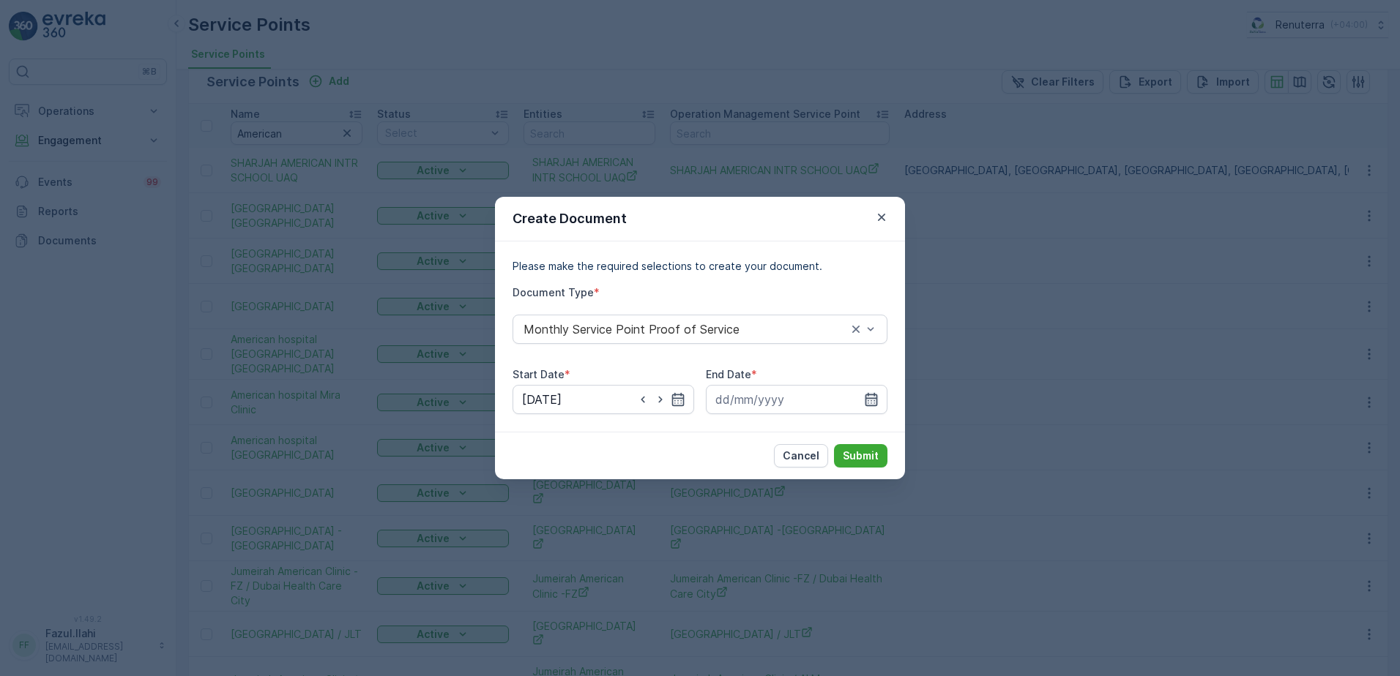
click at [867, 397] on icon "button" at bounding box center [871, 399] width 15 height 15
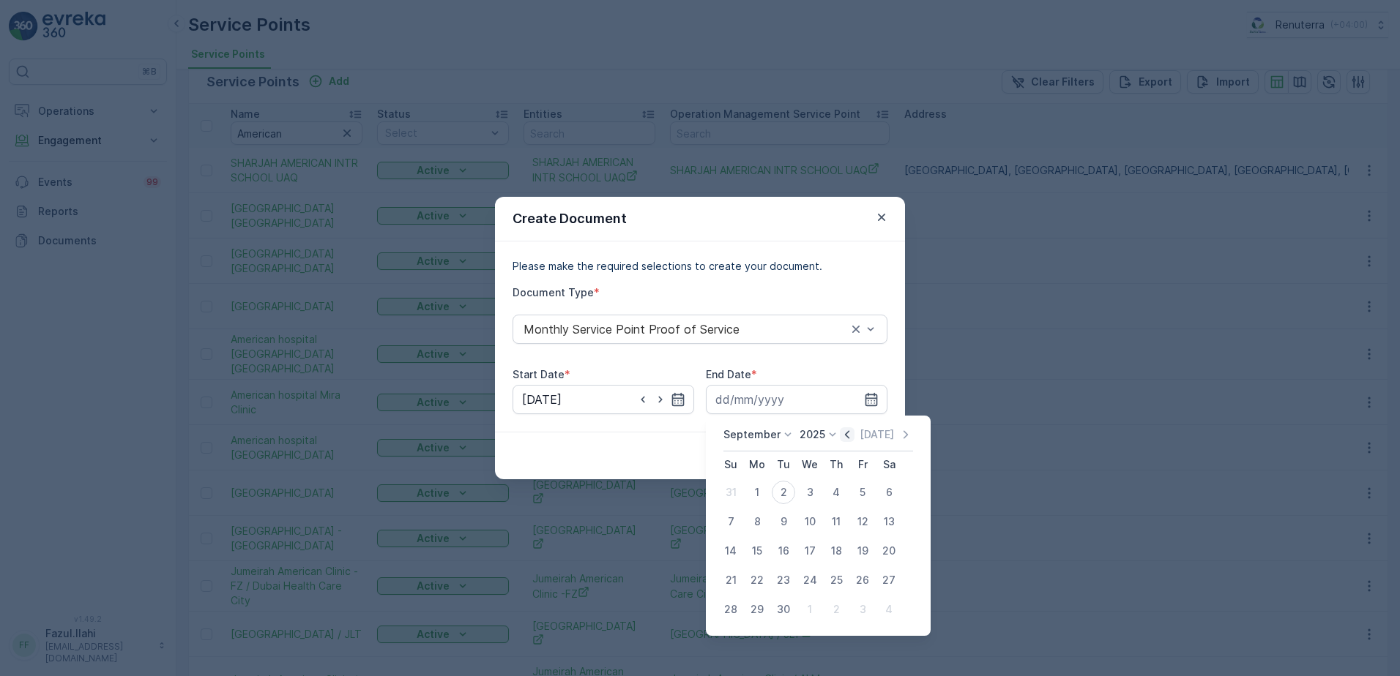
click at [845, 435] on icon "button" at bounding box center [847, 434] width 4 height 8
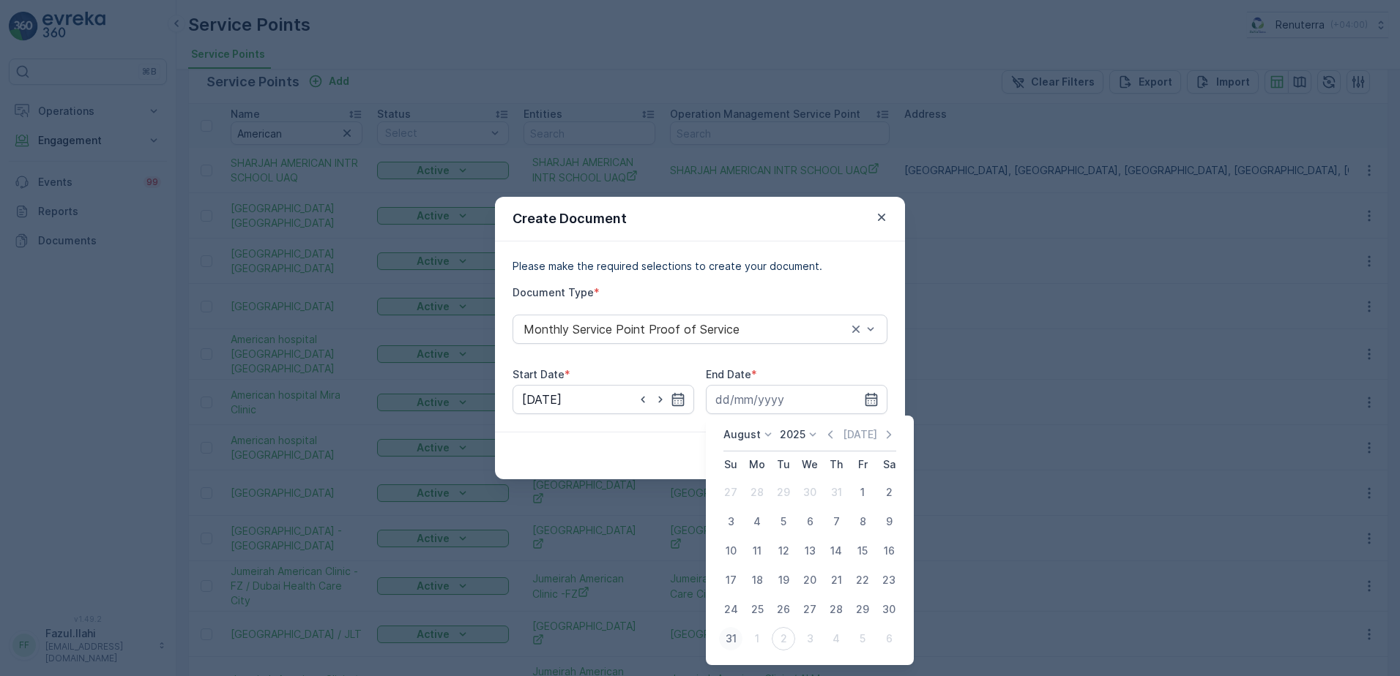
click at [728, 644] on div "31" at bounding box center [730, 638] width 23 height 23
type input "31.08.2025"
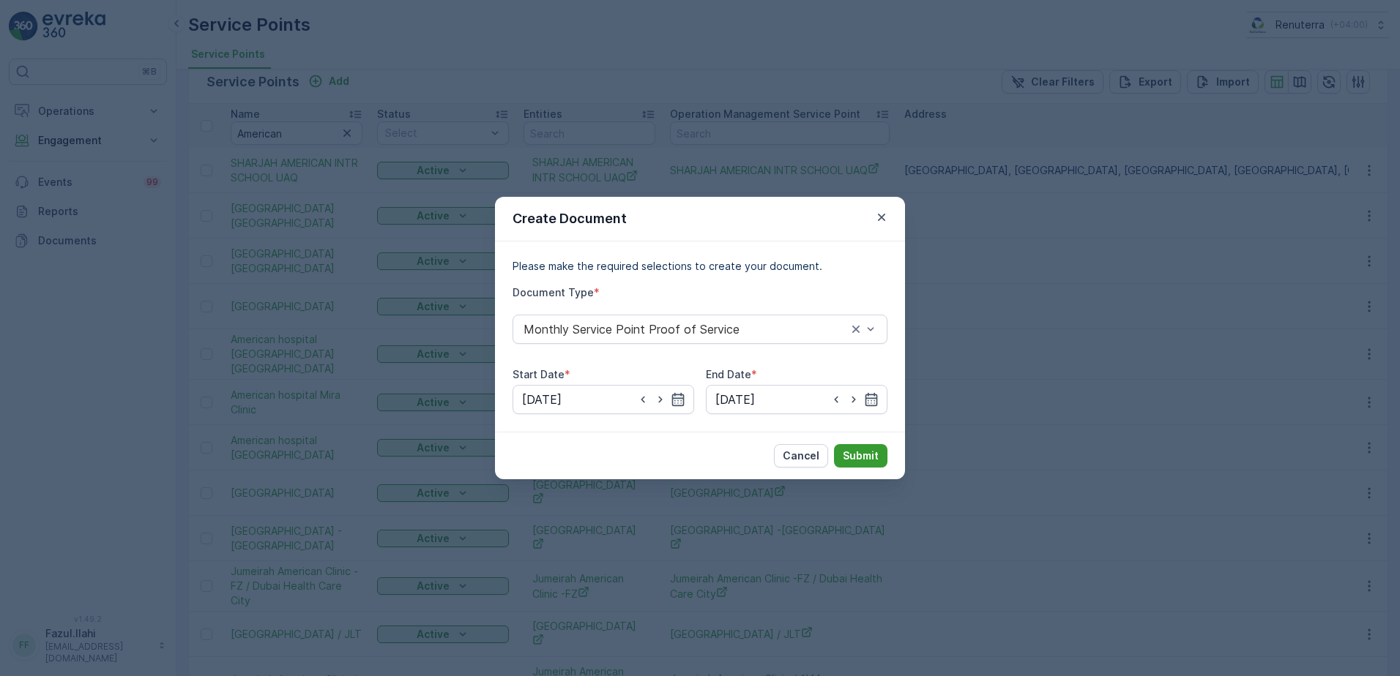
click at [866, 454] on p "Submit" at bounding box center [861, 456] width 36 height 15
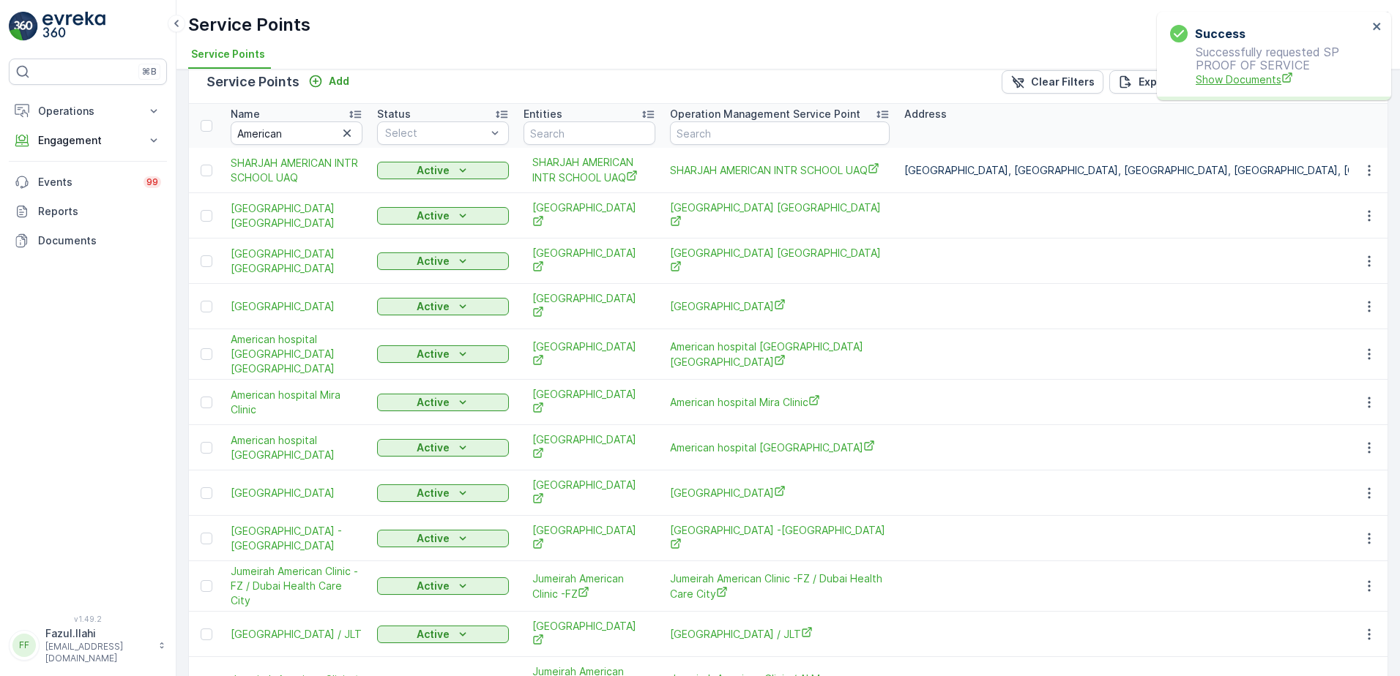
click at [1220, 78] on span "Show Documents" at bounding box center [1281, 79] width 172 height 15
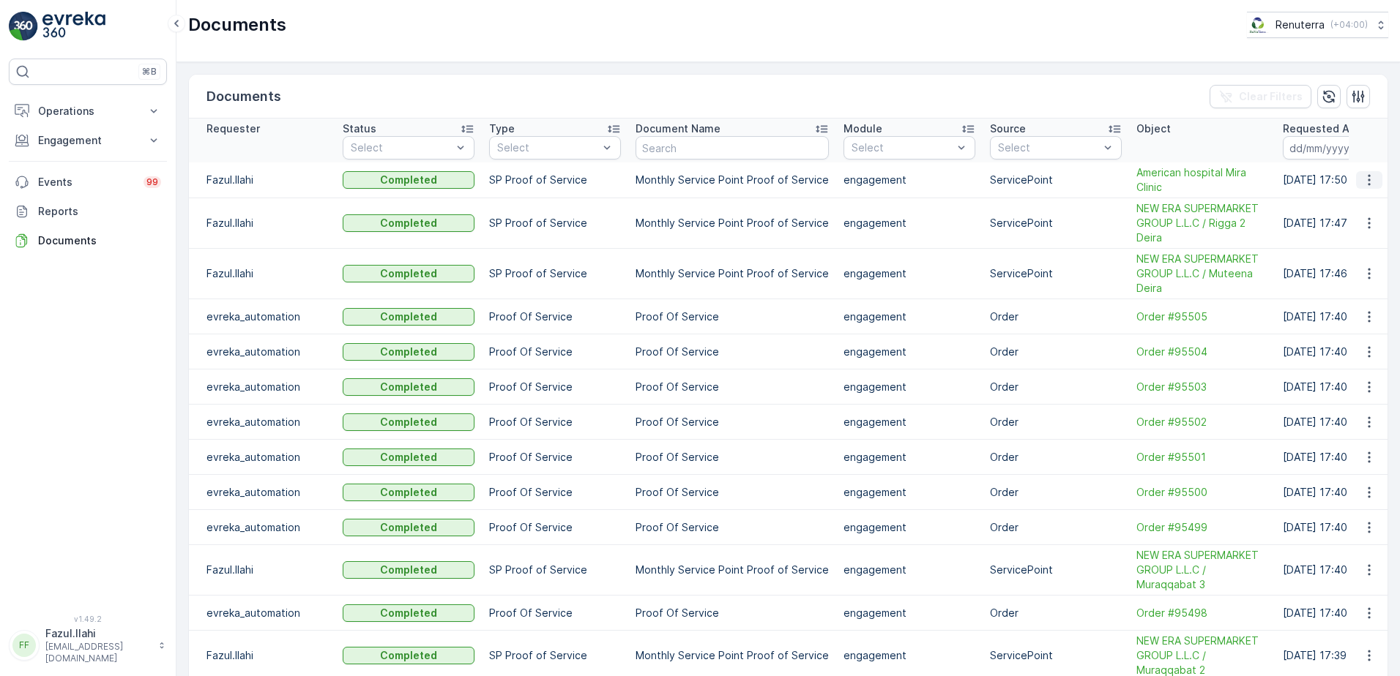
click at [1362, 175] on icon "button" at bounding box center [1369, 180] width 15 height 15
click at [1365, 201] on span "See Details" at bounding box center [1365, 202] width 56 height 15
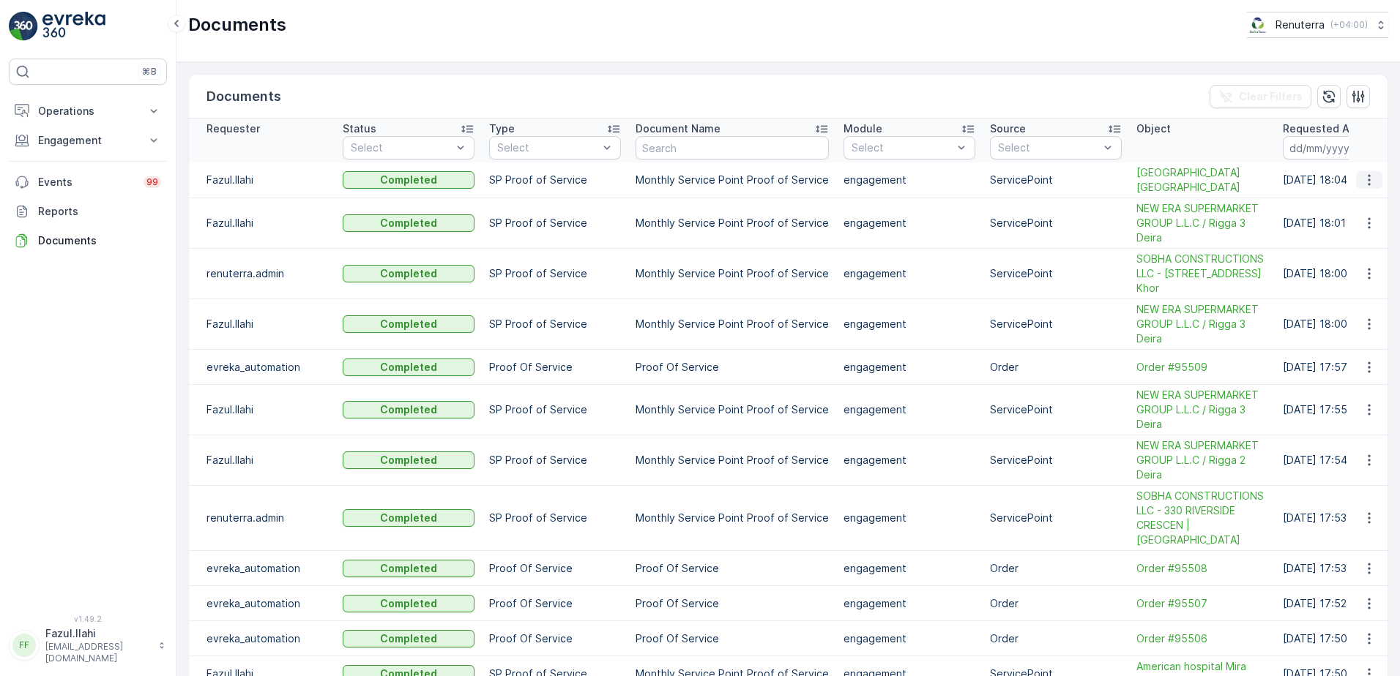
click at [1362, 185] on icon "button" at bounding box center [1369, 180] width 15 height 15
click at [1365, 201] on div "See Details" at bounding box center [1365, 209] width 68 height 20
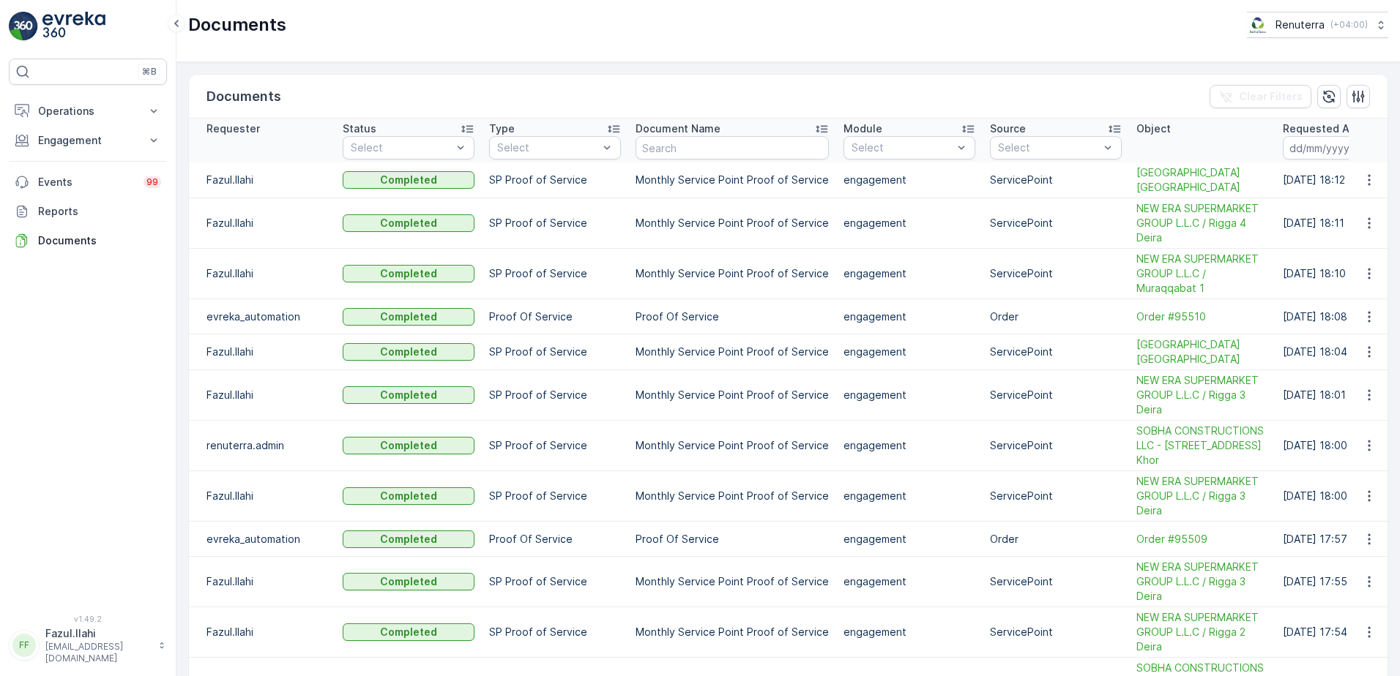
click at [1036, 297] on td "ServicePoint" at bounding box center [1055, 274] width 146 height 51
click at [1368, 176] on icon "button" at bounding box center [1369, 180] width 15 height 15
click at [1365, 203] on span "See Details" at bounding box center [1365, 202] width 56 height 15
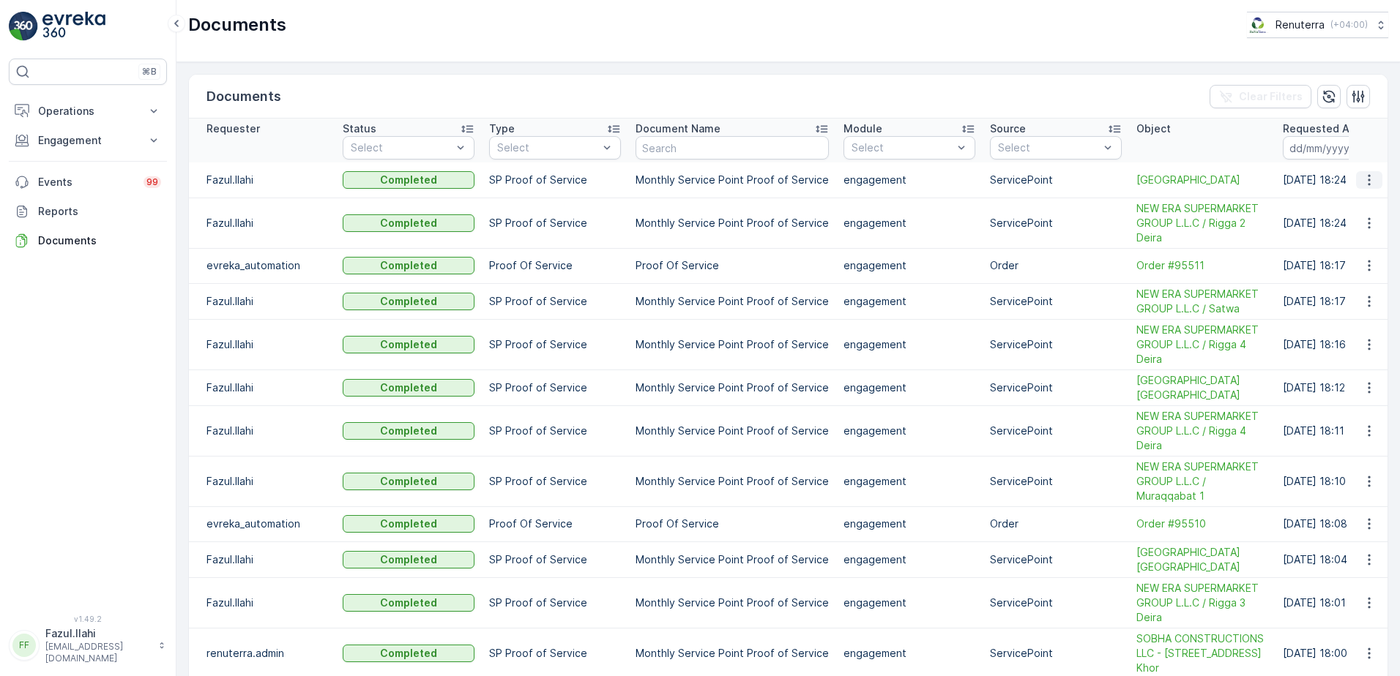
click at [1367, 181] on icon "button" at bounding box center [1369, 180] width 15 height 15
click at [1344, 209] on div "See Details" at bounding box center [1365, 202] width 68 height 20
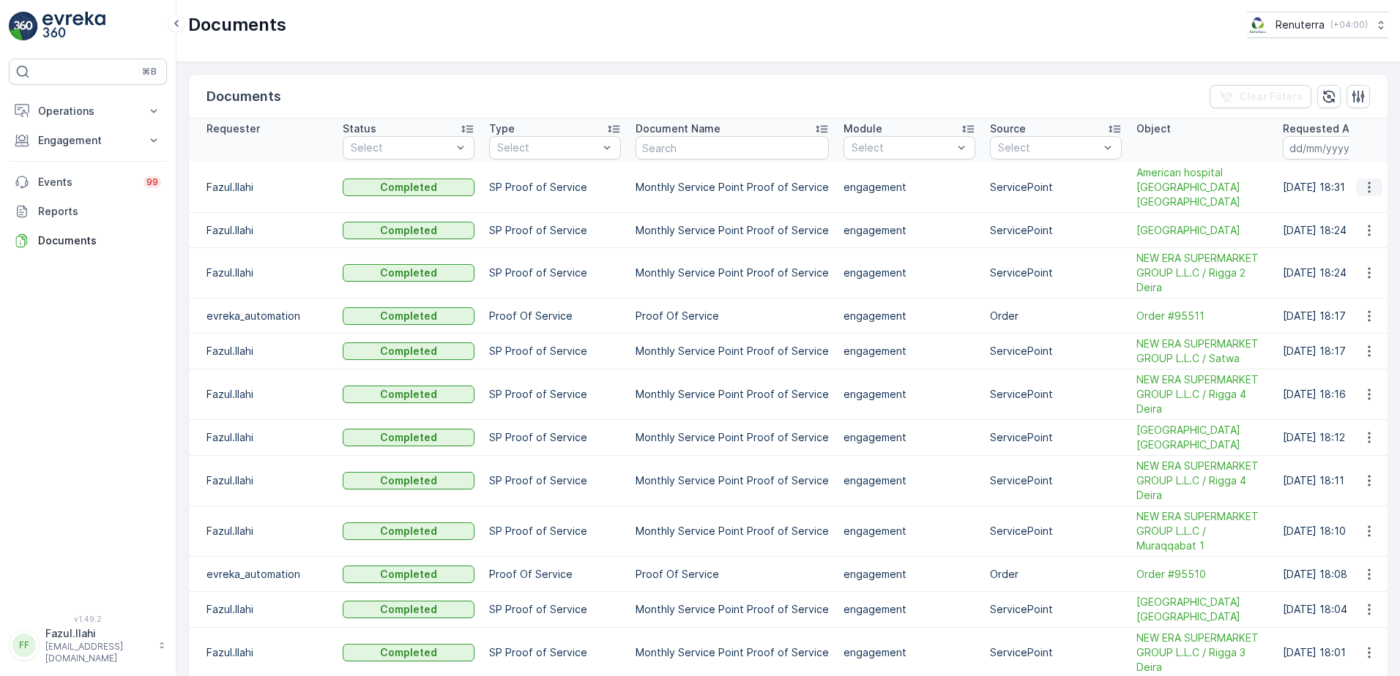
click at [1363, 182] on icon "button" at bounding box center [1369, 187] width 15 height 15
click at [1350, 205] on span "See Details" at bounding box center [1365, 202] width 56 height 15
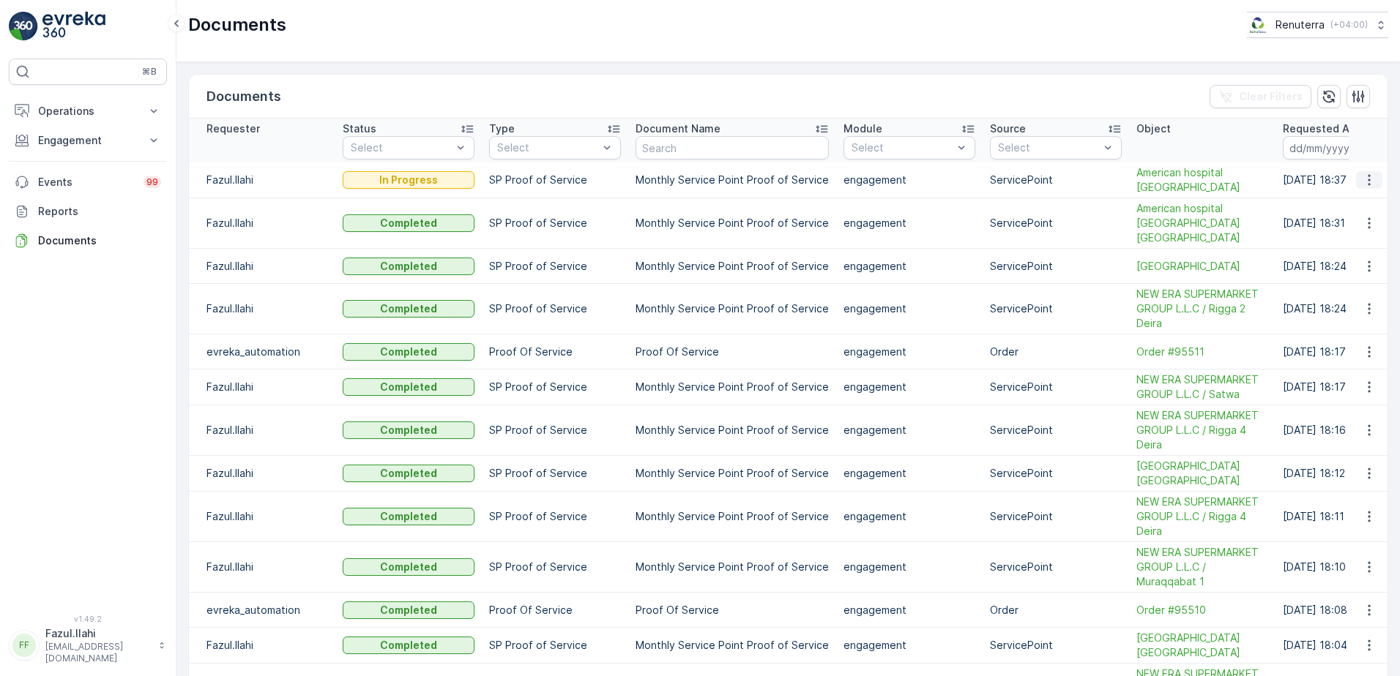
click at [1369, 177] on icon "button" at bounding box center [1369, 180] width 15 height 15
click at [1362, 182] on icon "button" at bounding box center [1369, 180] width 15 height 15
click at [1361, 59] on div "Documents Renuterra ( +04:00 )" at bounding box center [787, 31] width 1223 height 62
click at [1367, 181] on icon "button" at bounding box center [1368, 180] width 2 height 11
click at [1361, 208] on ul "See Details" at bounding box center [1365, 202] width 74 height 26
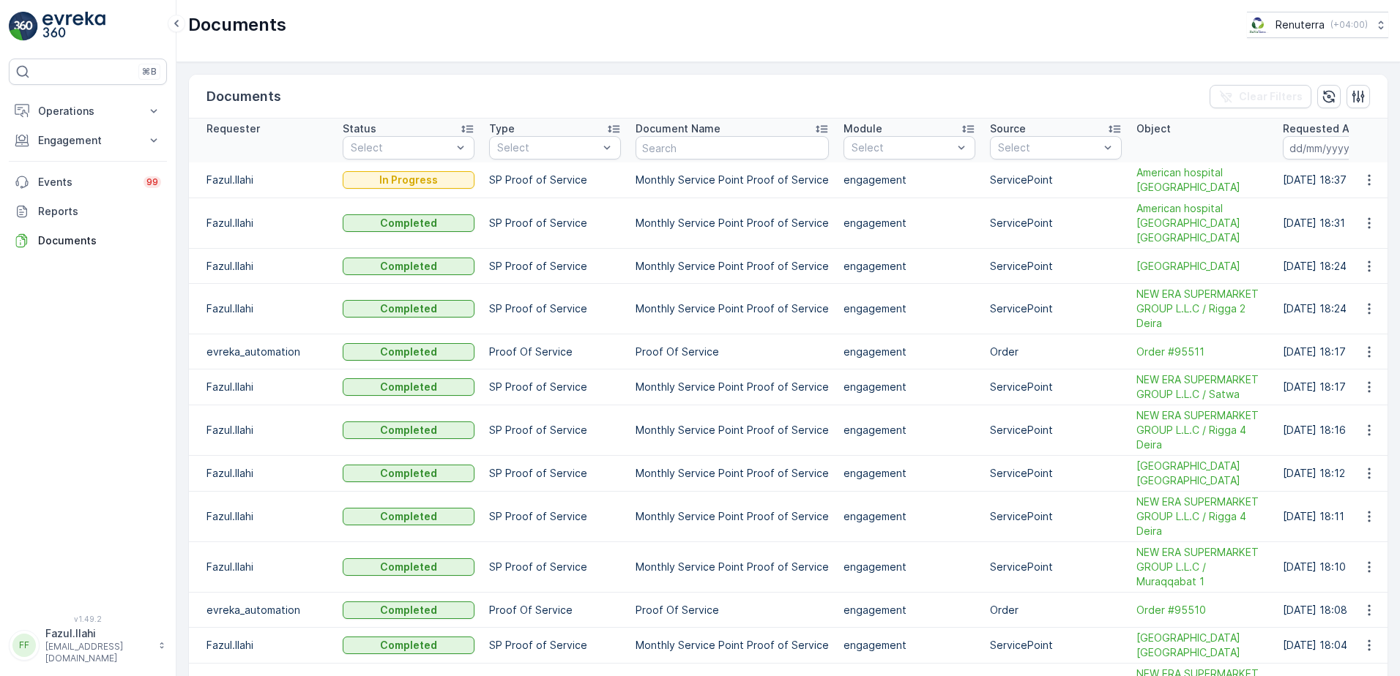
click at [1195, 65] on div "Documents Clear Filters Requester Status Select Type Select Document Name Modul…" at bounding box center [787, 369] width 1223 height 614
click at [1367, 177] on icon "button" at bounding box center [1369, 180] width 15 height 15
click at [1359, 209] on ul "See Details" at bounding box center [1365, 202] width 74 height 26
click at [1364, 179] on icon "button" at bounding box center [1369, 180] width 15 height 15
click at [1361, 204] on ul "See Details" at bounding box center [1365, 202] width 74 height 26
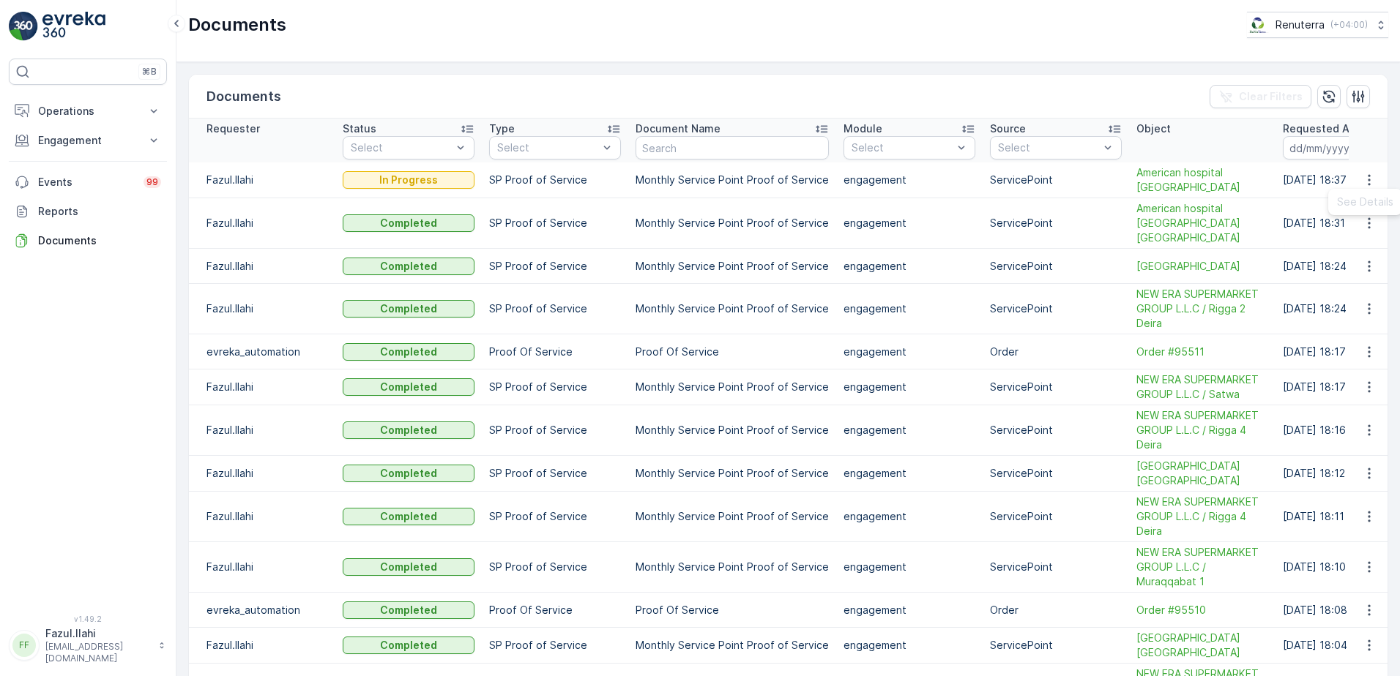
click at [1361, 204] on ul "See Details" at bounding box center [1365, 202] width 74 height 26
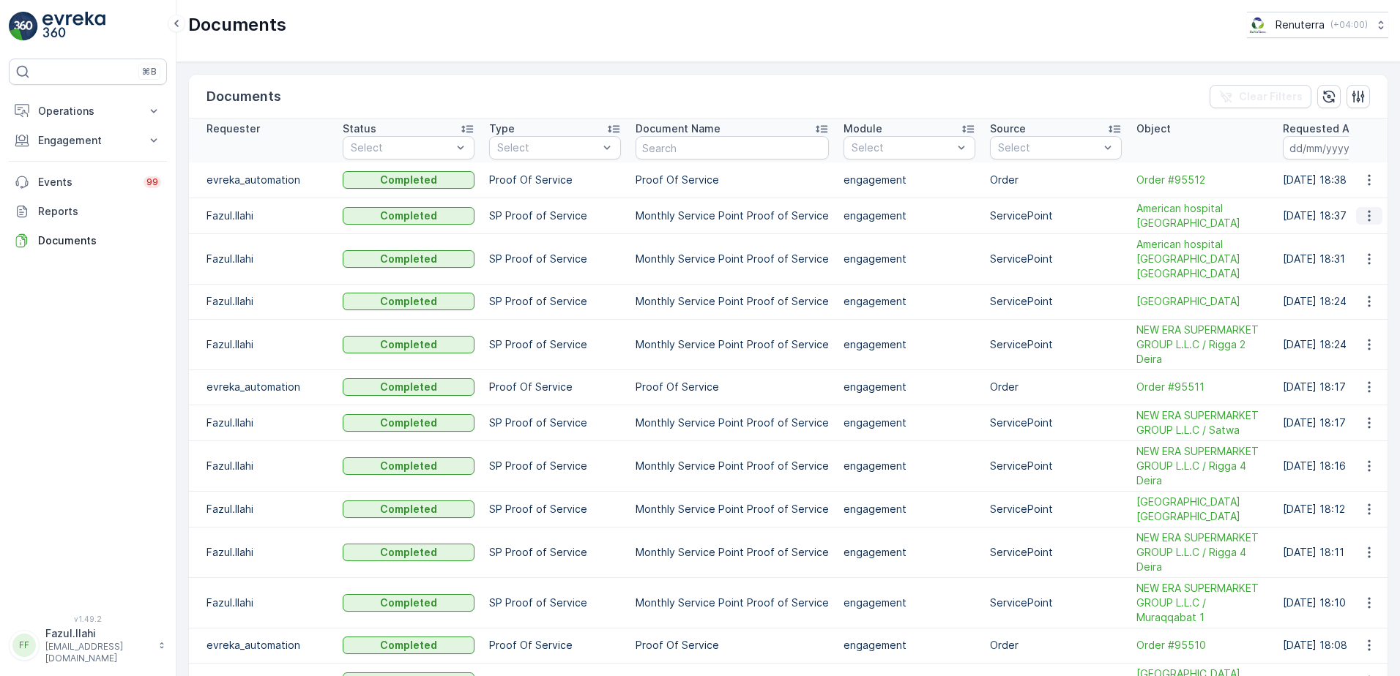
click at [1362, 215] on icon "button" at bounding box center [1369, 216] width 15 height 15
click at [1370, 237] on span "See Details" at bounding box center [1365, 238] width 56 height 15
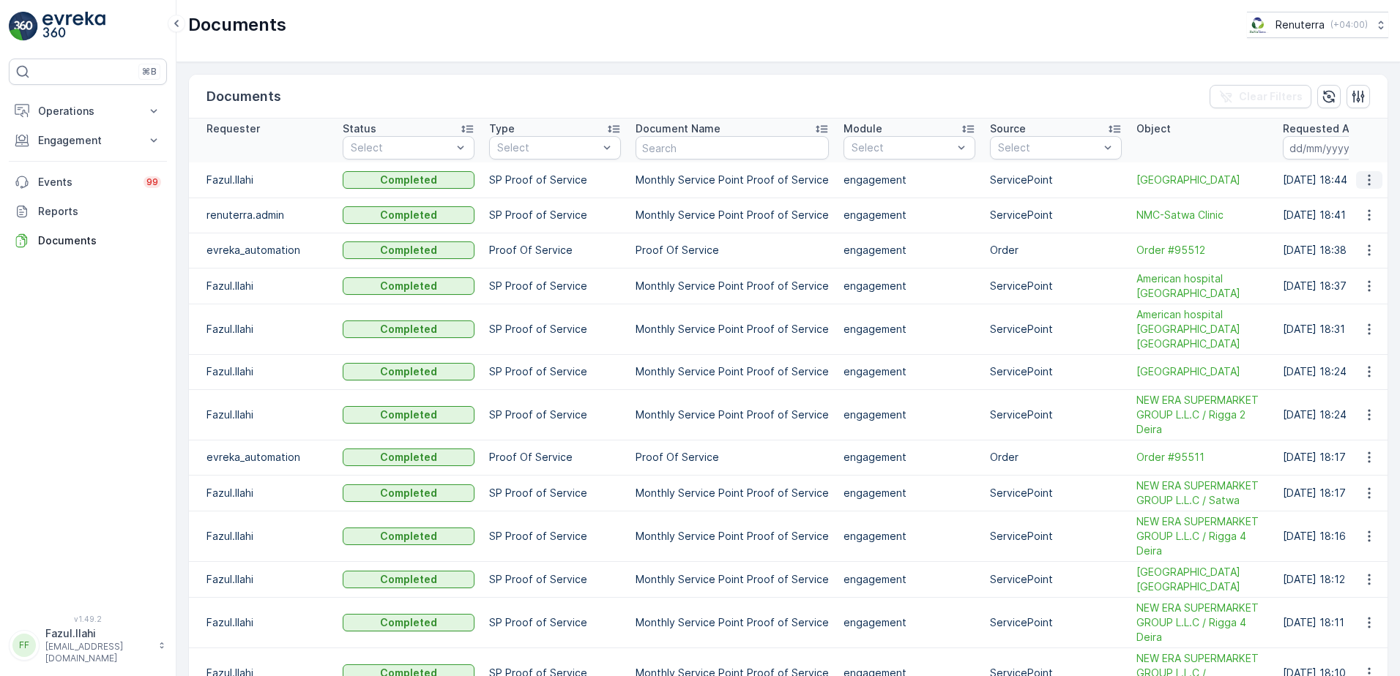
click at [1367, 176] on icon "button" at bounding box center [1369, 180] width 15 height 15
click at [1359, 201] on span "See Details" at bounding box center [1365, 202] width 56 height 15
